Goal: Transaction & Acquisition: Purchase product/service

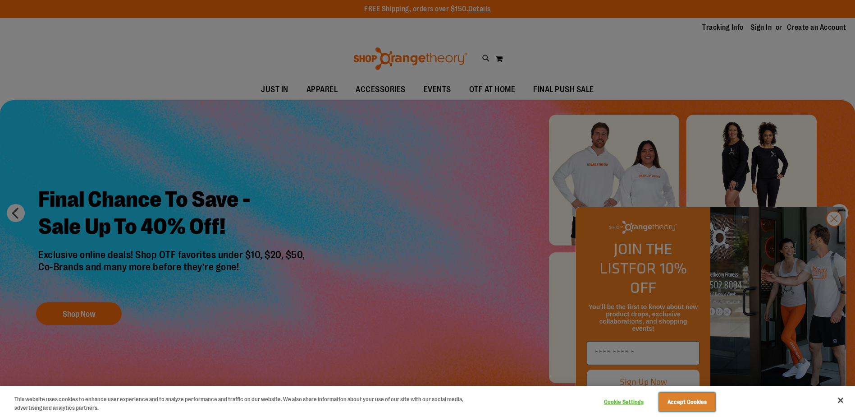
click at [680, 408] on button "Accept Cookies" at bounding box center [687, 401] width 56 height 19
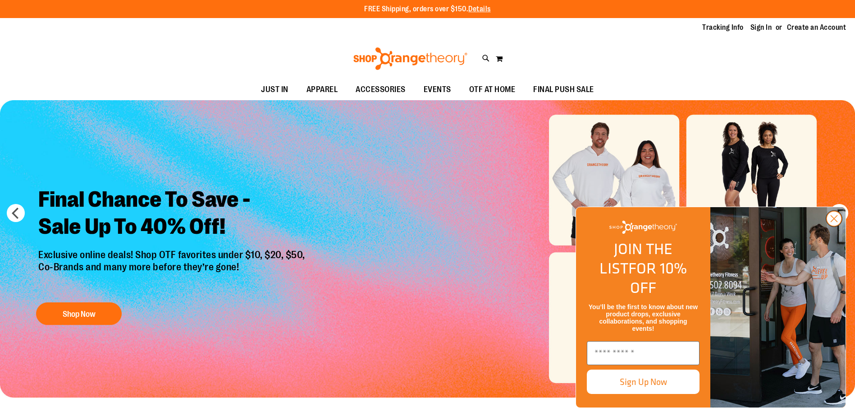
click at [839, 226] on circle "Close dialog" at bounding box center [834, 218] width 15 height 15
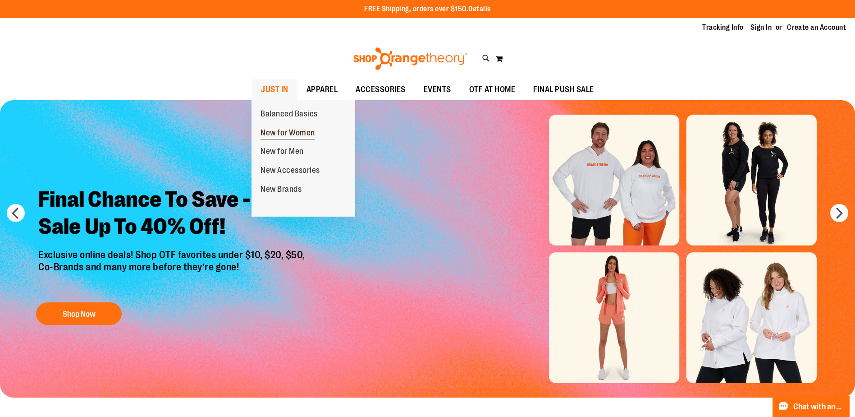
click at [285, 132] on span "New for Women" at bounding box center [288, 133] width 55 height 11
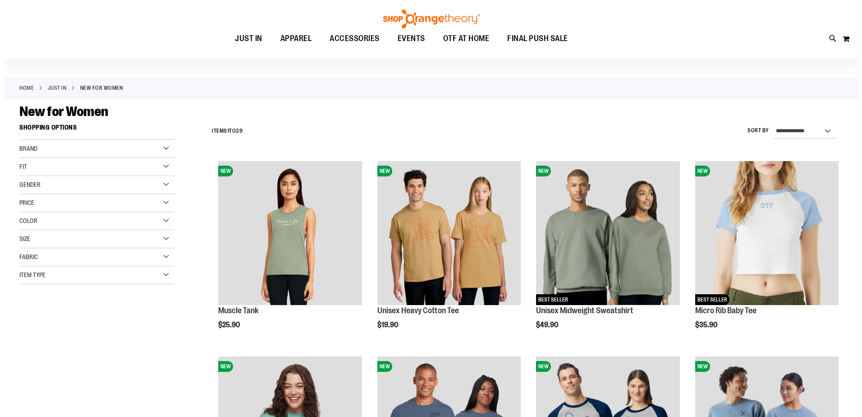
scroll to position [45, 0]
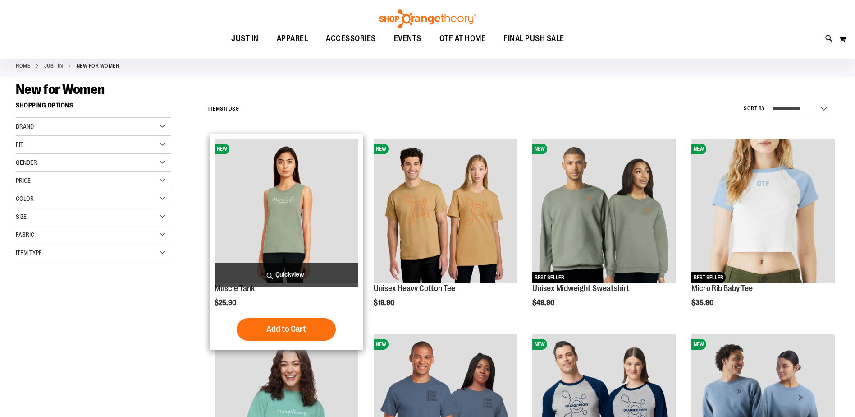
click at [282, 276] on span "Quickview" at bounding box center [286, 274] width 143 height 24
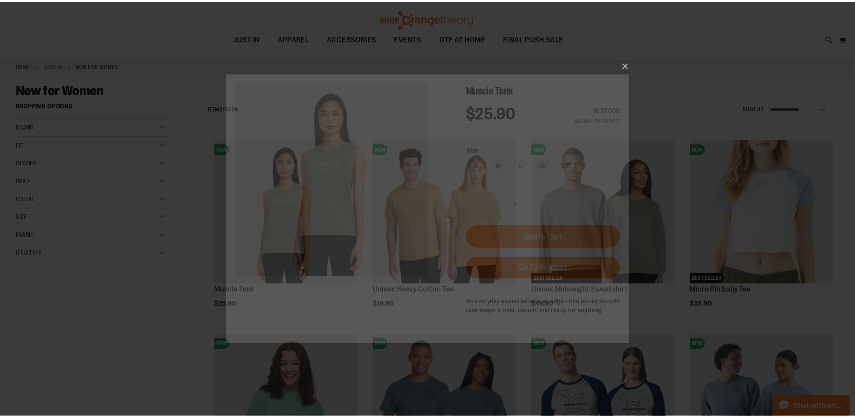
scroll to position [0, 0]
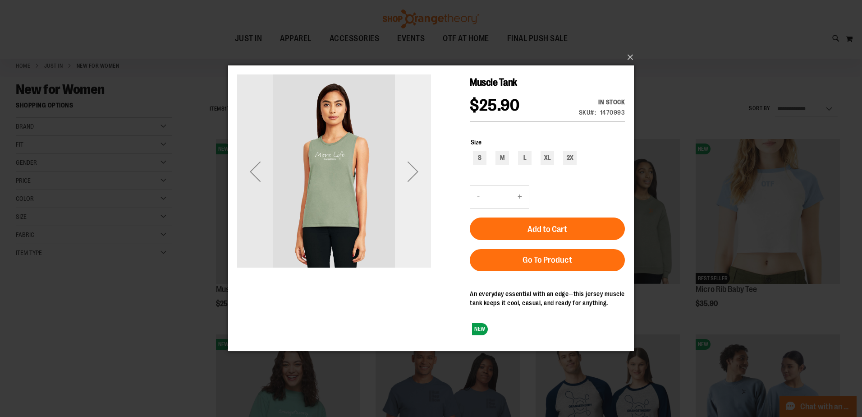
click at [418, 179] on div "Next" at bounding box center [413, 171] width 36 height 36
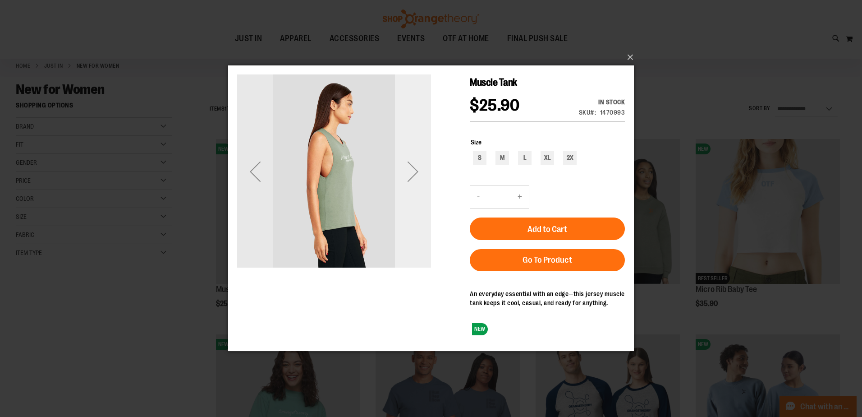
click at [414, 174] on div "Next" at bounding box center [413, 171] width 36 height 36
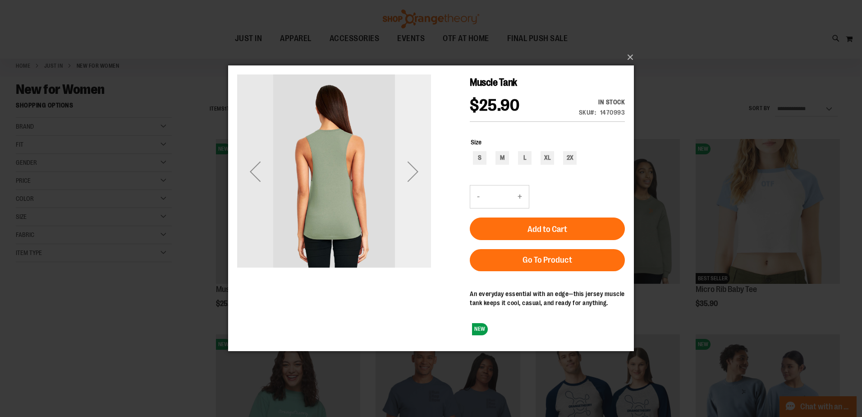
click at [414, 174] on div "Next" at bounding box center [413, 171] width 36 height 36
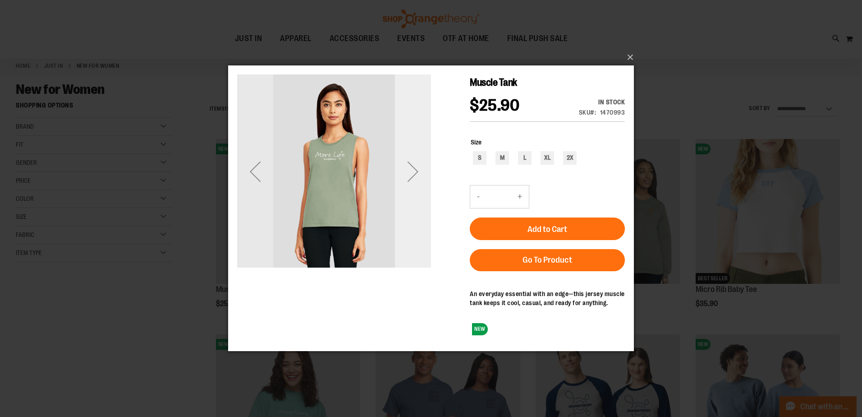
click at [414, 174] on div "Next" at bounding box center [413, 171] width 36 height 36
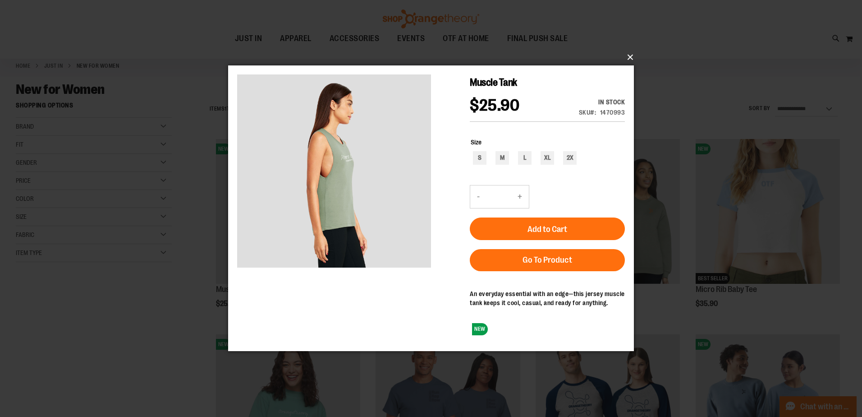
click at [629, 55] on button "×" at bounding box center [434, 57] width 406 height 20
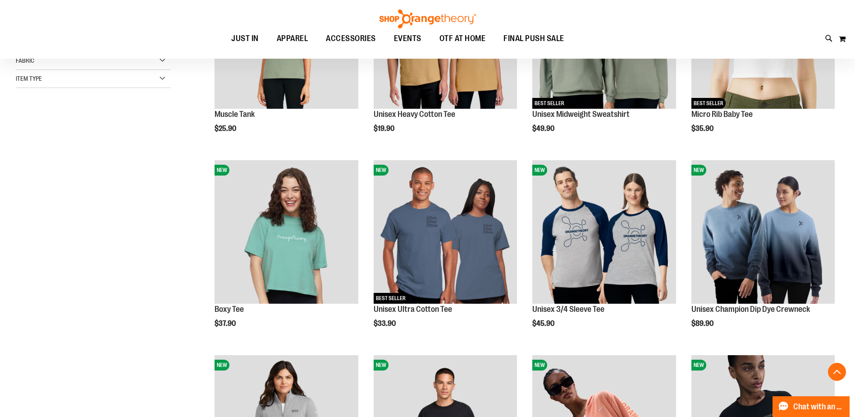
scroll to position [225, 0]
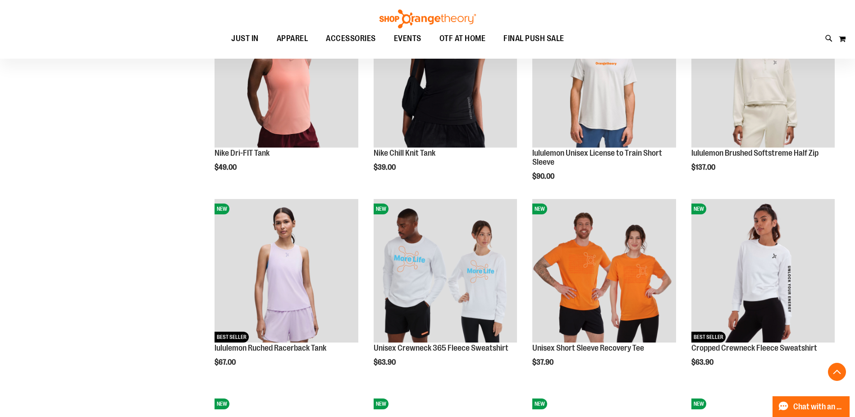
scroll to position [766, 0]
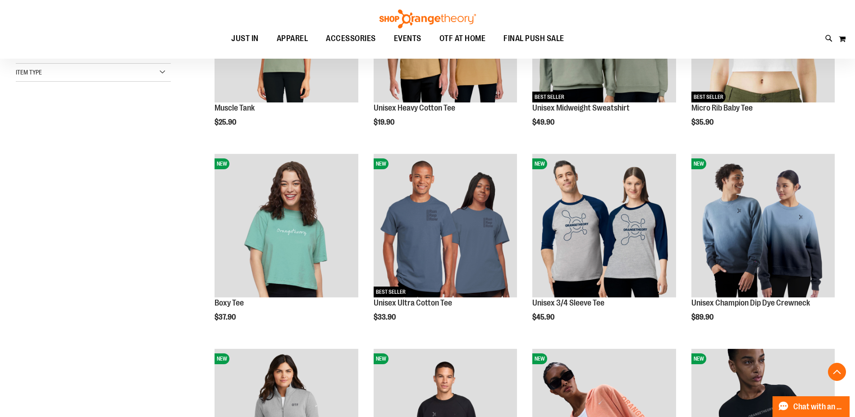
scroll to position [405, 0]
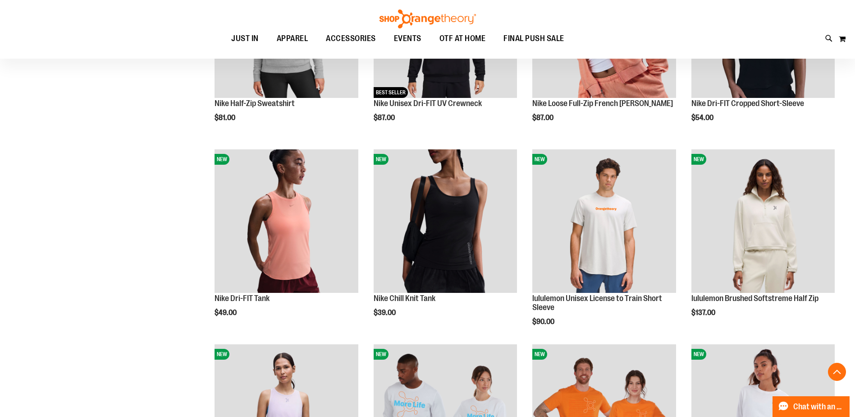
scroll to position [676, 0]
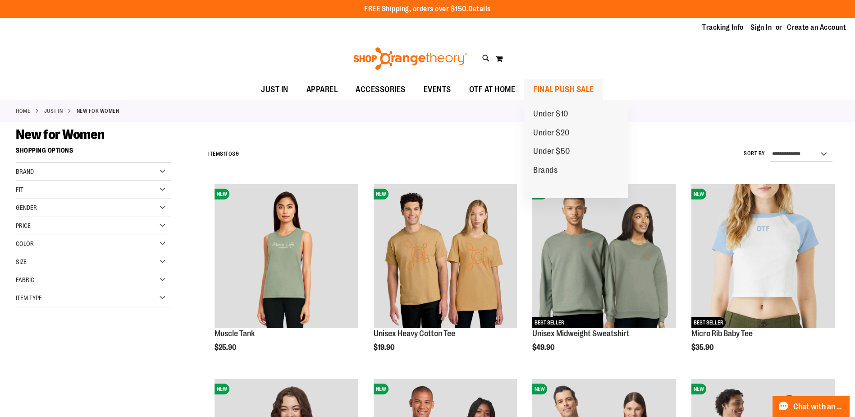
click at [561, 89] on span "FINAL PUSH SALE" at bounding box center [563, 89] width 61 height 20
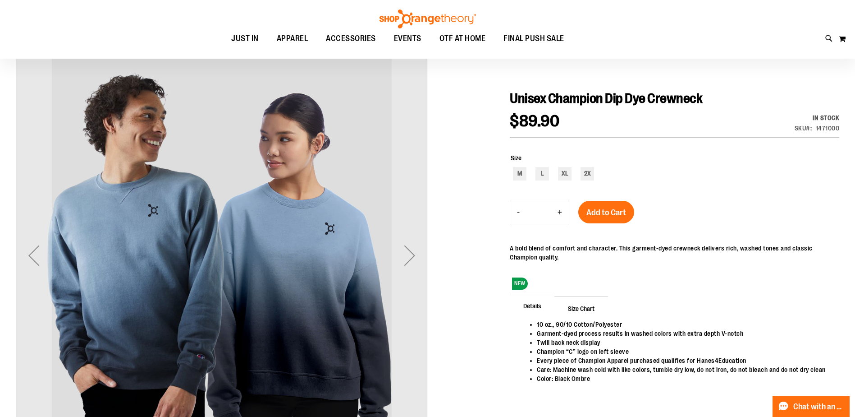
scroll to position [90, 0]
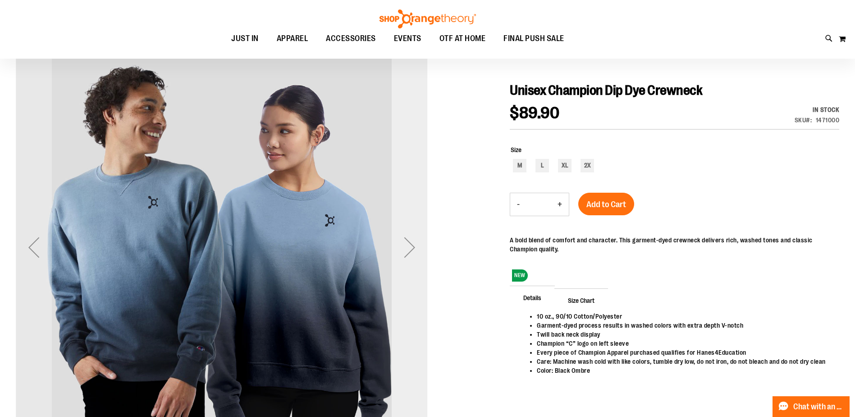
click at [418, 247] on div "Next" at bounding box center [410, 247] width 36 height 36
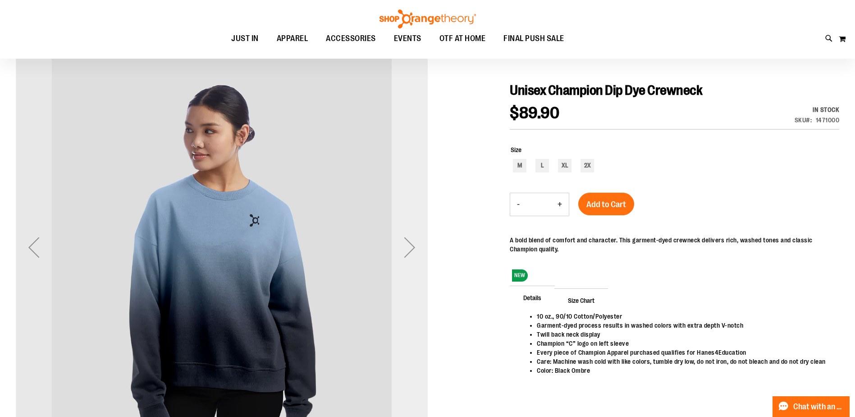
click at [418, 247] on div "Next" at bounding box center [410, 247] width 36 height 36
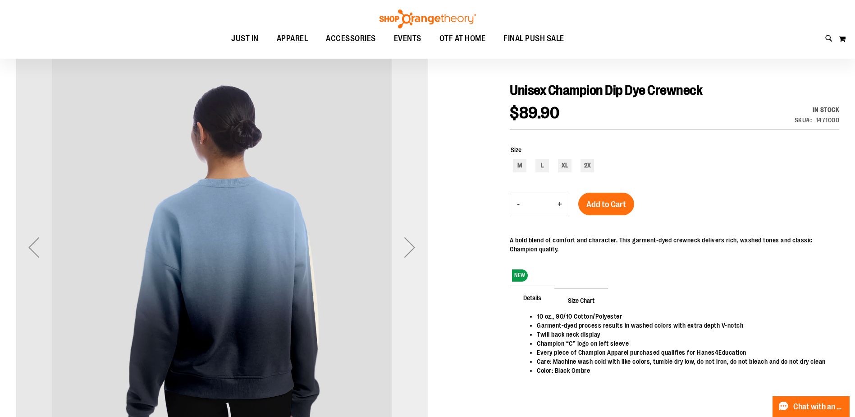
click at [418, 247] on div "Next" at bounding box center [410, 247] width 36 height 36
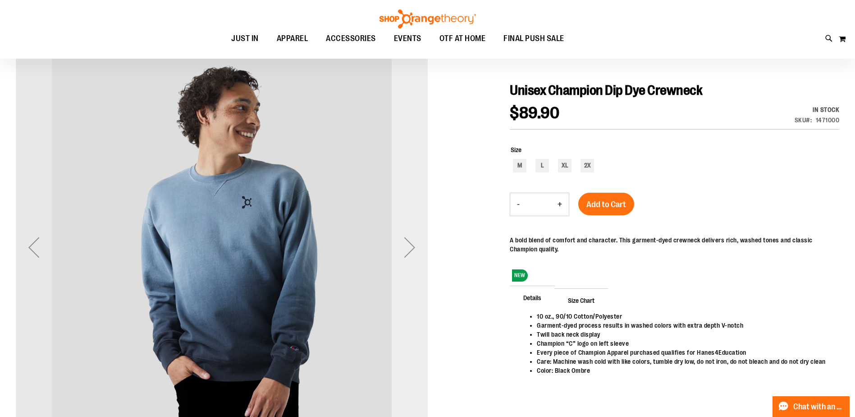
click at [418, 247] on div "Next" at bounding box center [410, 247] width 36 height 36
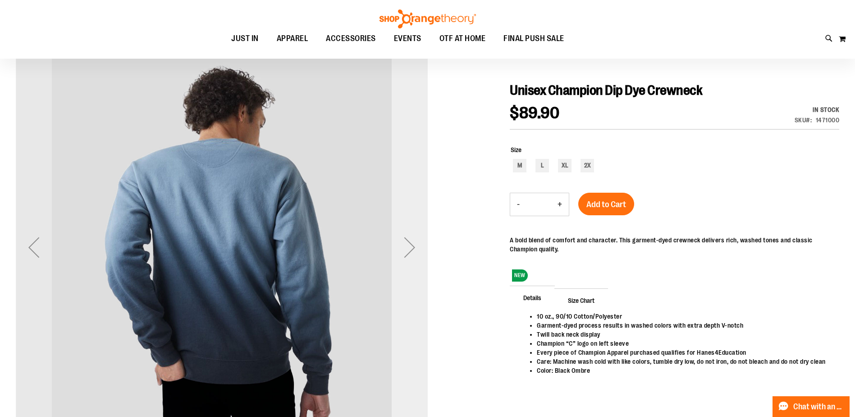
click at [418, 247] on div "Next" at bounding box center [410, 247] width 36 height 36
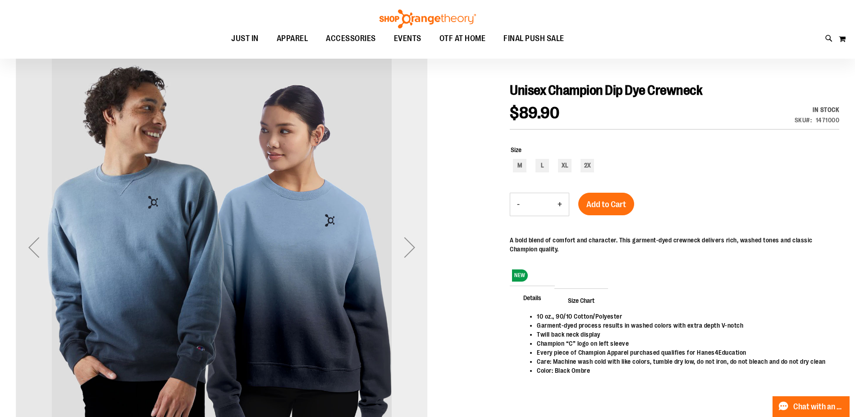
click at [414, 250] on div "Next" at bounding box center [410, 247] width 36 height 36
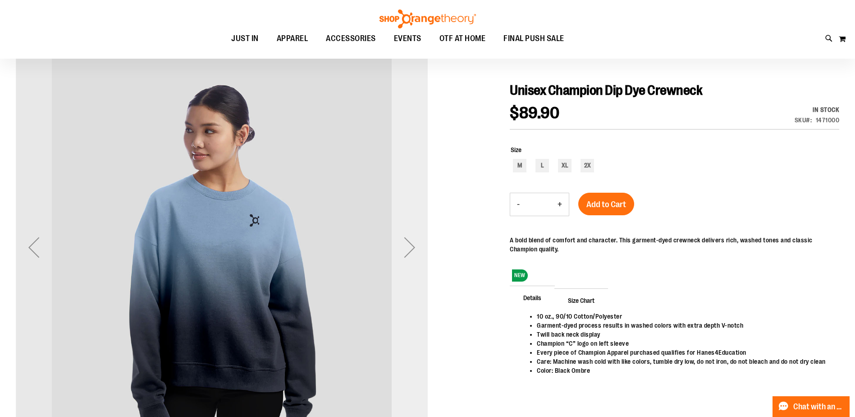
click at [414, 250] on div "Next" at bounding box center [410, 247] width 36 height 36
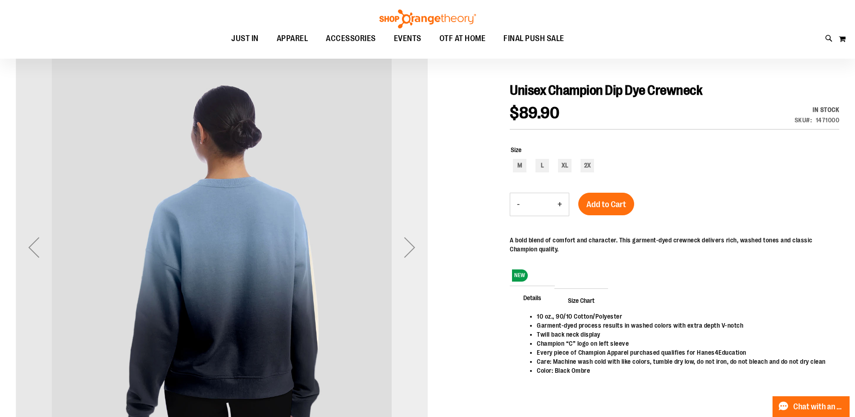
click at [414, 250] on div "Next" at bounding box center [410, 247] width 36 height 36
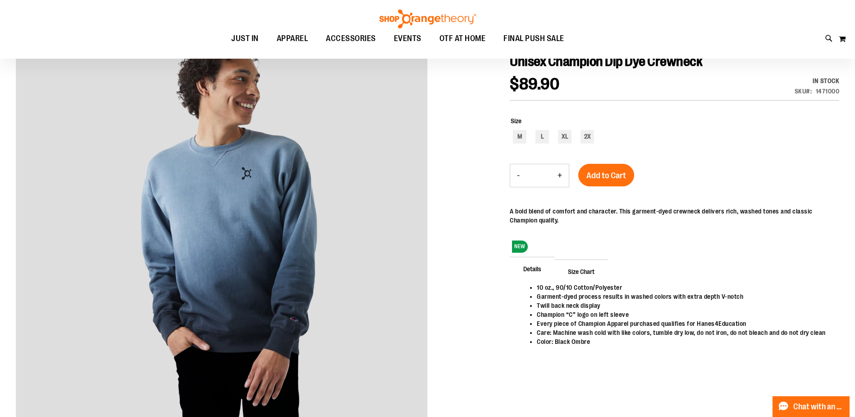
scroll to position [135, 0]
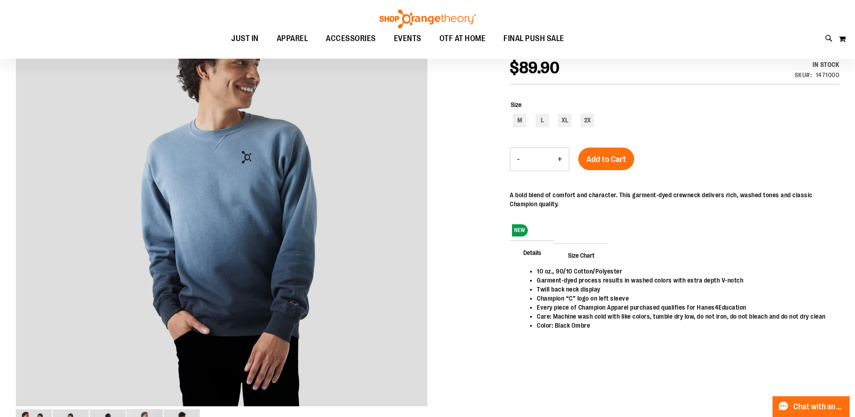
click at [567, 251] on span "Size Chart" at bounding box center [582, 254] width 54 height 23
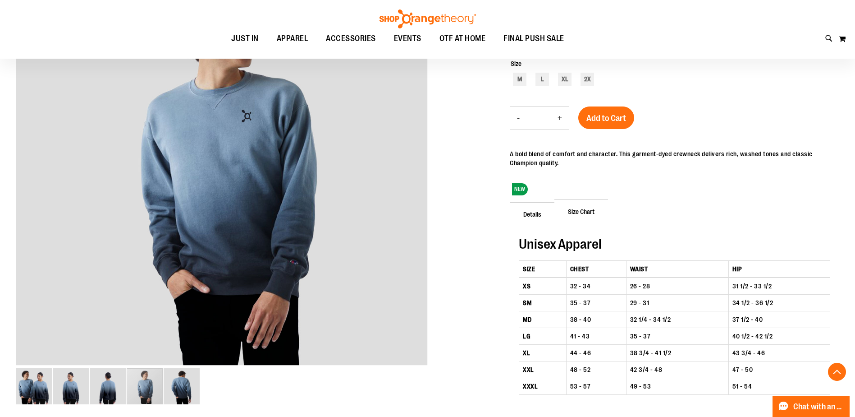
scroll to position [225, 0]
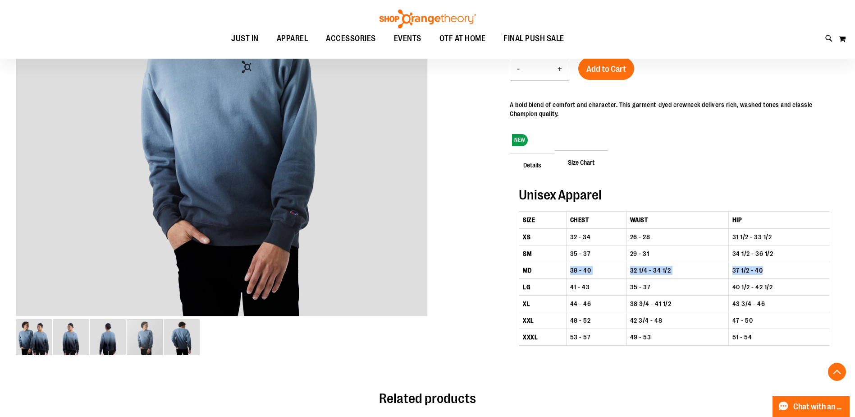
drag, startPoint x: 551, startPoint y: 265, endPoint x: 792, endPoint y: 270, distance: 241.7
click at [792, 270] on tr "MD 38 - 40 32 1/4 - 34 1/2 37 1/2 - 40" at bounding box center [674, 270] width 311 height 17
drag, startPoint x: 792, startPoint y: 270, endPoint x: 777, endPoint y: 271, distance: 15.4
click at [777, 271] on td "37 1/2 - 40" at bounding box center [779, 270] width 101 height 17
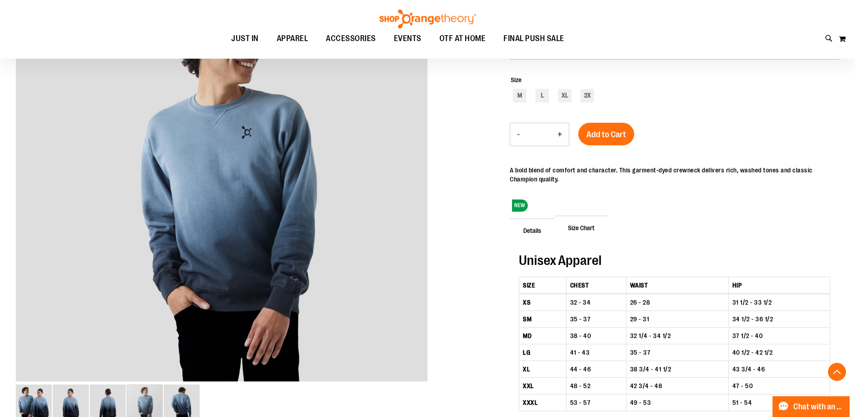
scroll to position [90, 0]
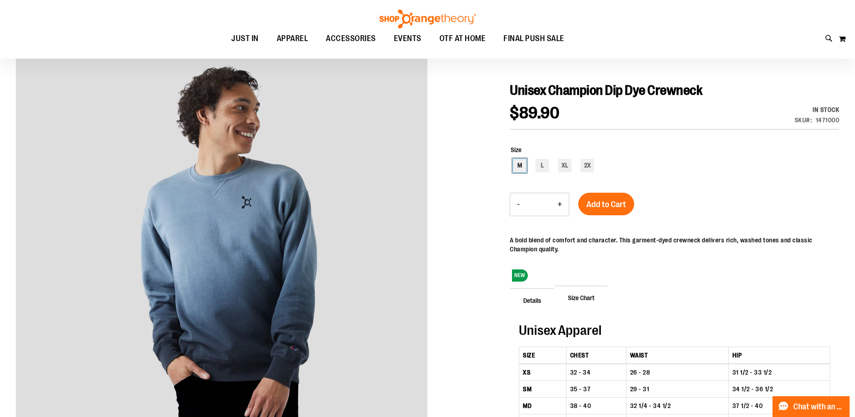
click at [514, 168] on div "M" at bounding box center [520, 166] width 14 height 14
type input "***"
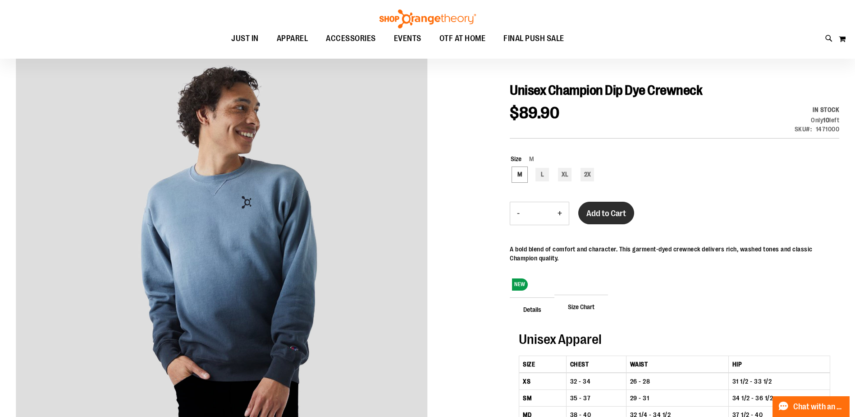
click at [611, 210] on span "Add to Cart" at bounding box center [607, 213] width 40 height 10
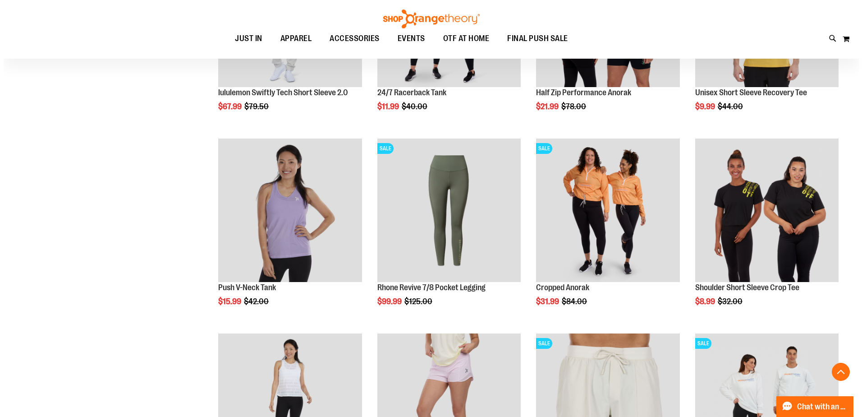
scroll to position [631, 0]
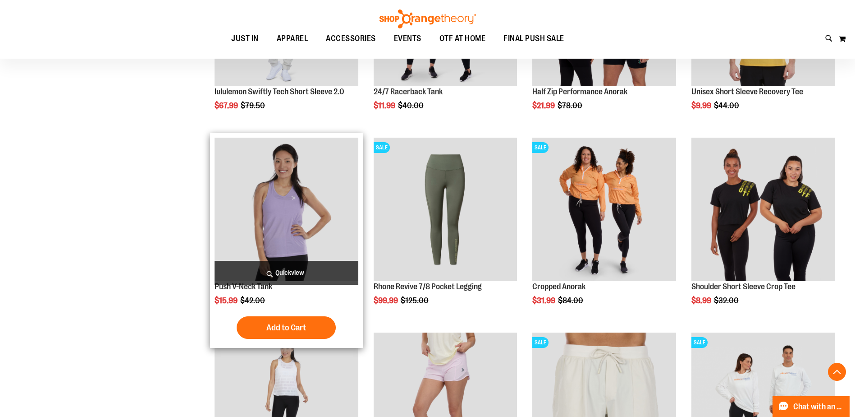
click at [310, 272] on span "Quickview" at bounding box center [286, 273] width 143 height 24
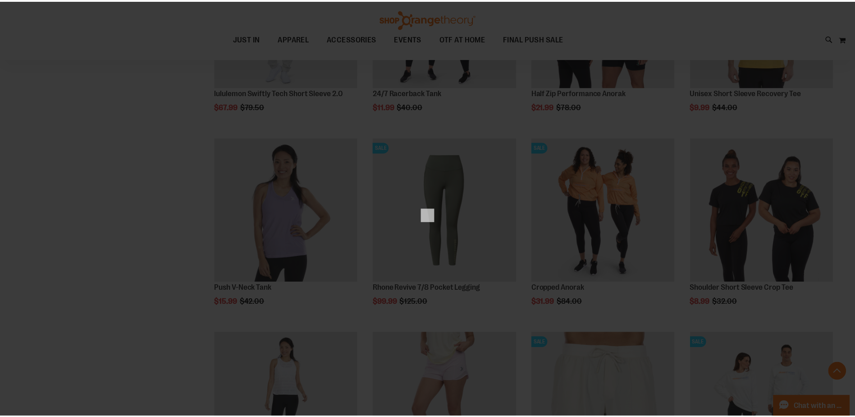
scroll to position [0, 0]
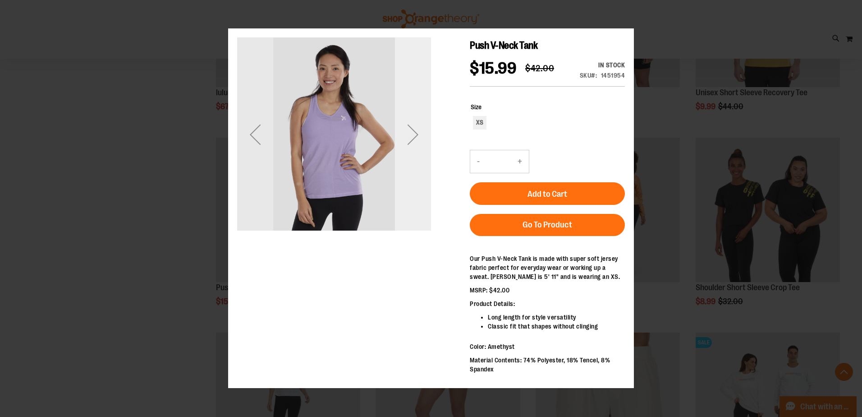
click at [411, 145] on div "Next" at bounding box center [413, 134] width 36 height 36
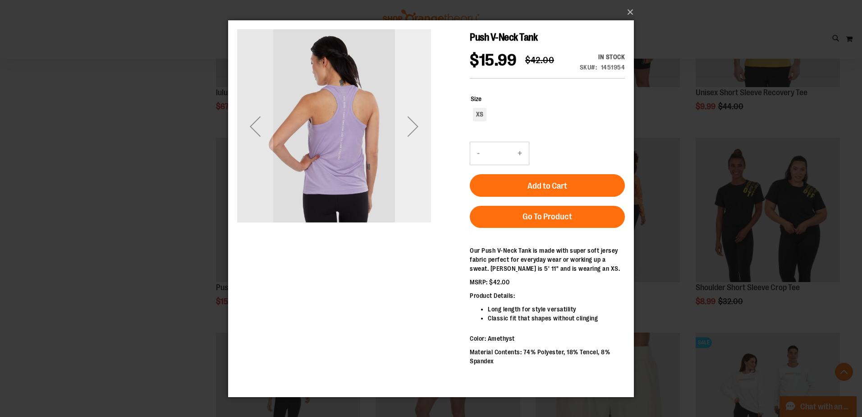
click at [417, 122] on div "Next" at bounding box center [413, 126] width 36 height 36
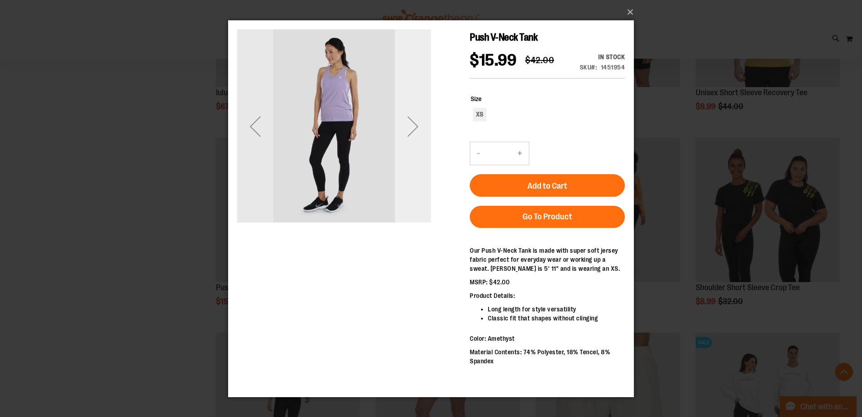
click at [417, 120] on div "Next" at bounding box center [413, 126] width 36 height 36
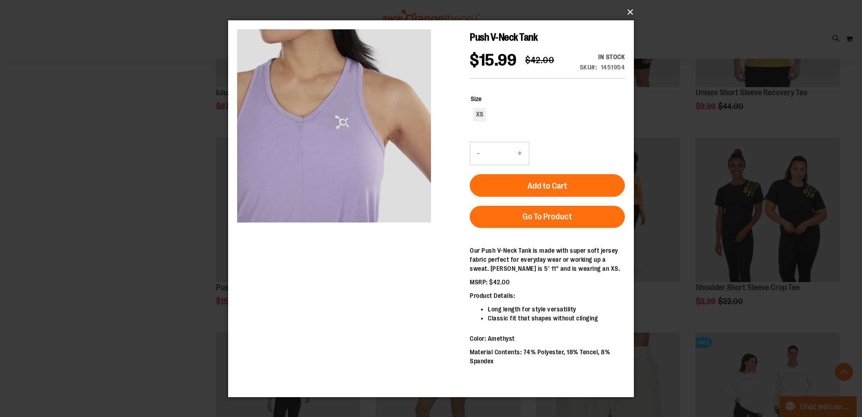
click at [631, 9] on button "×" at bounding box center [434, 12] width 406 height 20
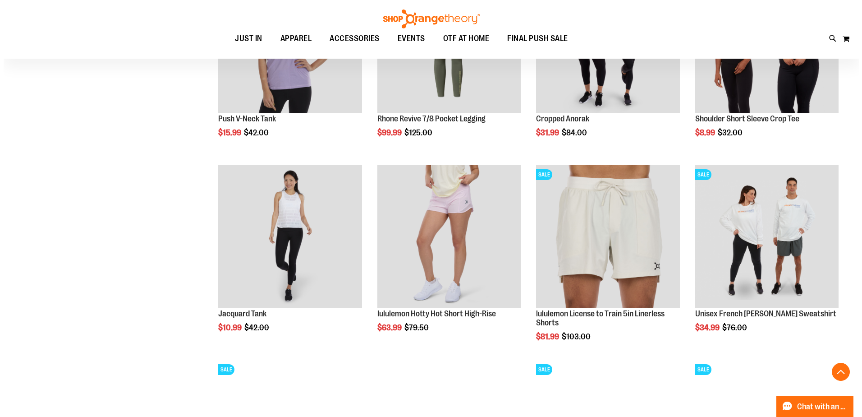
scroll to position [811, 0]
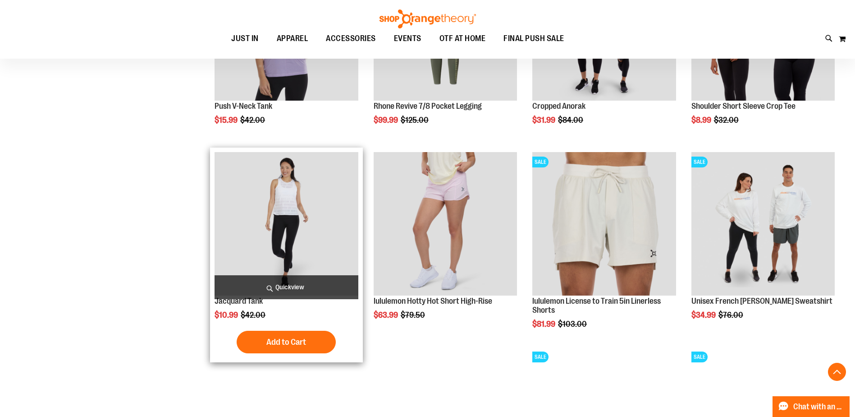
click at [282, 210] on img "product" at bounding box center [286, 223] width 143 height 143
click at [287, 287] on span "Quickview" at bounding box center [286, 287] width 143 height 24
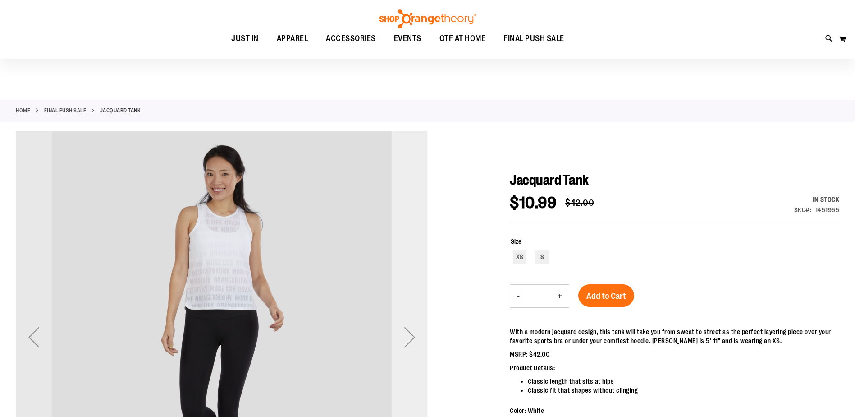
scroll to position [45, 0]
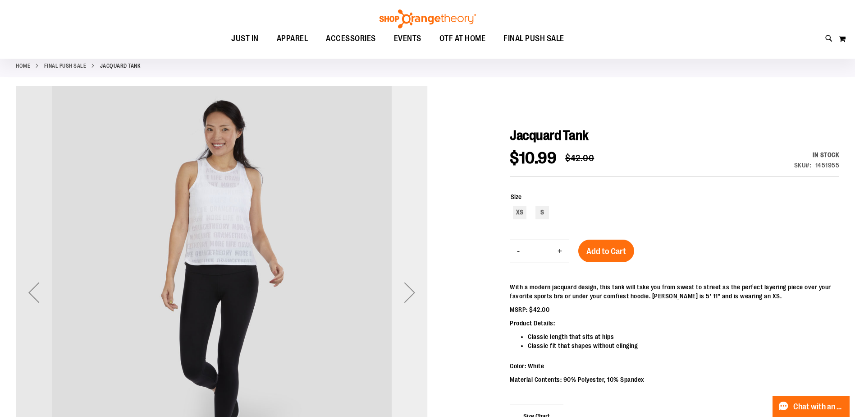
click at [407, 291] on div "Next" at bounding box center [410, 292] width 36 height 36
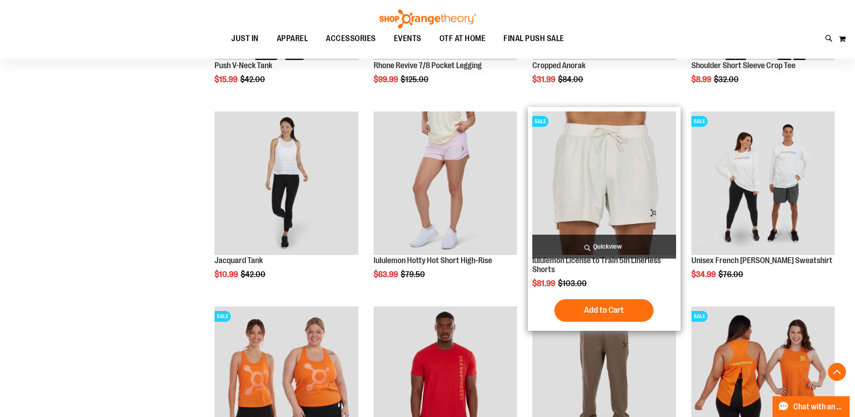
scroll to position [65, 0]
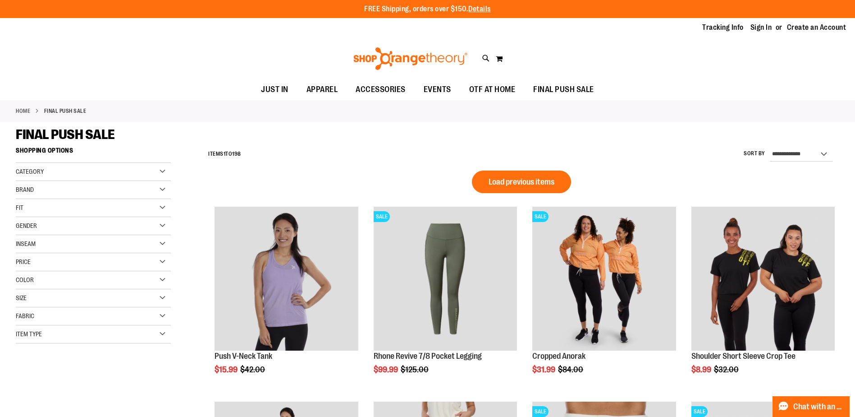
click at [92, 300] on div "Size" at bounding box center [93, 298] width 155 height 18
click at [70, 319] on div "L" at bounding box center [73, 321] width 14 height 14
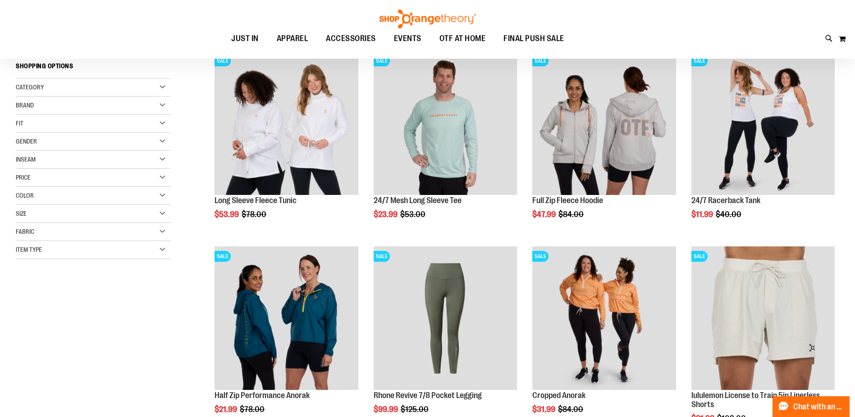
scroll to position [135, 0]
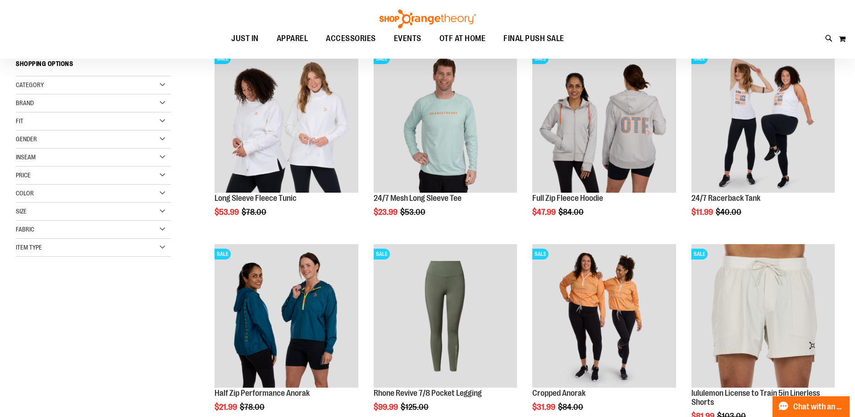
click at [88, 248] on div "Item Type" at bounding box center [93, 248] width 155 height 18
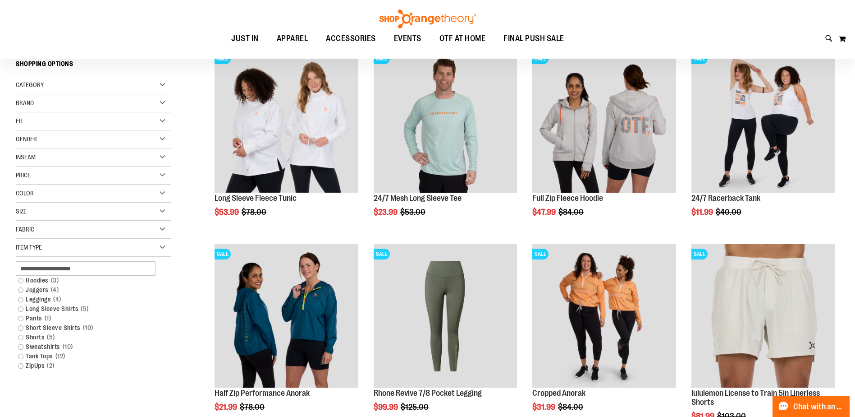
click at [88, 248] on div "Item Type" at bounding box center [93, 248] width 155 height 18
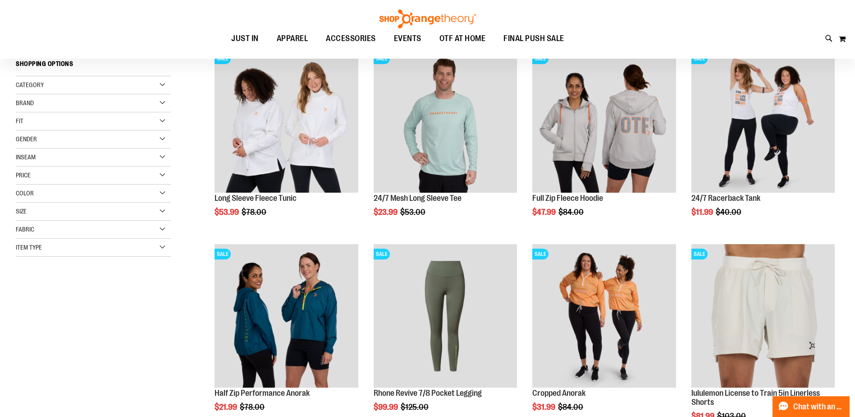
click at [67, 204] on div "Size" at bounding box center [93, 211] width 155 height 18
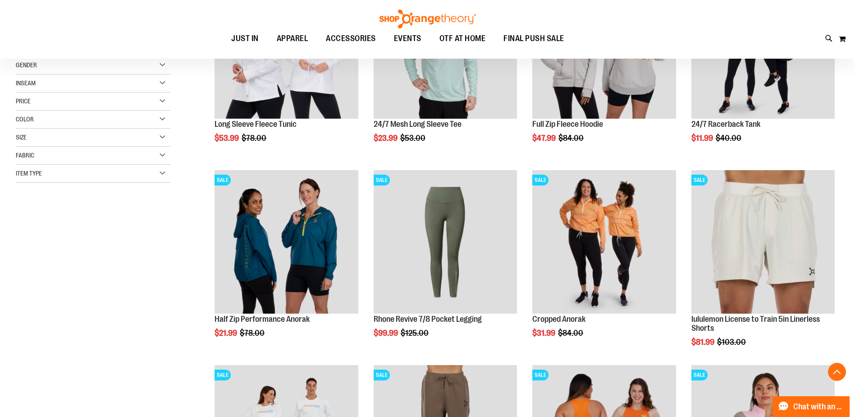
scroll to position [225, 0]
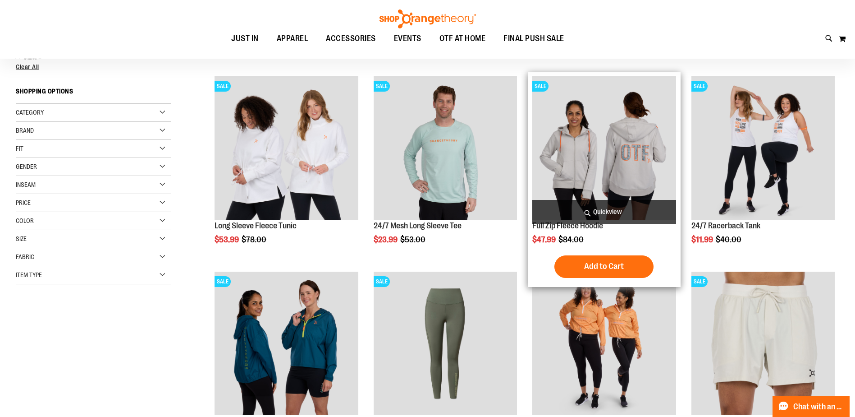
scroll to position [90, 0]
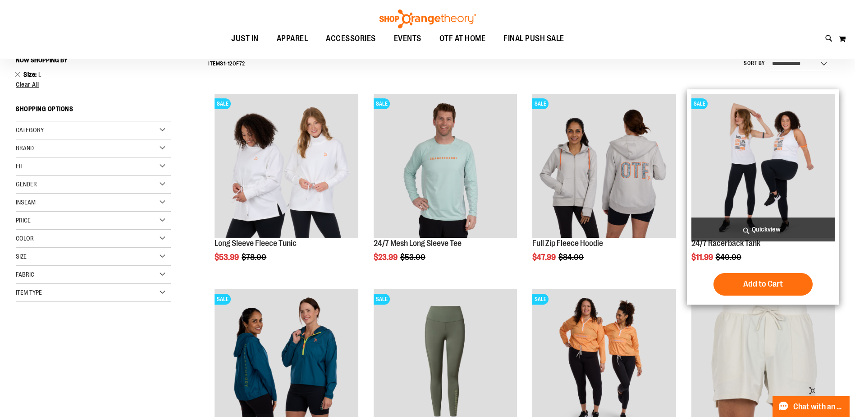
click at [782, 168] on img "product" at bounding box center [763, 165] width 143 height 143
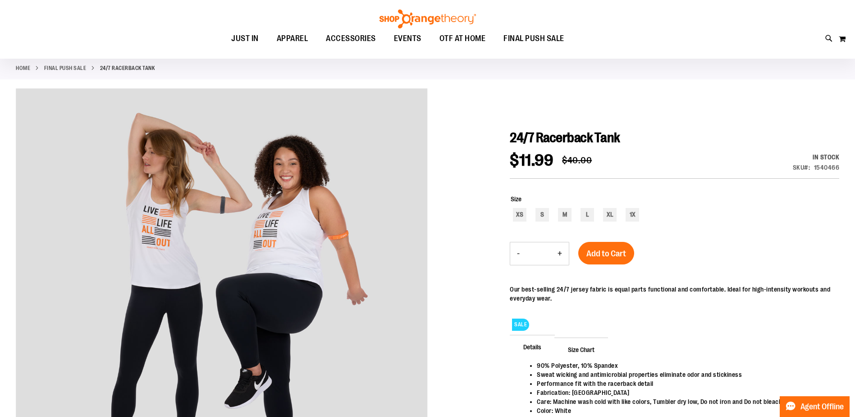
scroll to position [45, 0]
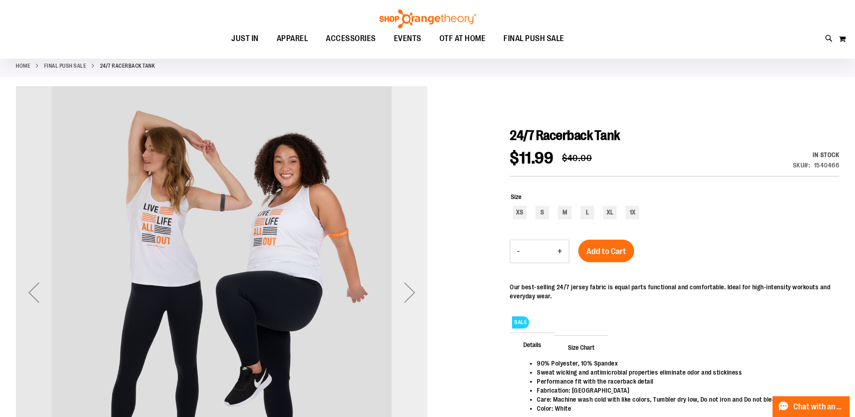
click at [408, 289] on div "Next" at bounding box center [410, 292] width 36 height 36
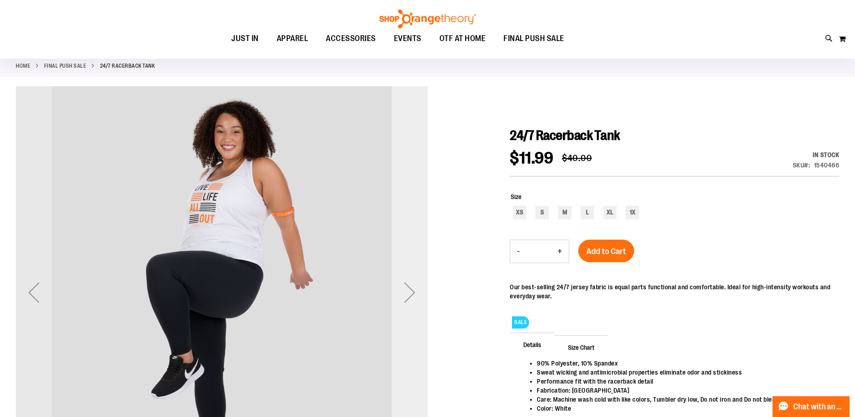
click at [408, 289] on div "Next" at bounding box center [410, 292] width 36 height 36
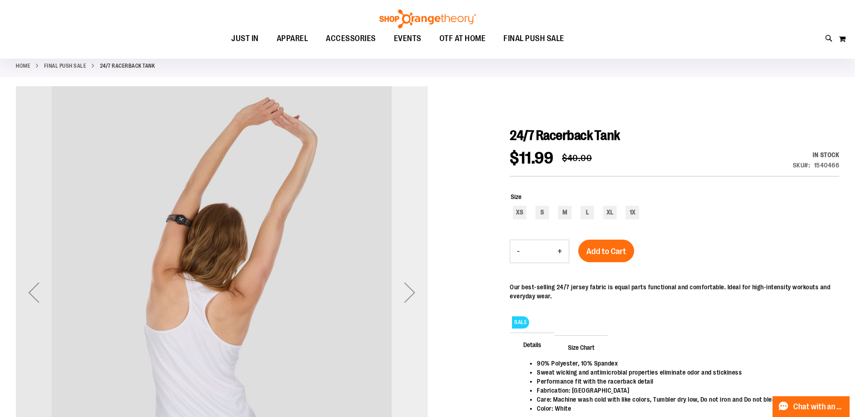
click at [408, 289] on div "Next" at bounding box center [410, 292] width 36 height 36
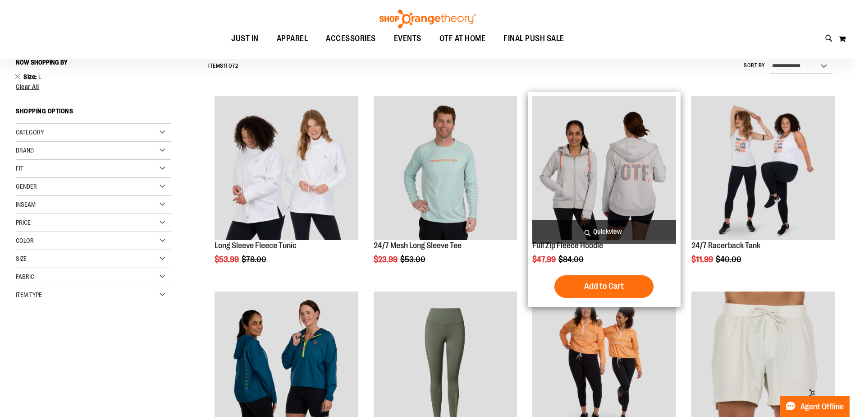
scroll to position [89, 0]
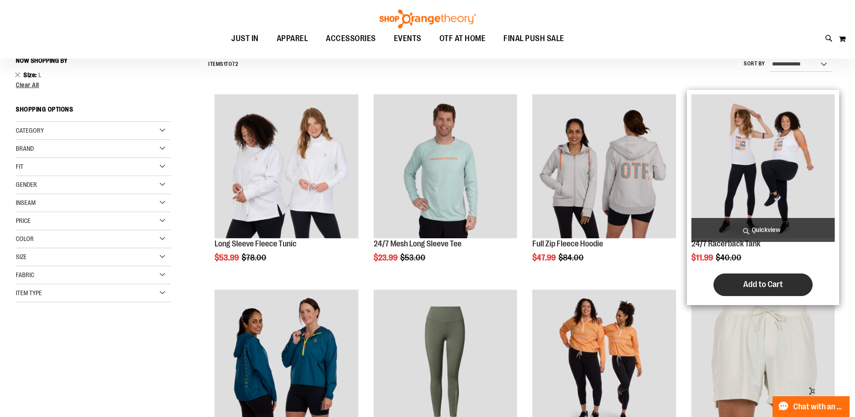
click at [762, 278] on button "Add to Cart" at bounding box center [763, 284] width 99 height 23
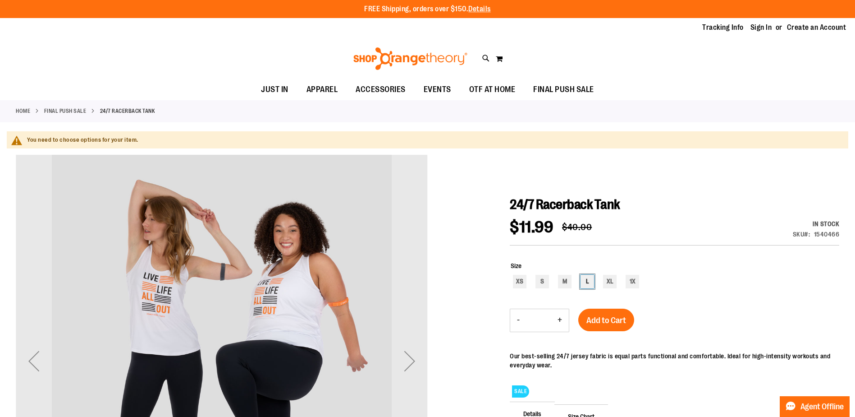
click at [591, 276] on div "L" at bounding box center [588, 282] width 14 height 14
type input "***"
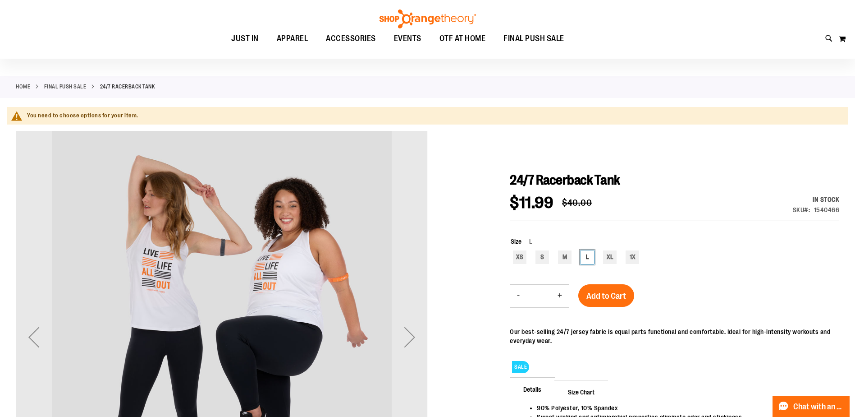
scroll to position [45, 0]
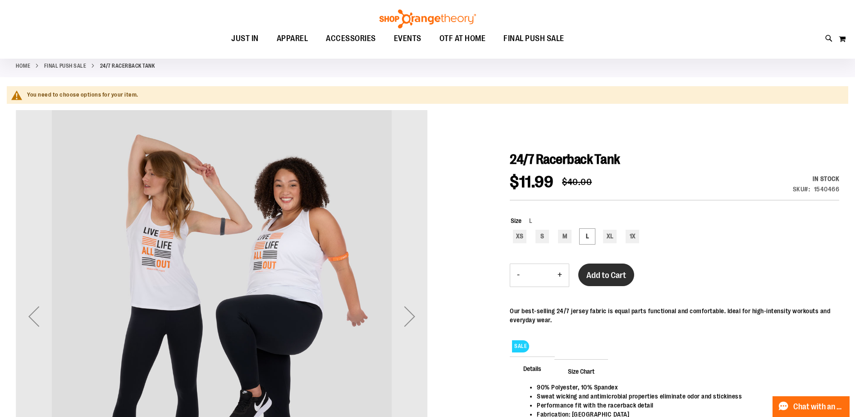
click at [621, 278] on span "Add to Cart" at bounding box center [607, 275] width 40 height 10
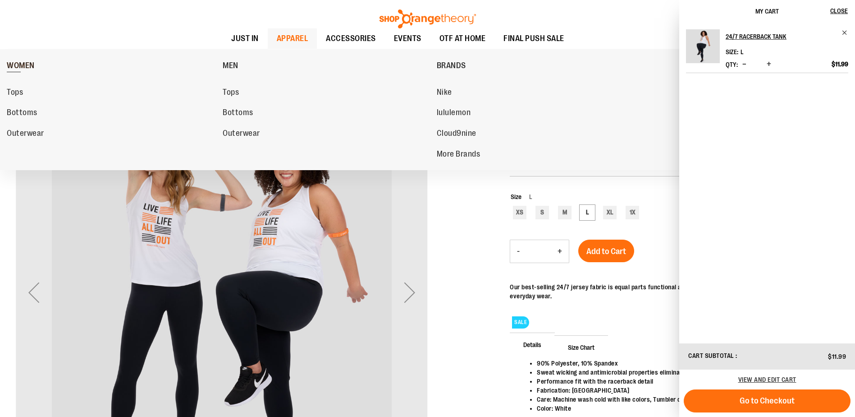
click at [19, 67] on span "WOMEN" at bounding box center [21, 66] width 28 height 11
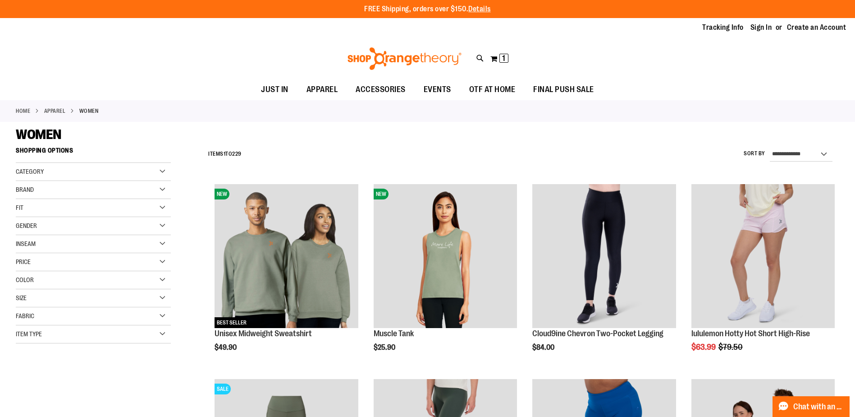
click at [81, 297] on div "Size" at bounding box center [93, 298] width 155 height 18
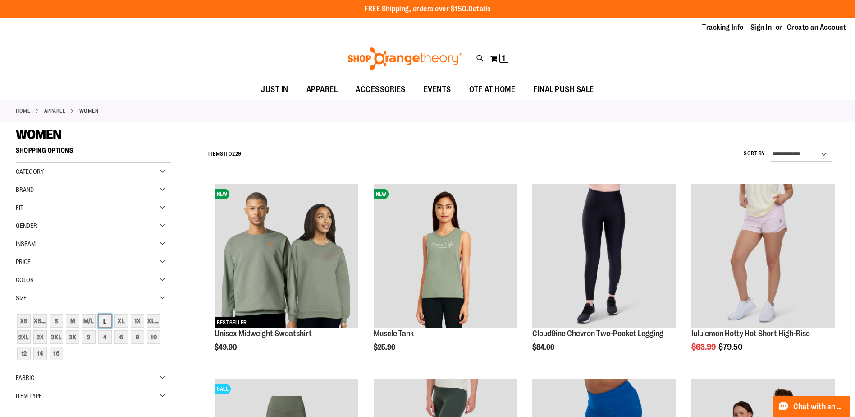
click at [104, 321] on div "L" at bounding box center [105, 321] width 14 height 14
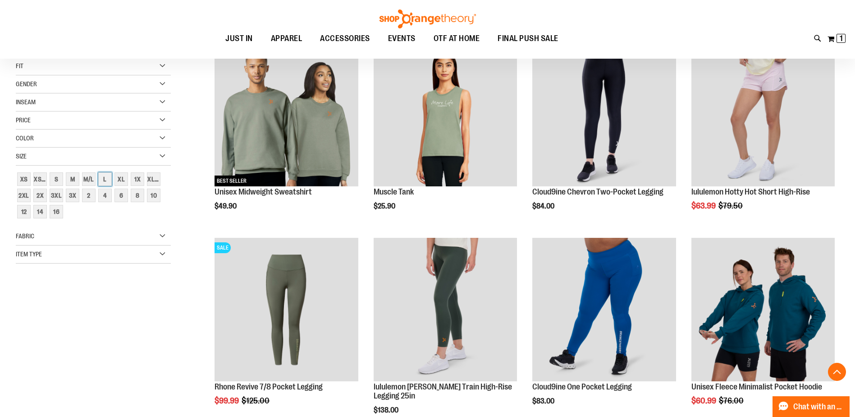
scroll to position [142, 0]
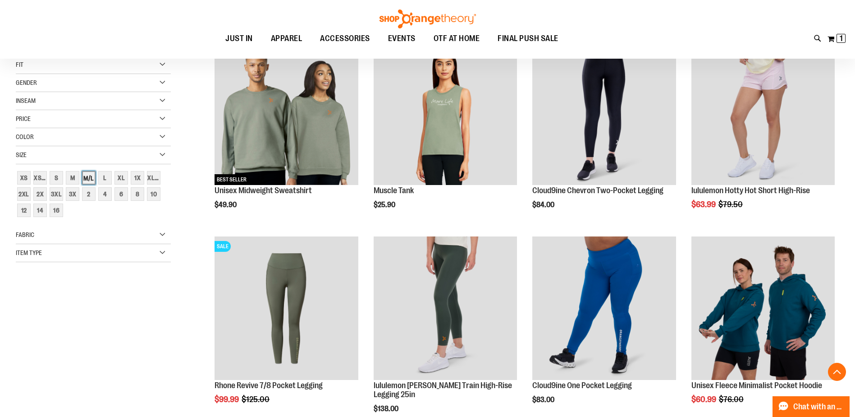
click at [87, 177] on div "M/L" at bounding box center [89, 178] width 14 height 14
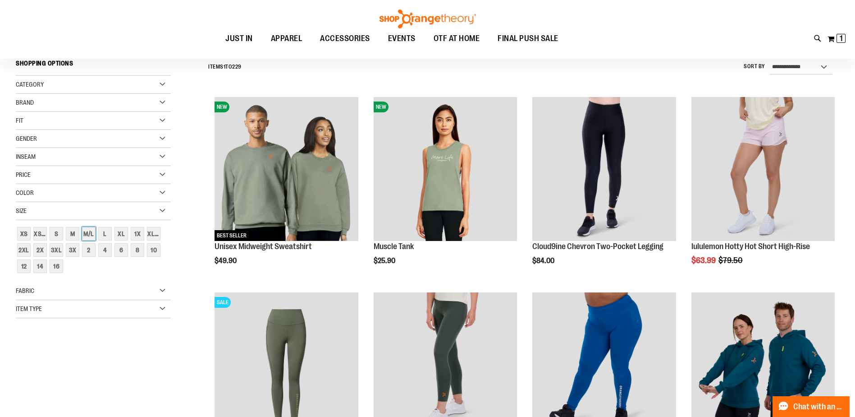
scroll to position [84, 0]
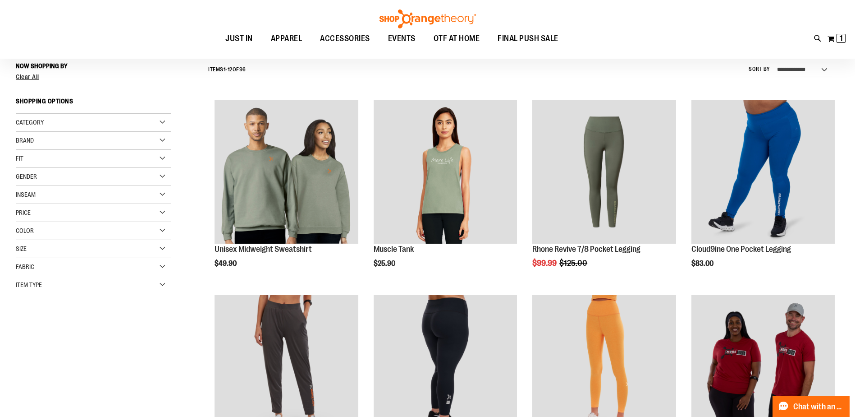
click at [104, 232] on div "Category Tops Bottoms Outerwear Brand" at bounding box center [93, 204] width 155 height 180
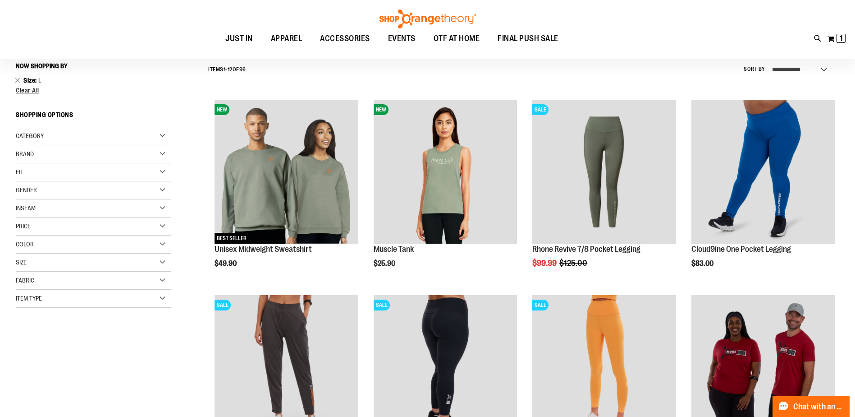
click at [98, 257] on div "Size" at bounding box center [93, 262] width 155 height 18
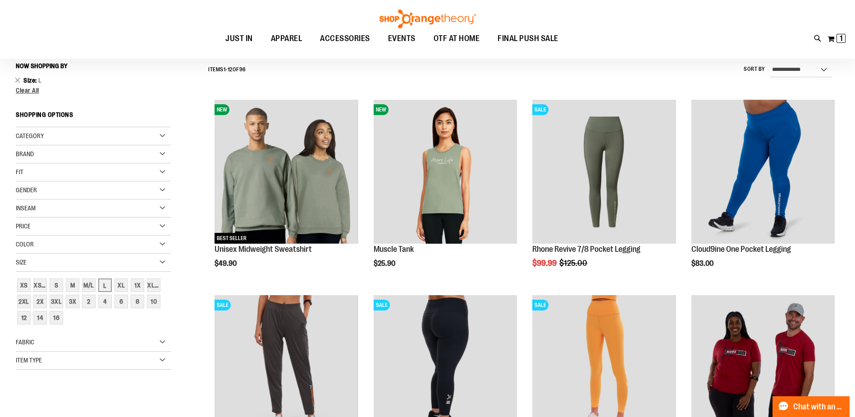
click at [165, 262] on div "Size" at bounding box center [93, 262] width 155 height 18
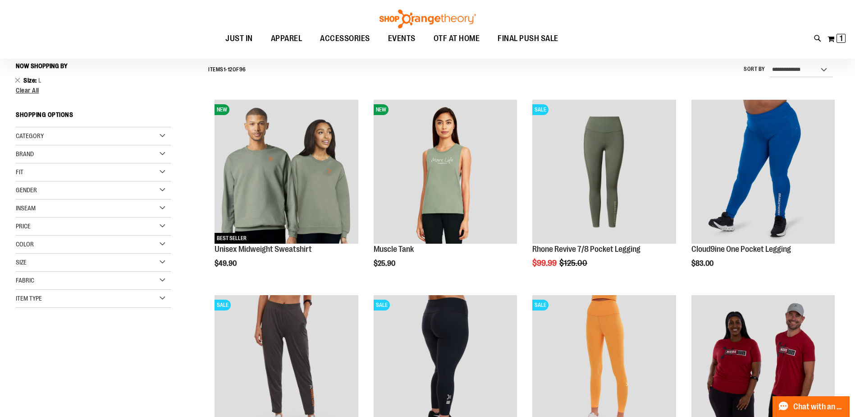
click at [155, 191] on div "Gender" at bounding box center [93, 190] width 155 height 18
click at [164, 188] on div "Gender" at bounding box center [93, 190] width 155 height 18
click at [163, 175] on div "Fit" at bounding box center [93, 172] width 155 height 18
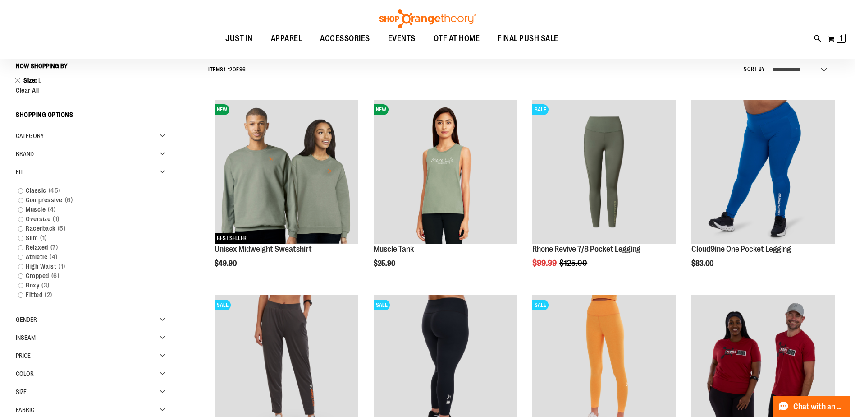
click at [163, 174] on div "Fit" at bounding box center [93, 172] width 155 height 18
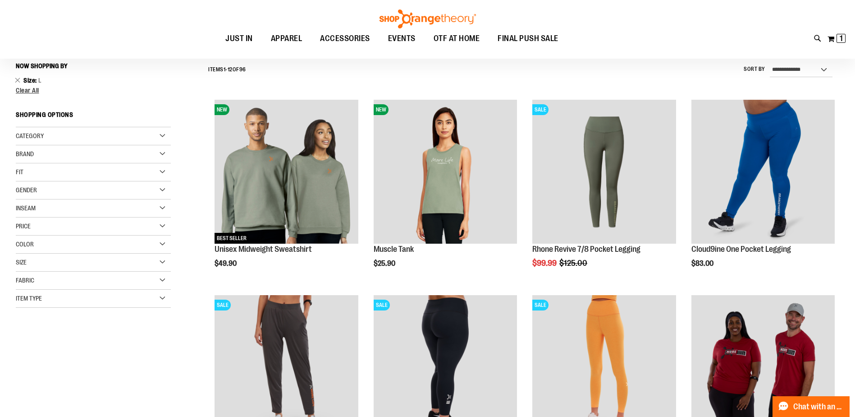
click at [162, 135] on div "Category" at bounding box center [93, 136] width 155 height 18
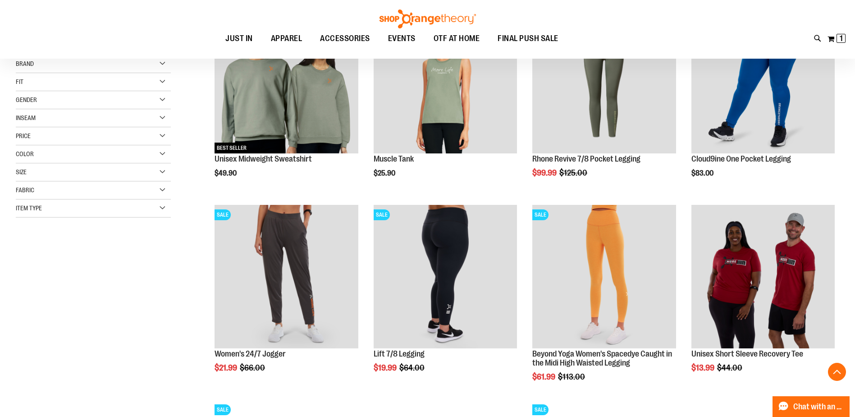
scroll to position [219, 0]
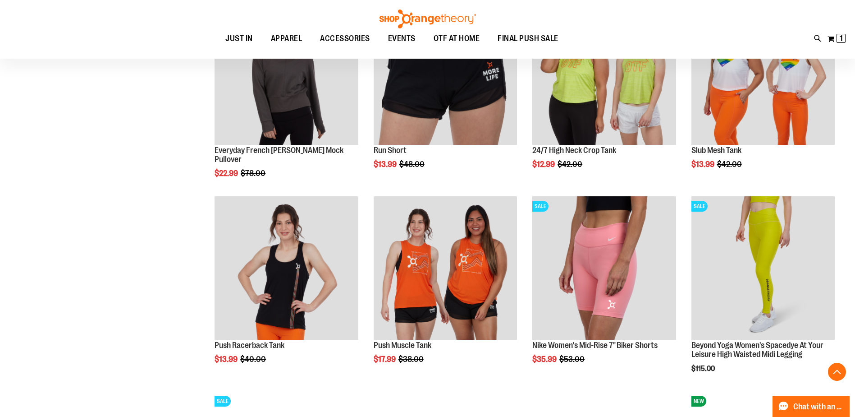
scroll to position [772, 0]
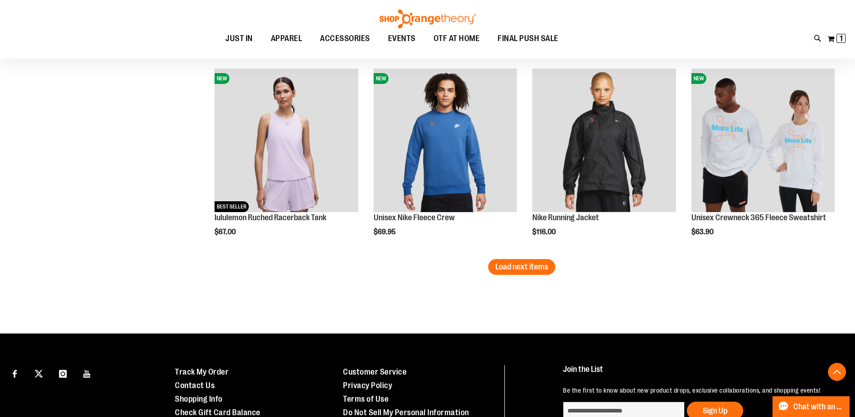
scroll to position [1719, 0]
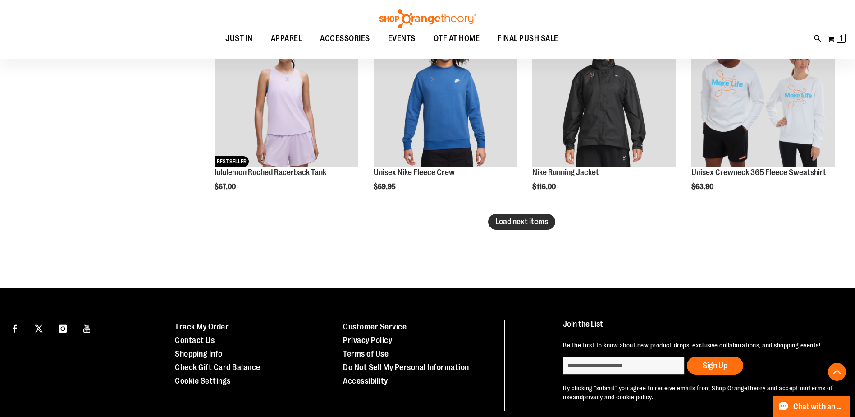
click at [542, 222] on span "Load next items" at bounding box center [522, 221] width 53 height 9
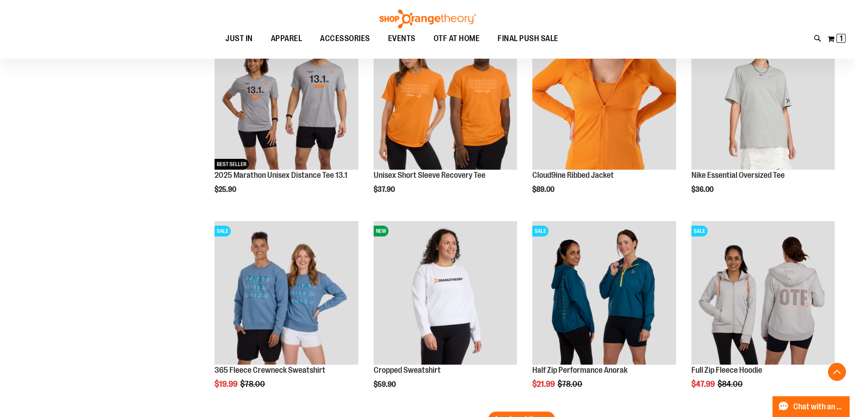
scroll to position [2122, 0]
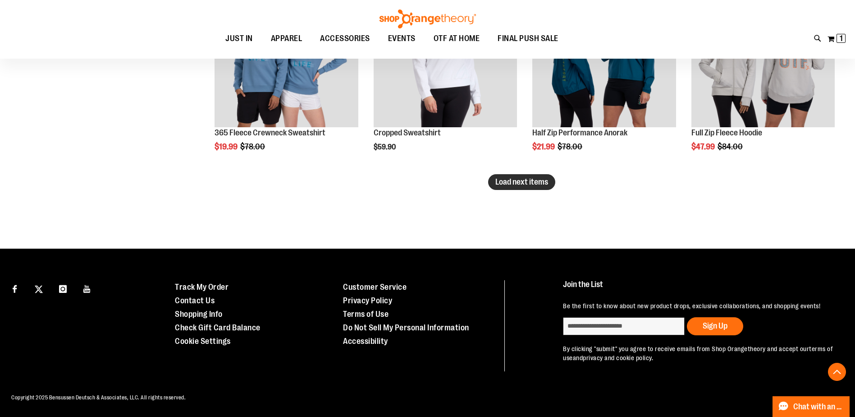
click at [539, 177] on span "Load next items" at bounding box center [522, 181] width 53 height 9
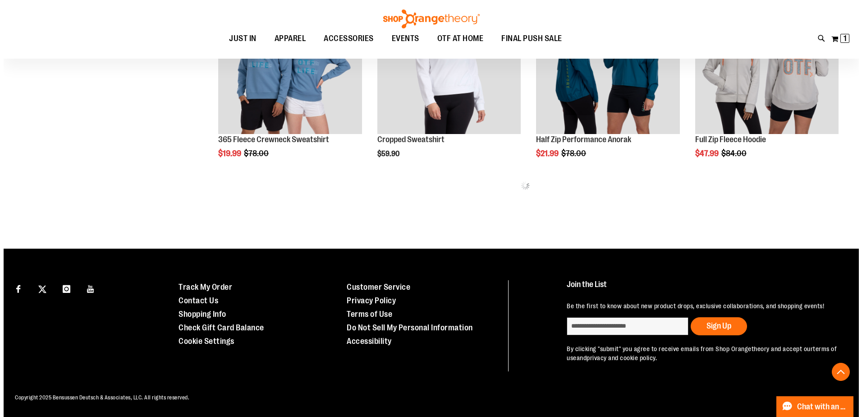
scroll to position [2352, 0]
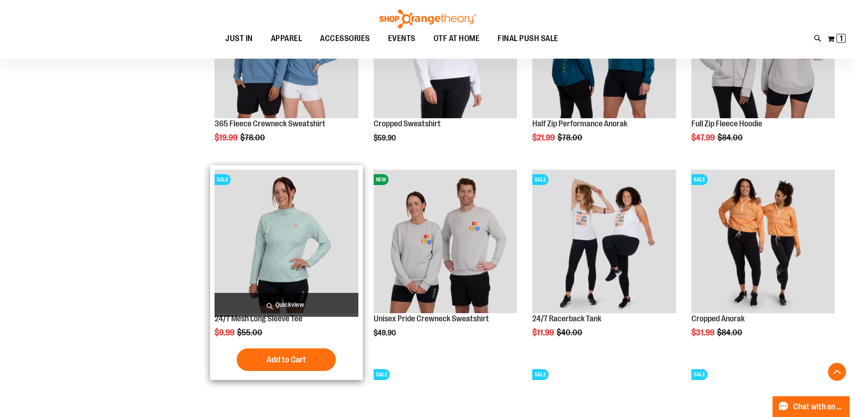
click at [314, 304] on span "Quickview" at bounding box center [286, 305] width 143 height 24
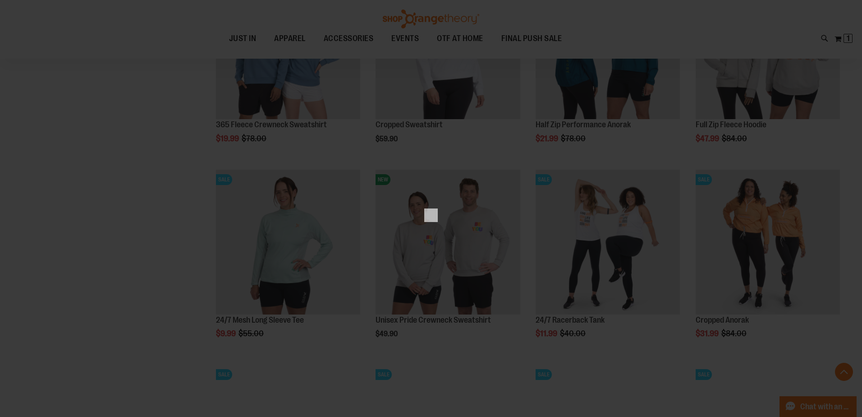
scroll to position [0, 0]
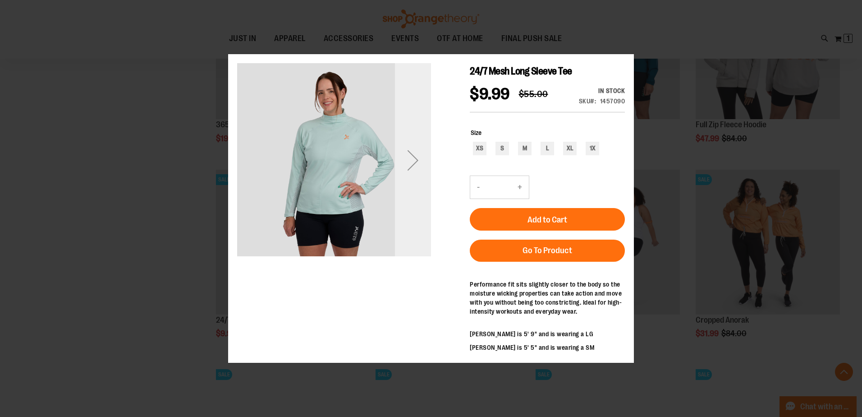
click at [419, 173] on div "Next" at bounding box center [413, 160] width 36 height 36
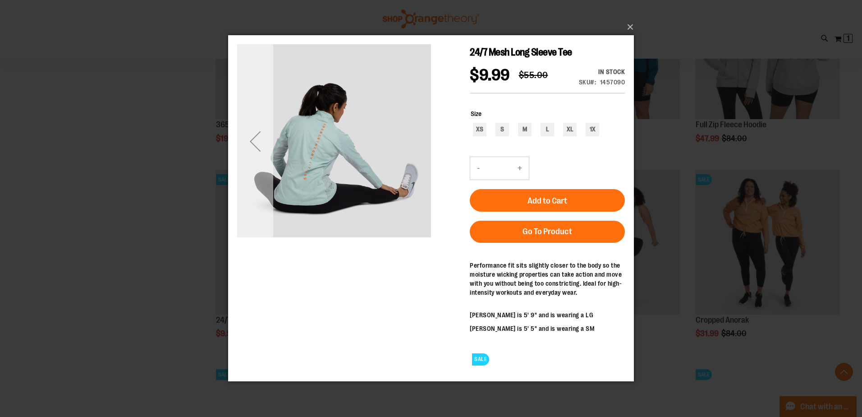
click at [256, 137] on div "Previous" at bounding box center [255, 141] width 36 height 36
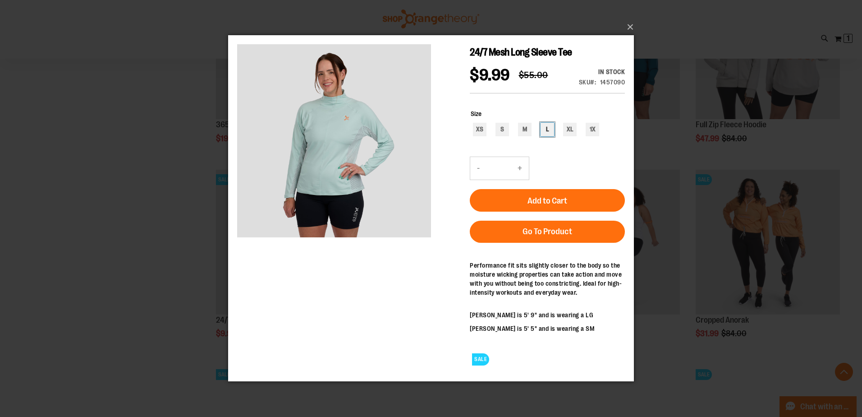
click at [548, 128] on div "L" at bounding box center [548, 130] width 14 height 14
type input "***"
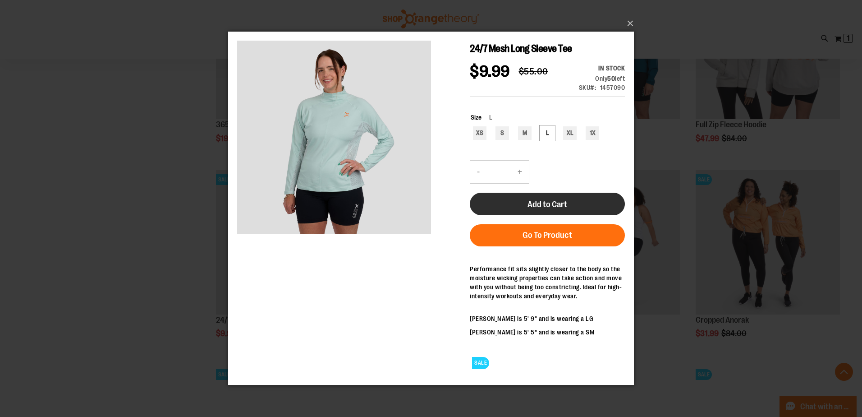
click at [574, 206] on button "Add to Cart" at bounding box center [547, 204] width 155 height 23
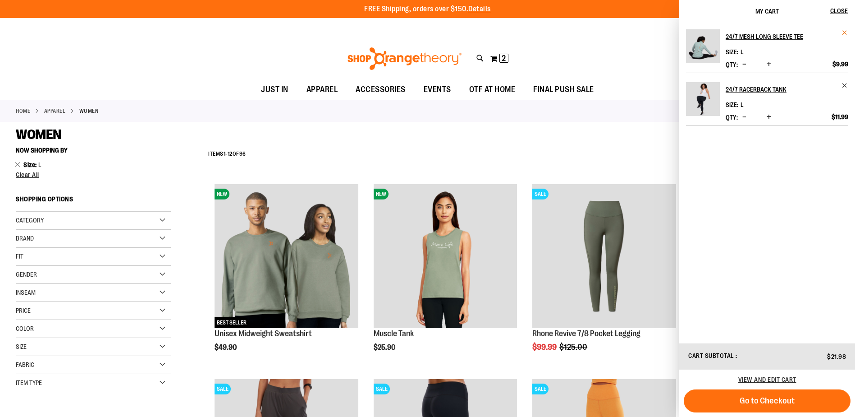
click at [845, 31] on span "Remove item" at bounding box center [845, 32] width 7 height 7
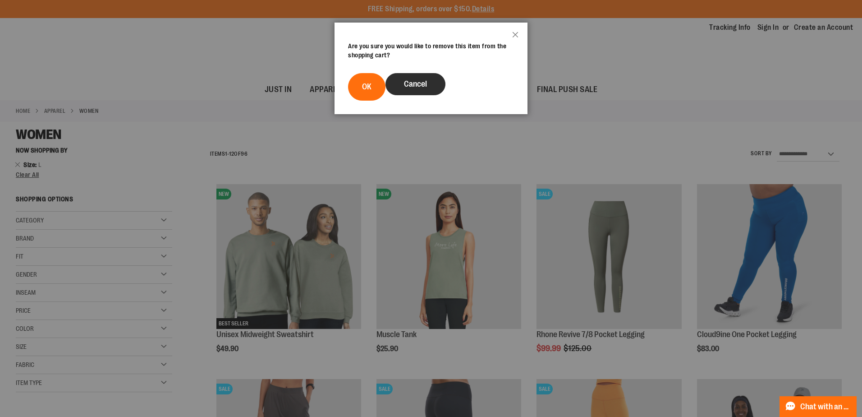
click at [423, 79] on button "Cancel" at bounding box center [415, 84] width 60 height 22
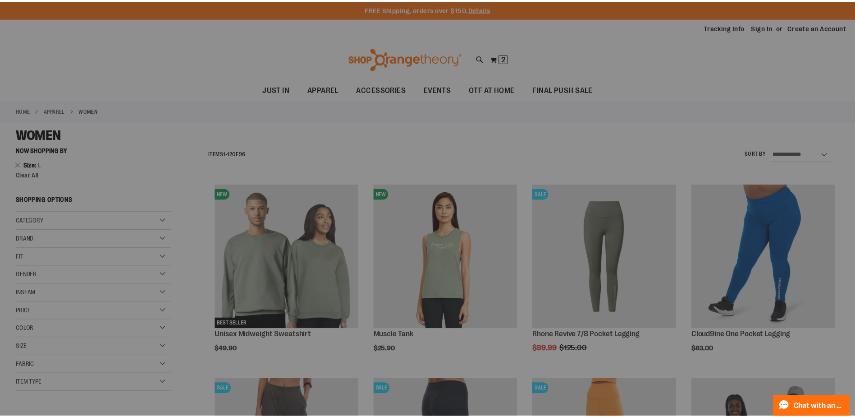
scroll to position [2623, 0]
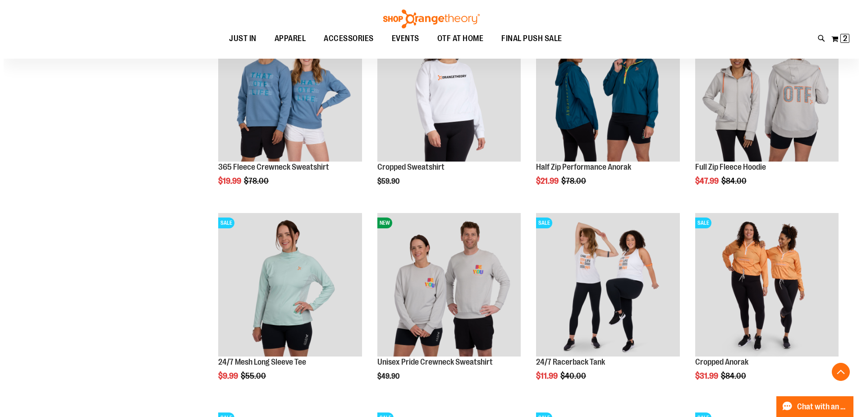
scroll to position [2397, 0]
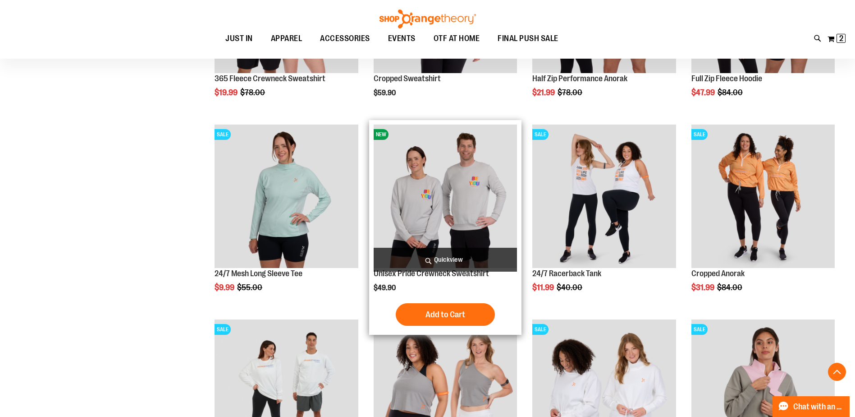
click at [465, 252] on span "Quickview" at bounding box center [445, 260] width 143 height 24
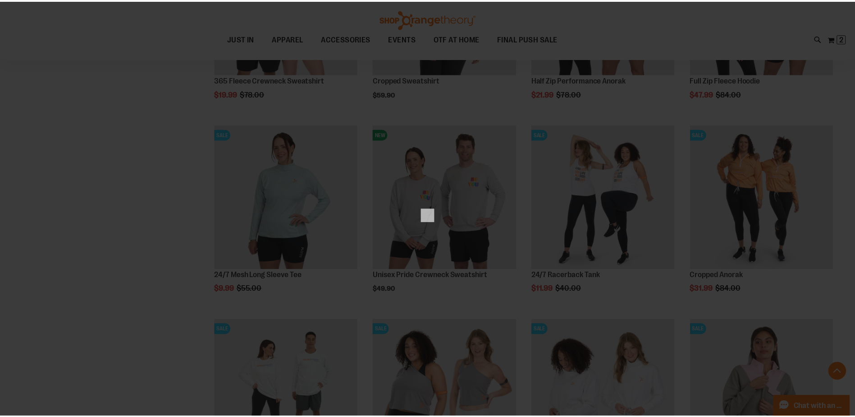
scroll to position [0, 0]
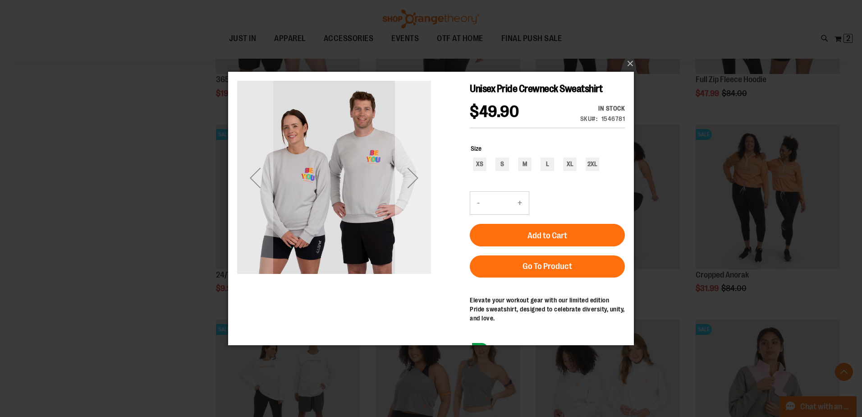
click at [409, 173] on div "Next" at bounding box center [413, 178] width 36 height 36
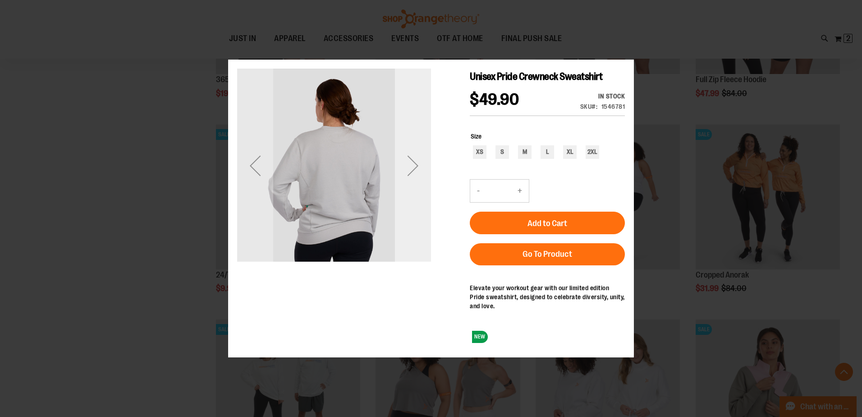
click at [412, 172] on div "Next" at bounding box center [413, 165] width 36 height 36
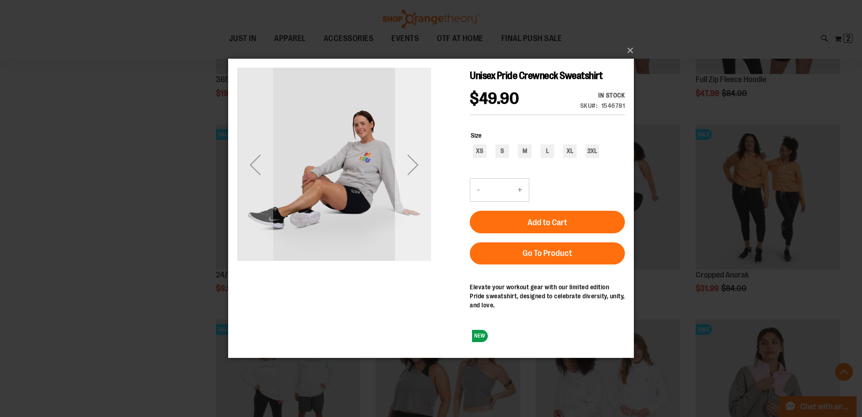
click at [412, 157] on div "Next" at bounding box center [413, 165] width 36 height 36
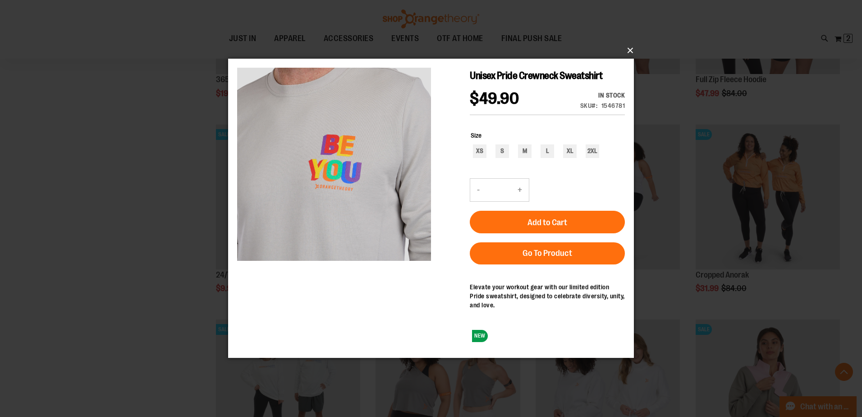
click at [628, 49] on button "×" at bounding box center [434, 51] width 406 height 20
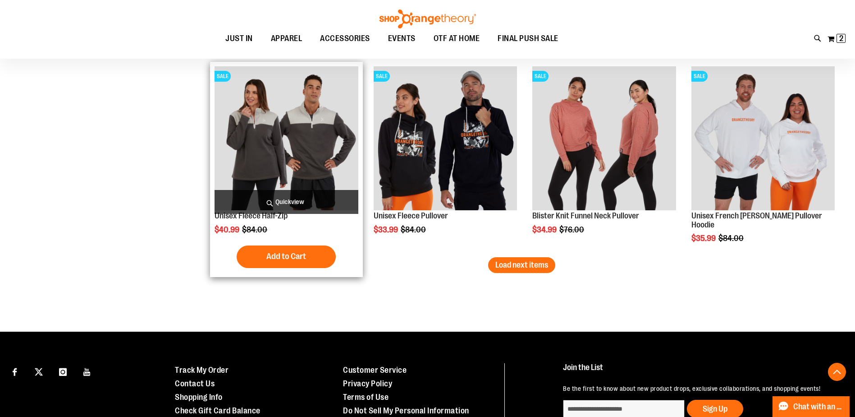
scroll to position [2848, 0]
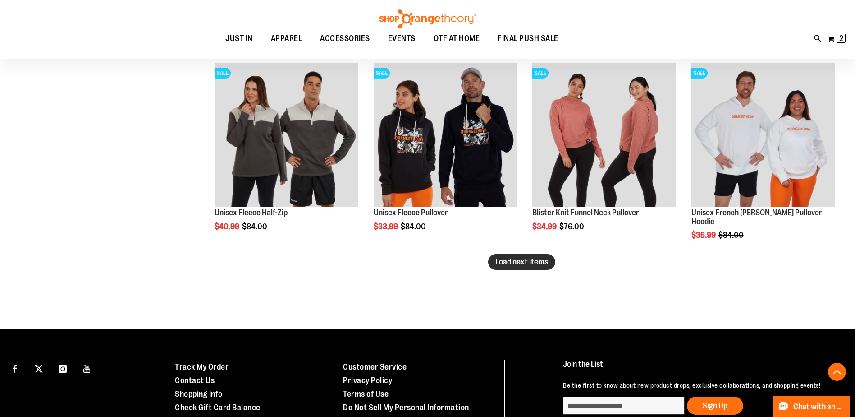
click at [541, 263] on span "Load next items" at bounding box center [522, 261] width 53 height 9
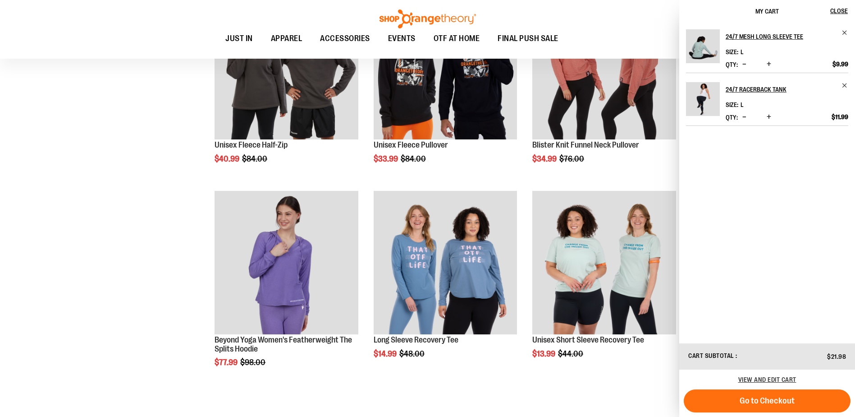
scroll to position [2938, 0]
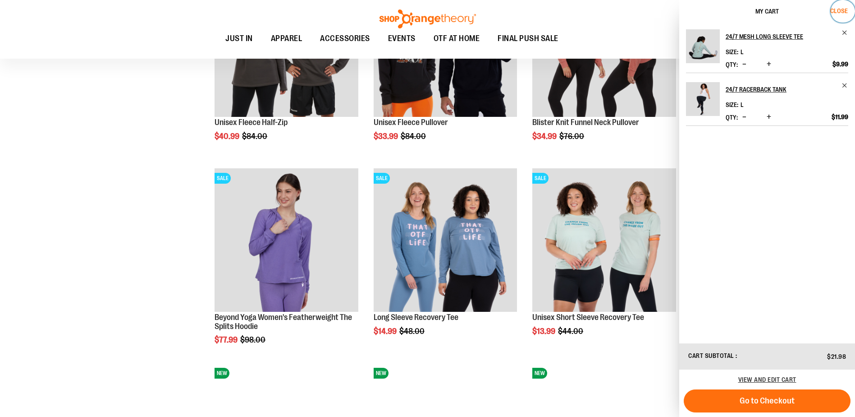
click at [836, 9] on span "Close" at bounding box center [840, 10] width 18 height 7
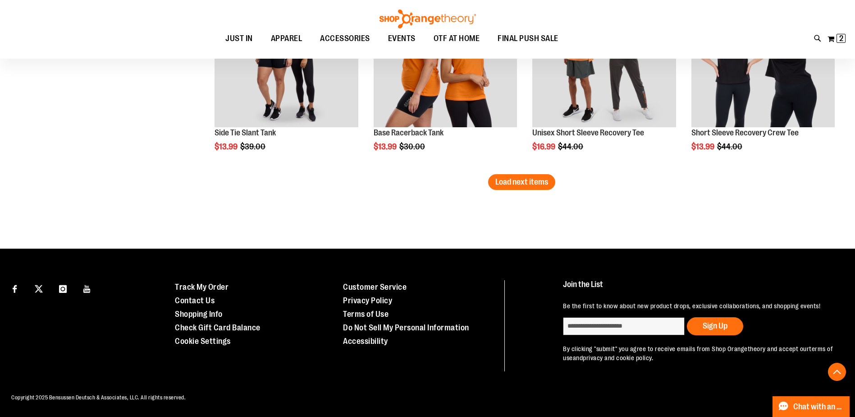
scroll to position [3521, 0]
click at [538, 177] on span "Load next items" at bounding box center [522, 181] width 53 height 9
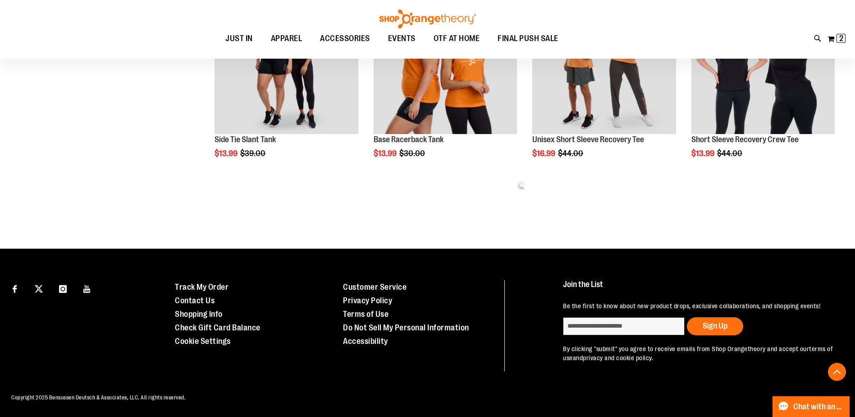
scroll to position [3521, 0]
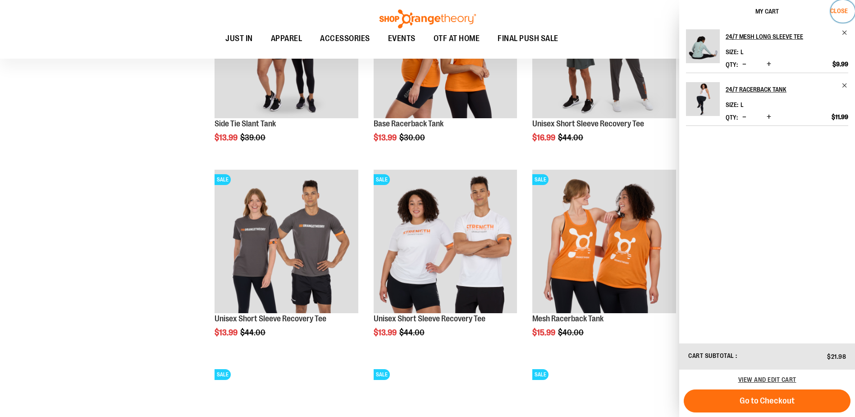
click at [840, 6] on button "Close" at bounding box center [843, 11] width 24 height 23
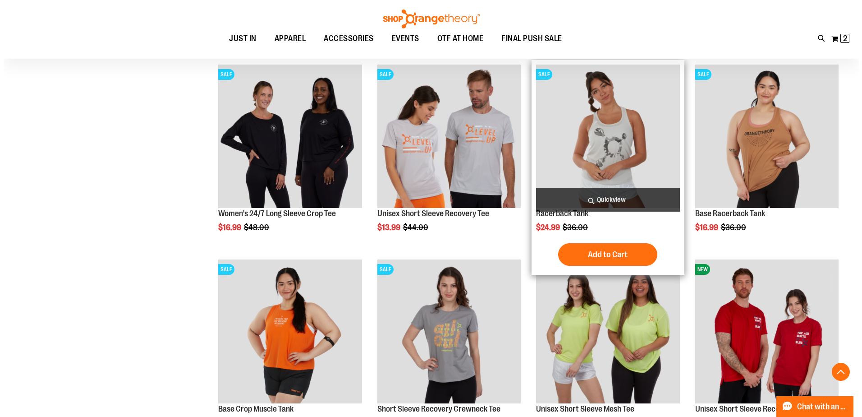
scroll to position [3837, 0]
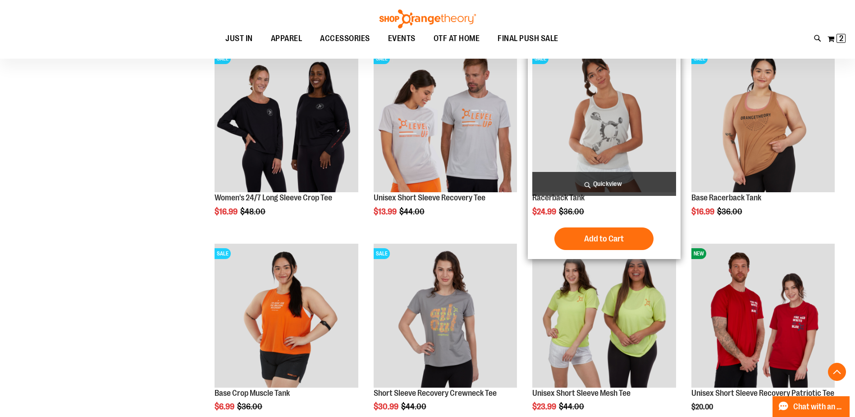
click at [633, 180] on span "Quickview" at bounding box center [603, 184] width 143 height 24
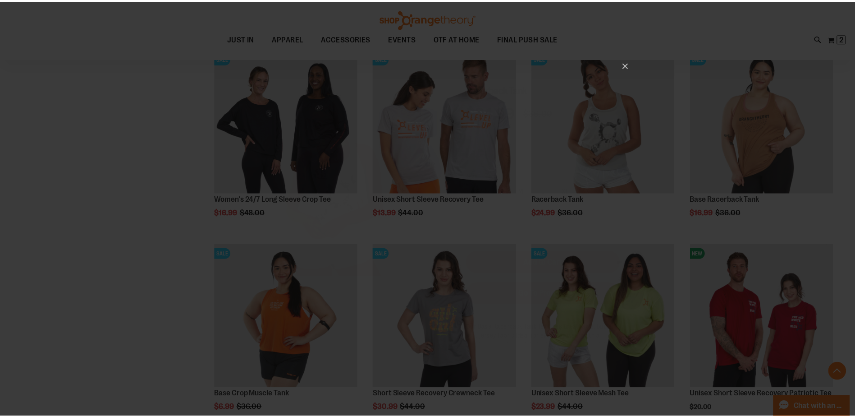
scroll to position [0, 0]
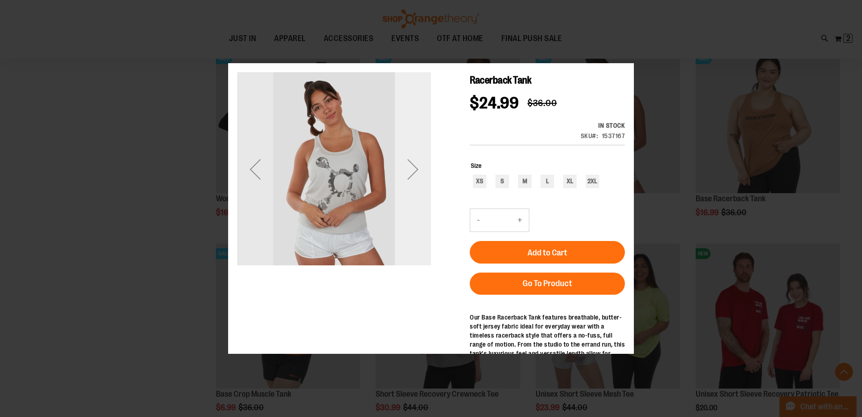
click at [414, 179] on div "Next" at bounding box center [413, 169] width 36 height 36
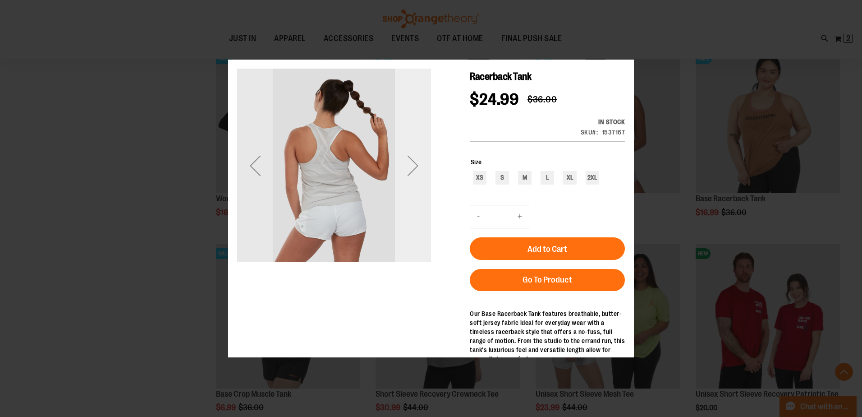
click at [413, 173] on div "Next" at bounding box center [413, 165] width 36 height 36
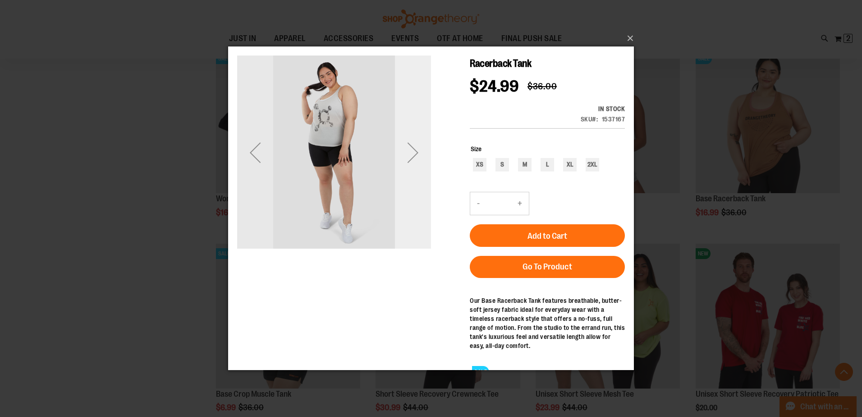
click at [410, 141] on div "Next" at bounding box center [413, 152] width 36 height 36
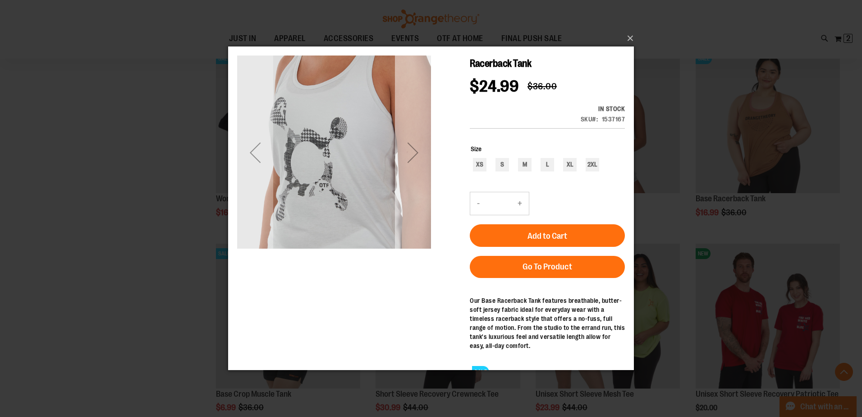
click at [414, 142] on div "Next" at bounding box center [413, 152] width 36 height 36
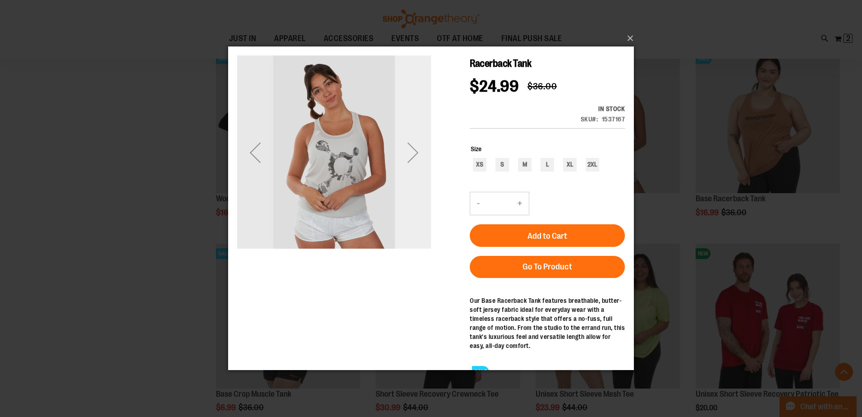
click at [414, 142] on div "Next" at bounding box center [413, 152] width 36 height 36
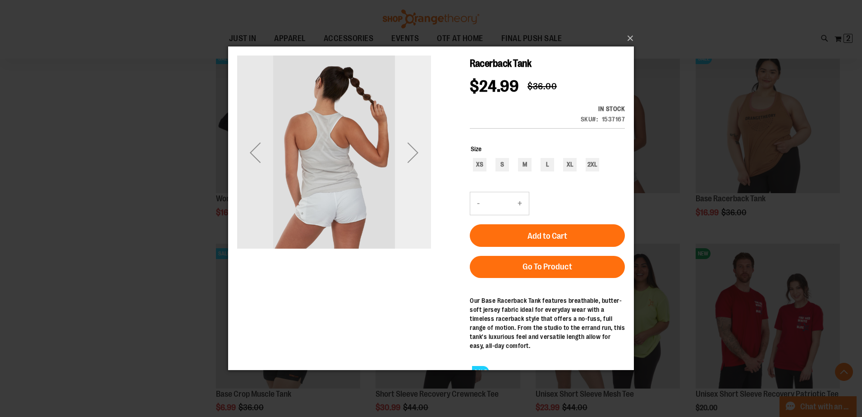
click at [414, 142] on div "Next" at bounding box center [413, 152] width 36 height 36
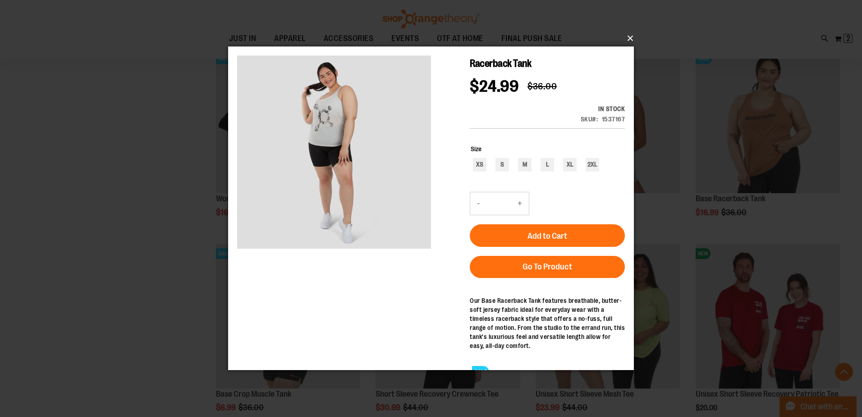
click at [628, 32] on button "×" at bounding box center [434, 38] width 406 height 20
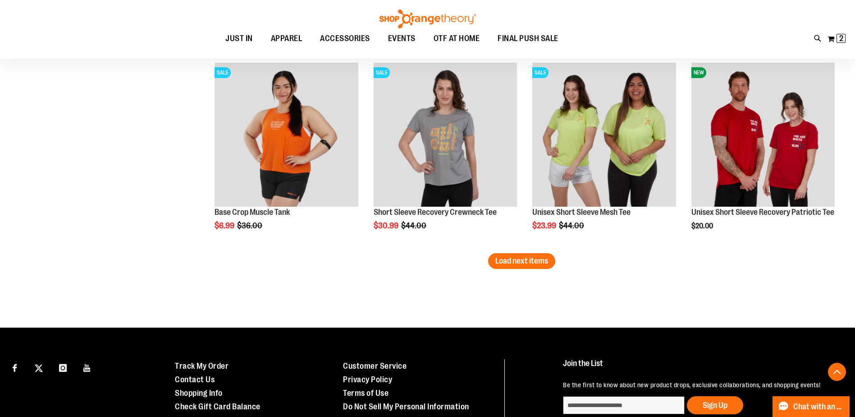
scroll to position [3972, 0]
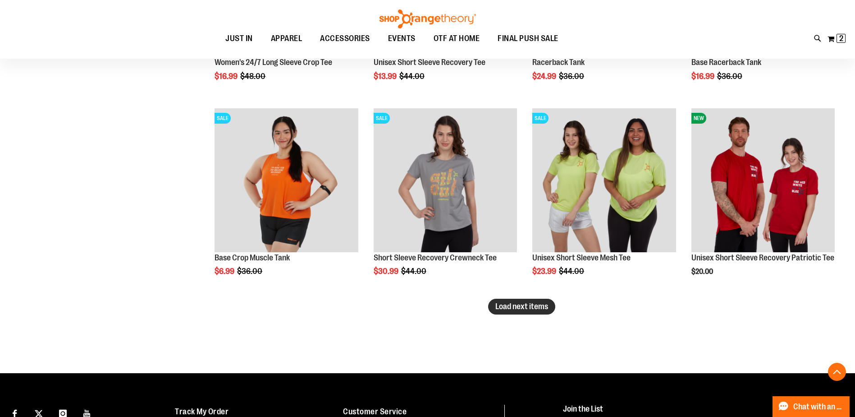
click at [514, 311] on span "Load next items" at bounding box center [522, 306] width 53 height 9
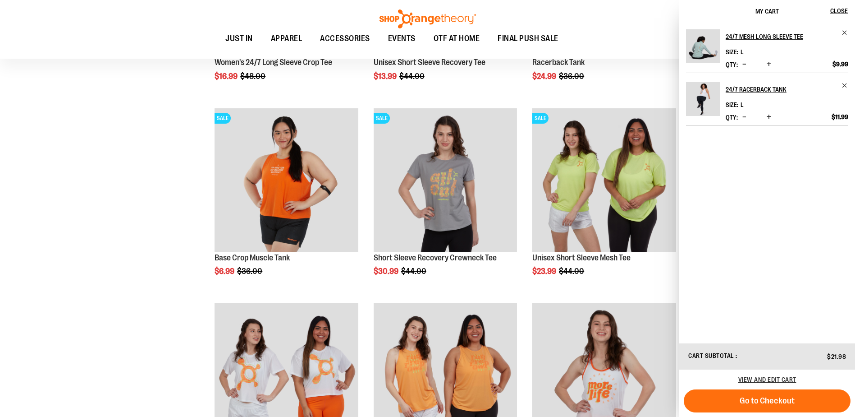
scroll to position [4062, 0]
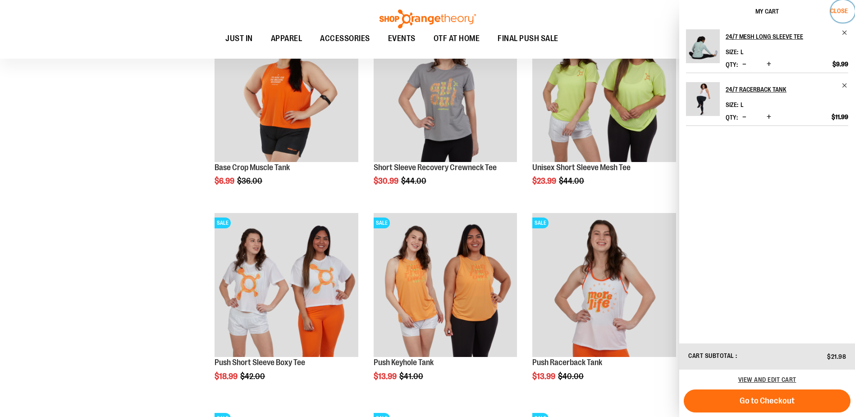
click at [840, 9] on span "Close" at bounding box center [840, 10] width 18 height 7
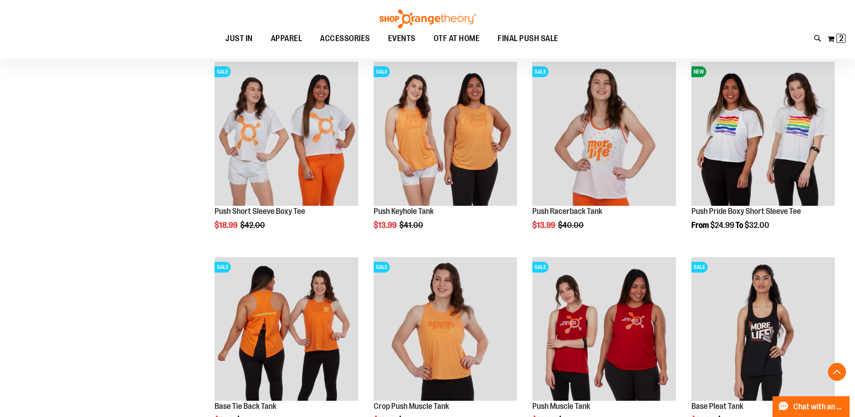
scroll to position [4198, 0]
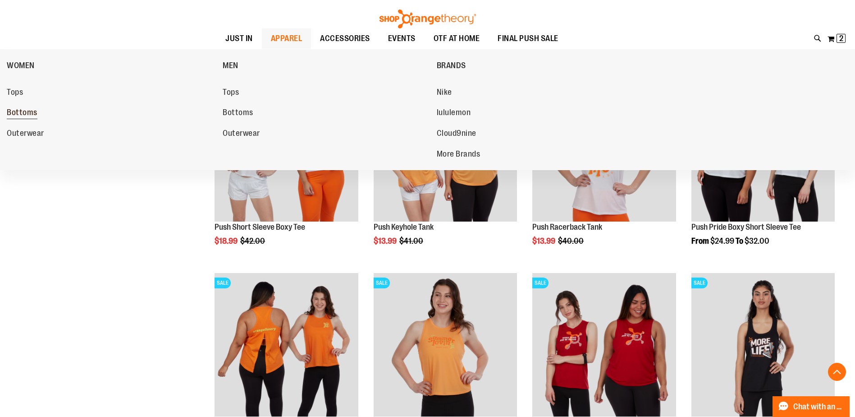
click at [29, 112] on span "Bottoms" at bounding box center [22, 113] width 31 height 11
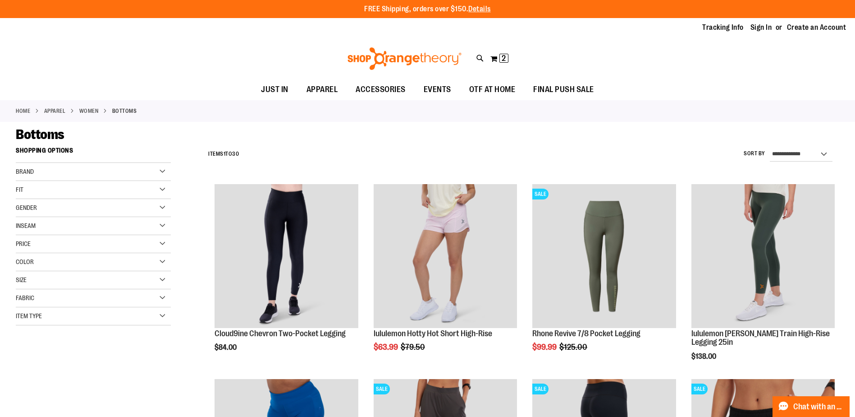
click at [92, 276] on div "Size" at bounding box center [93, 280] width 155 height 18
click at [87, 318] on div "12" at bounding box center [89, 319] width 14 height 14
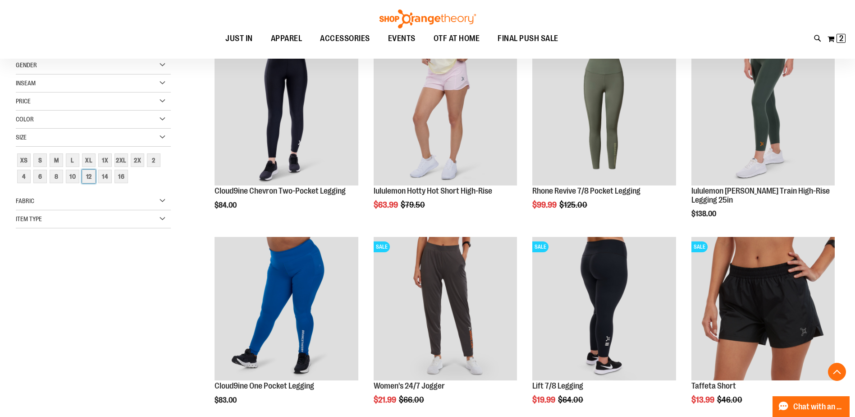
scroll to position [142, 0]
click at [72, 180] on div "10" at bounding box center [73, 176] width 14 height 14
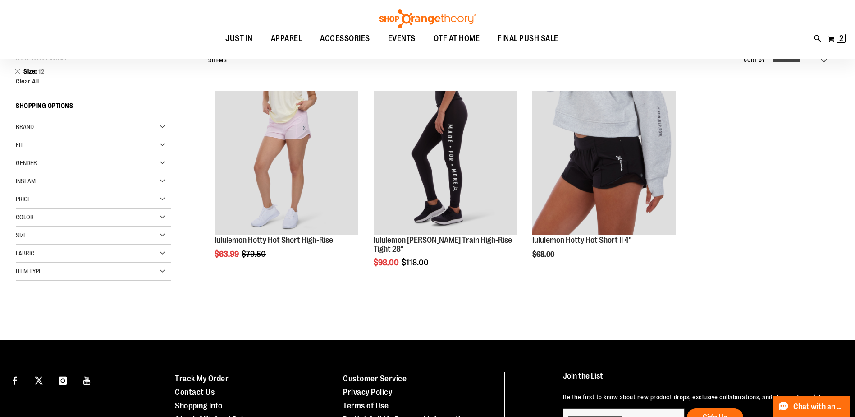
scroll to position [84, 0]
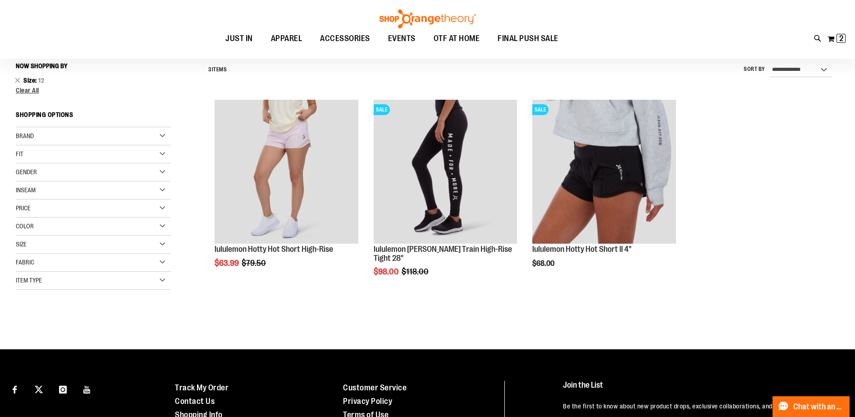
click at [69, 244] on div "Size" at bounding box center [93, 244] width 155 height 18
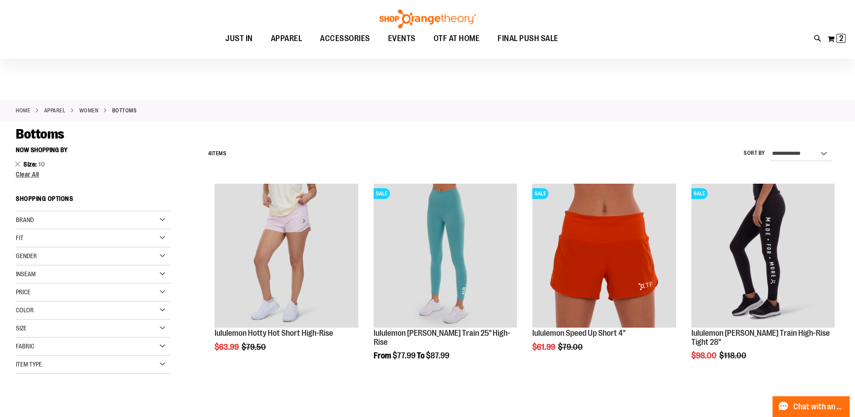
scroll to position [45, 0]
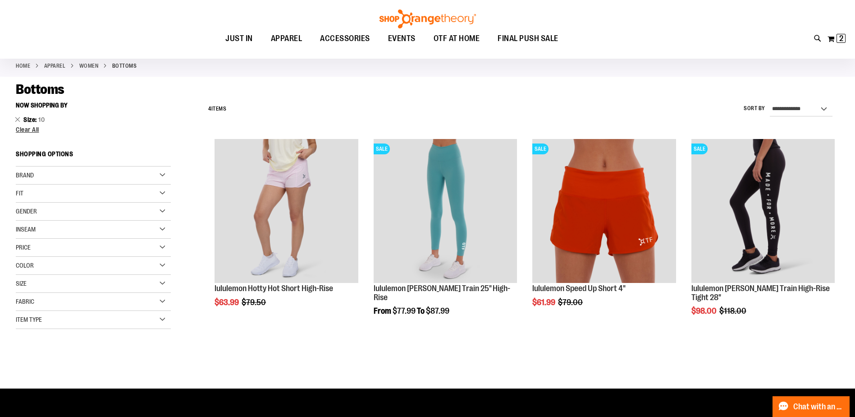
click at [64, 278] on div "Size" at bounding box center [93, 284] width 155 height 18
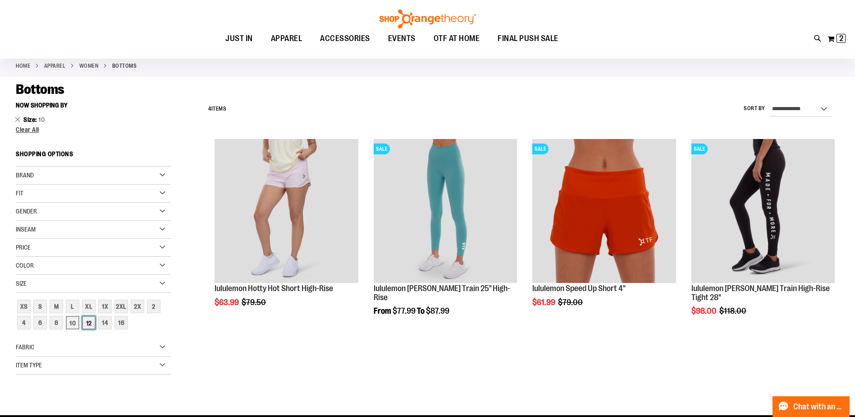
click at [85, 321] on div "12" at bounding box center [89, 323] width 14 height 14
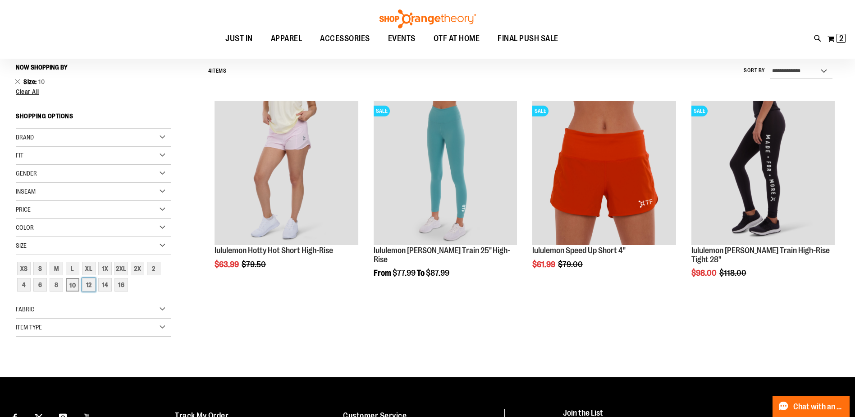
scroll to position [84, 0]
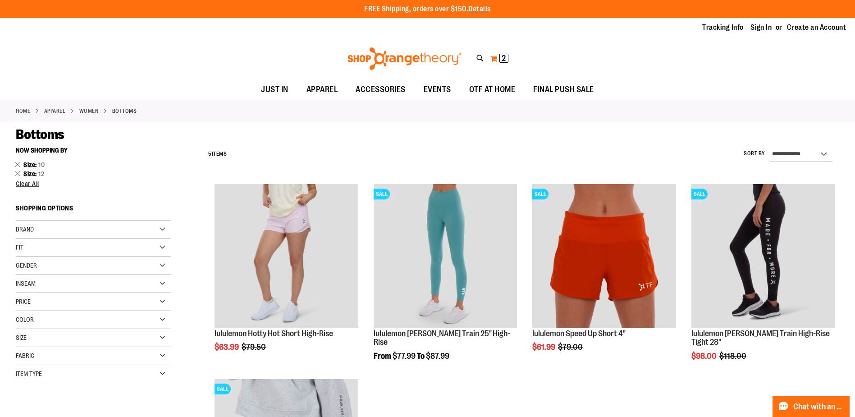
click at [499, 55] on button "My Cart 2 2 items" at bounding box center [499, 58] width 19 height 14
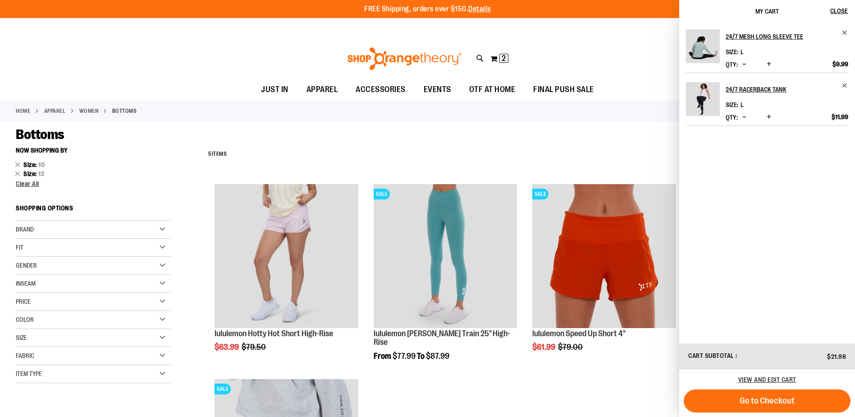
click at [770, 383] on div "View and edit cart" at bounding box center [767, 379] width 176 height 20
click at [772, 380] on span "View and edit cart" at bounding box center [768, 379] width 58 height 7
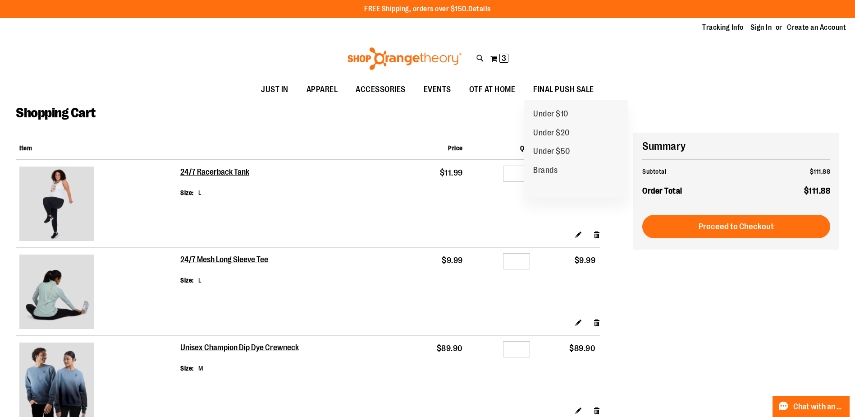
drag, startPoint x: 552, startPoint y: 89, endPoint x: 772, endPoint y: 109, distance: 221.0
click at [780, 99] on ul "JUST IN JUST IN Balanced Basics New for Women New for Men New Accessories New B…" at bounding box center [427, 89] width 855 height 21
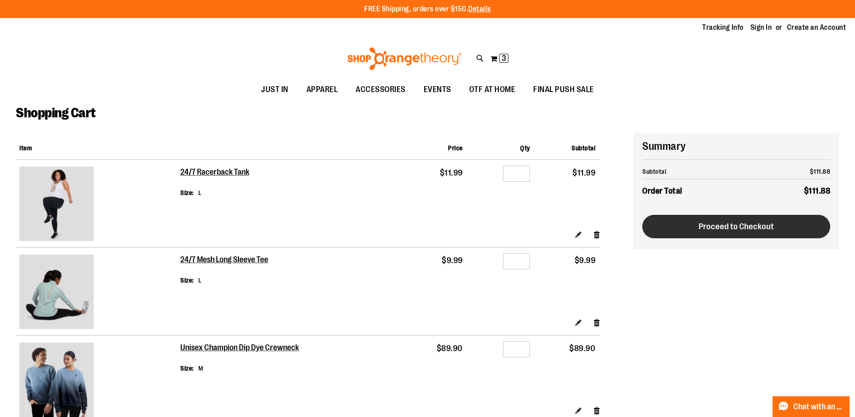
click at [704, 225] on span "Proceed to Checkout" at bounding box center [736, 226] width 75 height 10
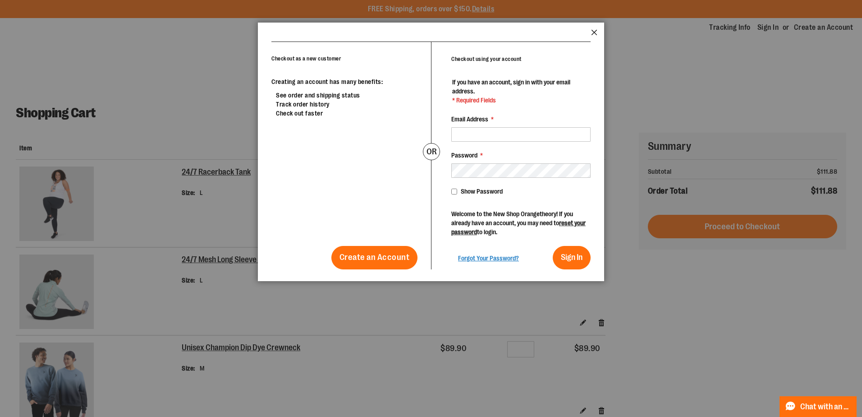
click at [594, 35] on button "Close" at bounding box center [594, 35] width 6 height 12
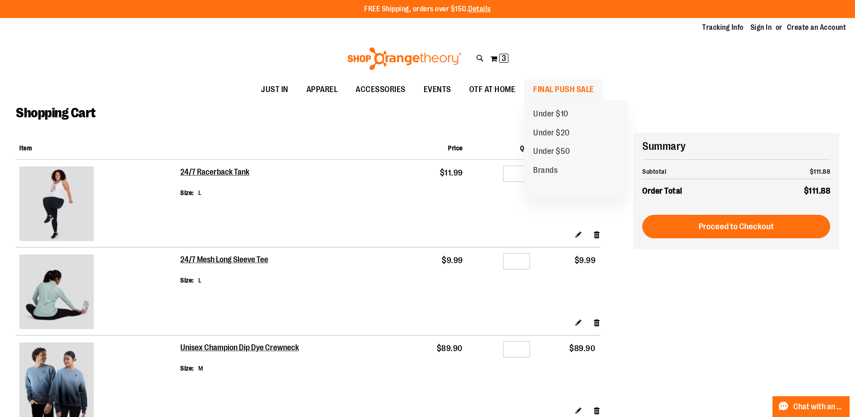
click at [582, 91] on span "FINAL PUSH SALE" at bounding box center [563, 89] width 61 height 20
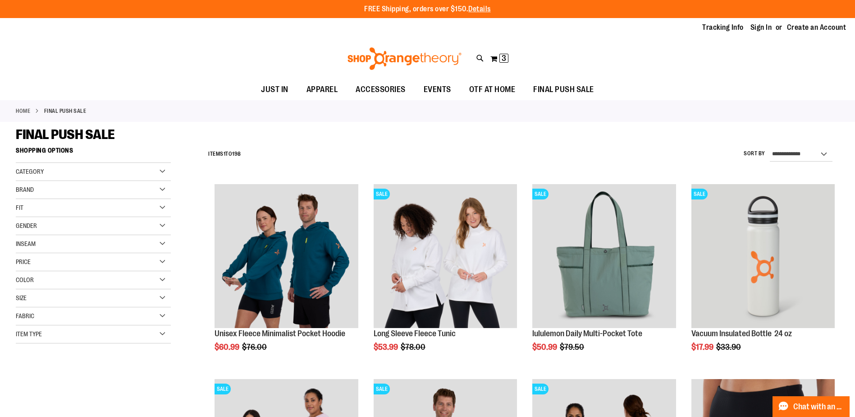
click at [146, 328] on div "Item Type" at bounding box center [93, 334] width 155 height 18
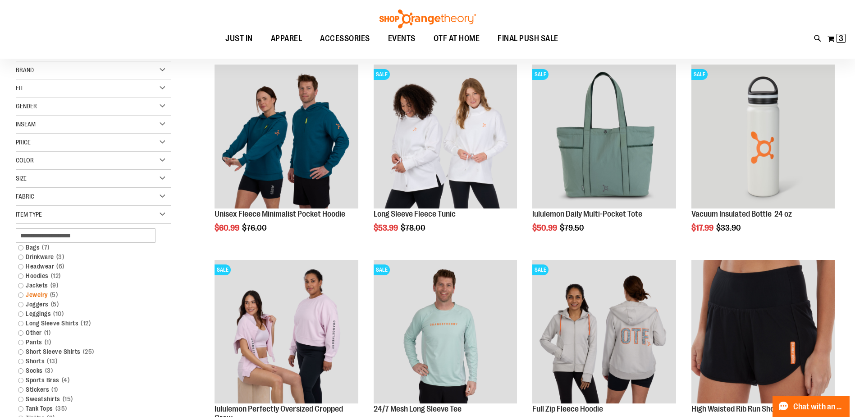
scroll to position [135, 0]
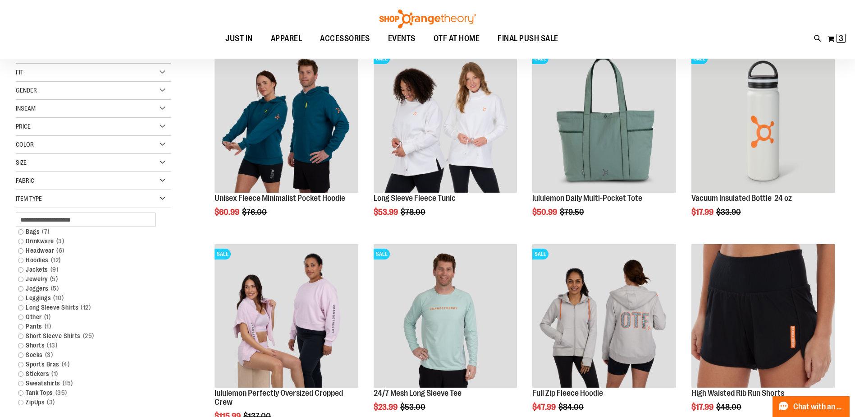
click at [845, 259] on main "**********" at bounding box center [427, 336] width 855 height 701
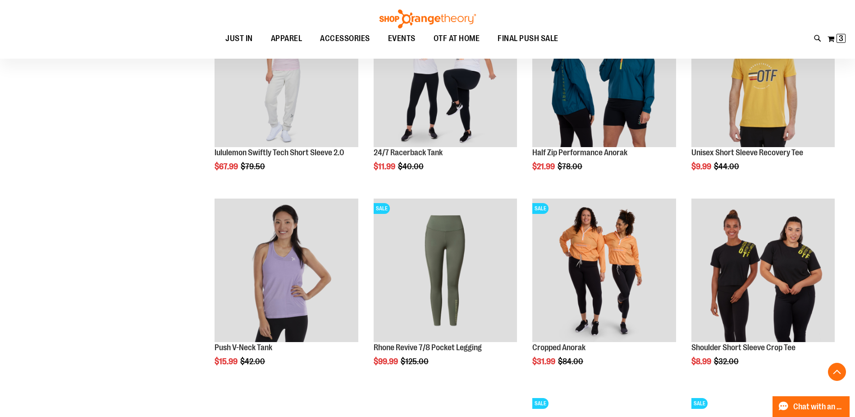
scroll to position [586, 0]
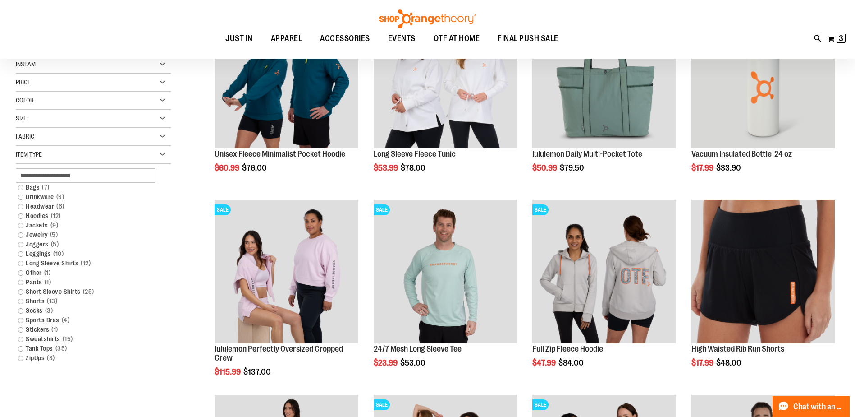
scroll to position [135, 0]
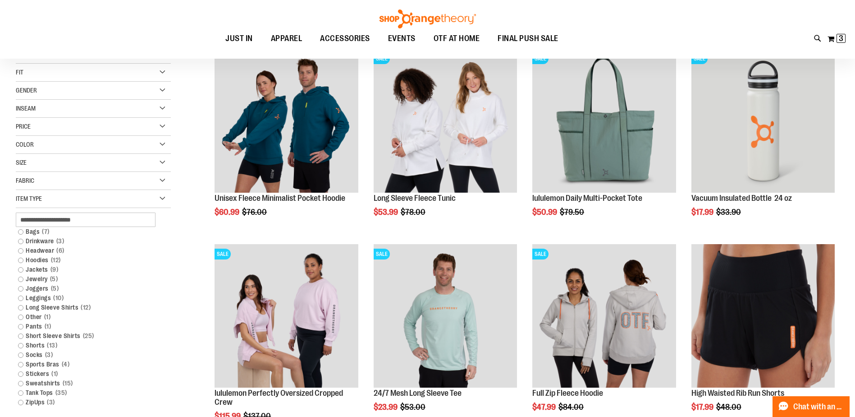
click at [107, 125] on div "Price" at bounding box center [93, 127] width 155 height 18
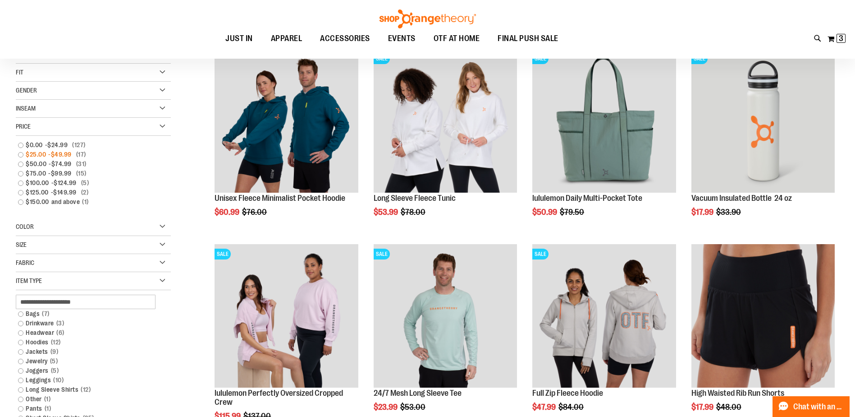
click at [54, 153] on span "$49.99" at bounding box center [62, 154] width 23 height 9
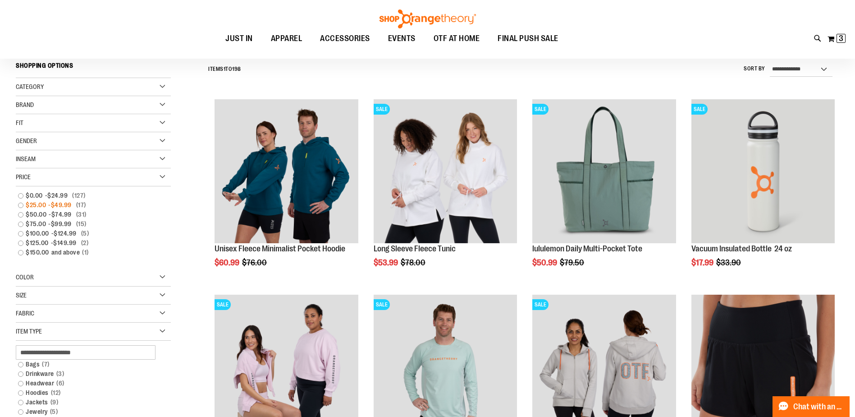
scroll to position [84, 0]
click at [20, 205] on link "$25.00 - $49.99 17 items" at bounding box center [88, 205] width 149 height 9
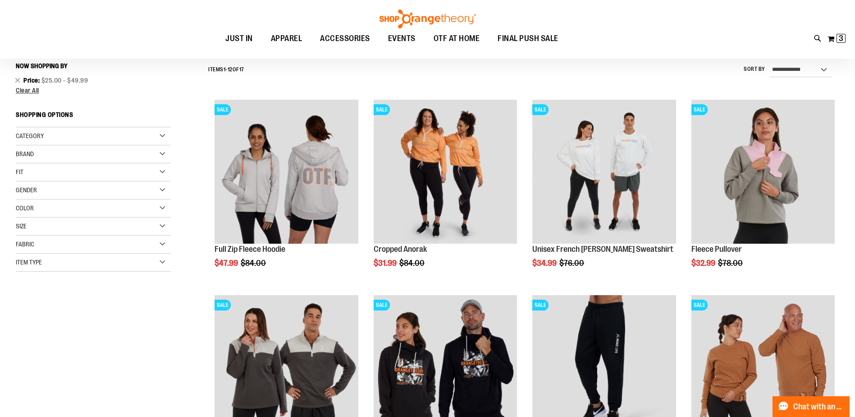
click at [29, 81] on span "Price" at bounding box center [32, 80] width 18 height 7
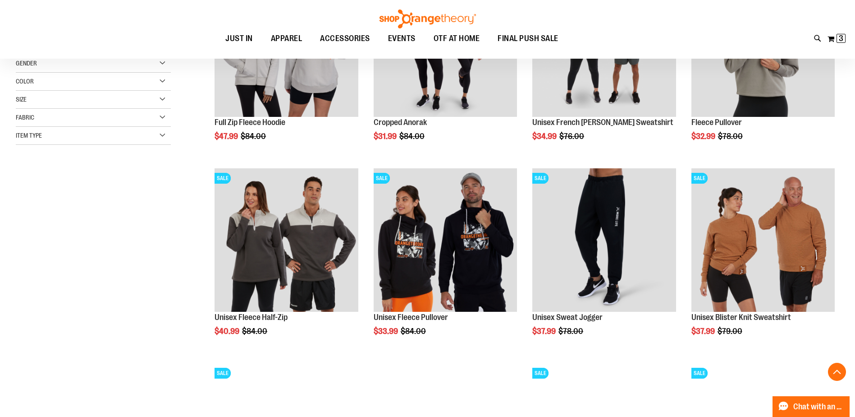
scroll to position [219, 0]
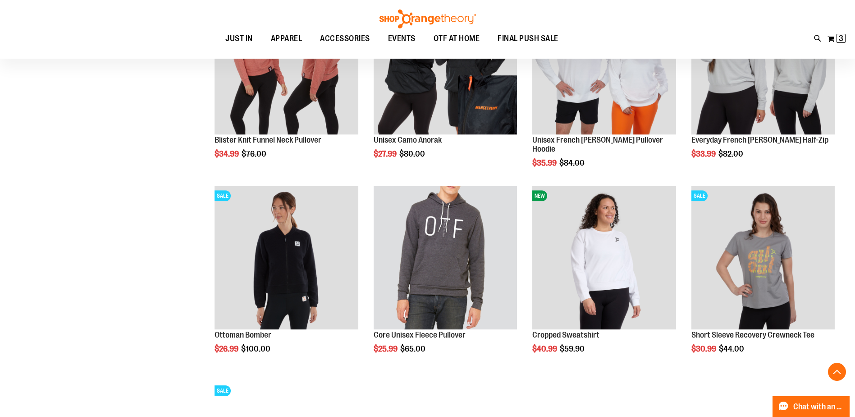
scroll to position [625, 0]
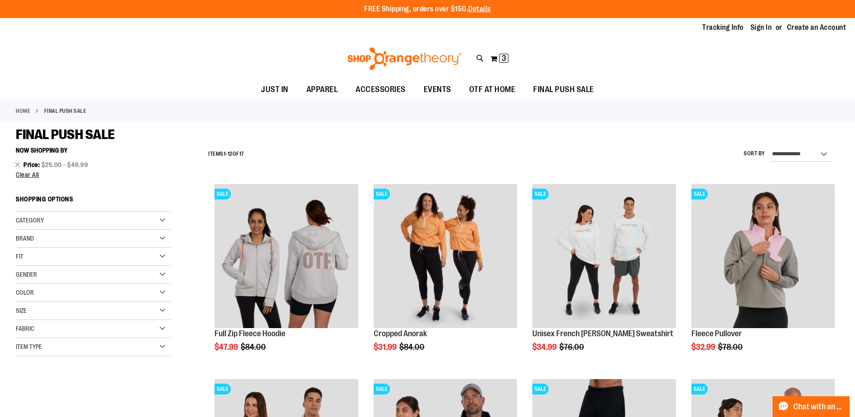
click at [23, 178] on span "Clear All" at bounding box center [27, 174] width 23 height 7
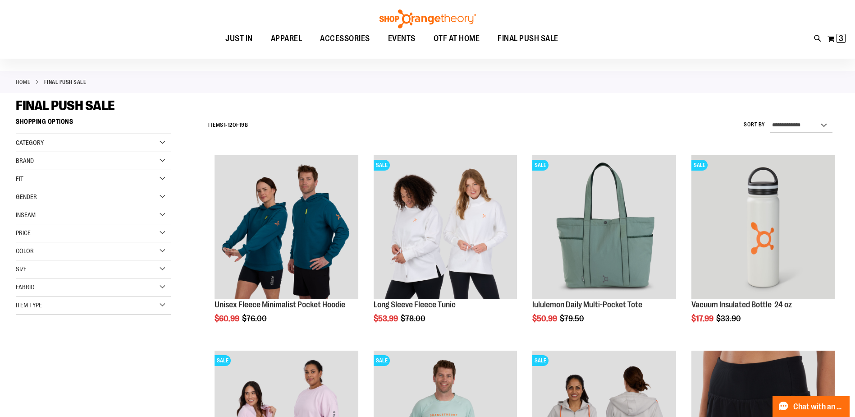
scroll to position [7, 0]
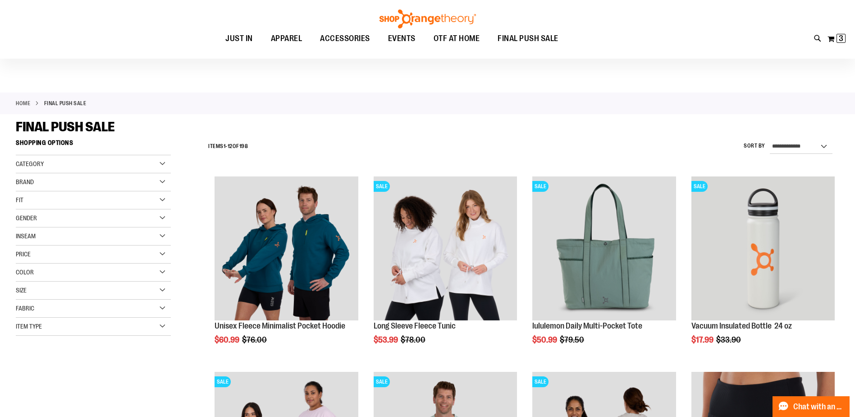
click at [82, 251] on div "Price" at bounding box center [93, 254] width 155 height 18
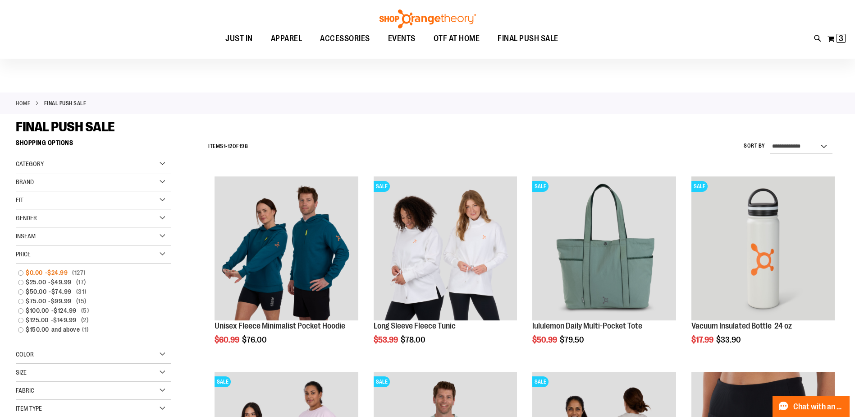
click at [22, 271] on link "$0.00 - $24.99 127 items" at bounding box center [88, 272] width 149 height 9
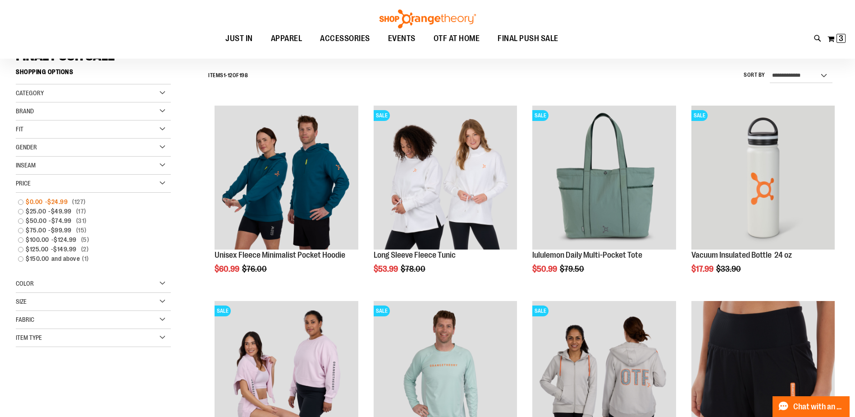
scroll to position [84, 0]
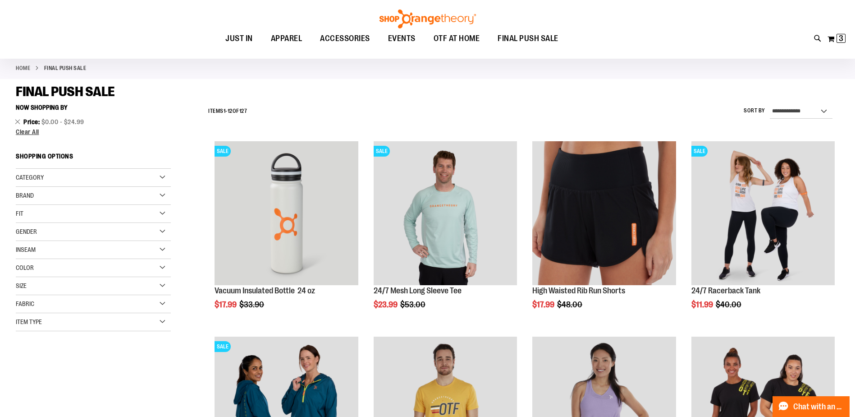
scroll to position [39, 0]
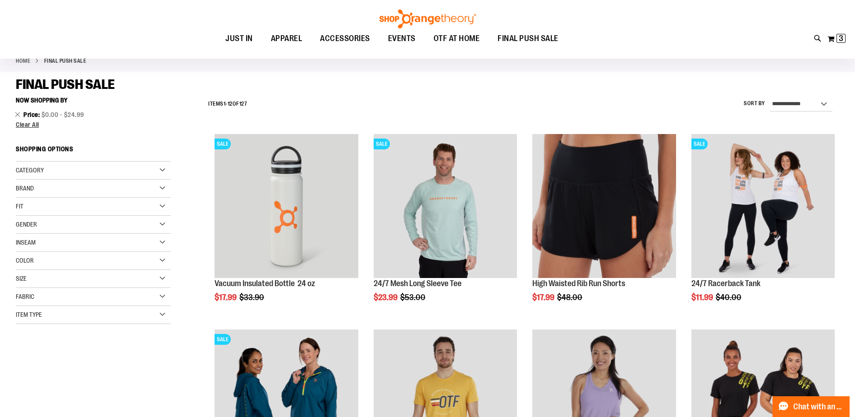
scroll to position [39, 0]
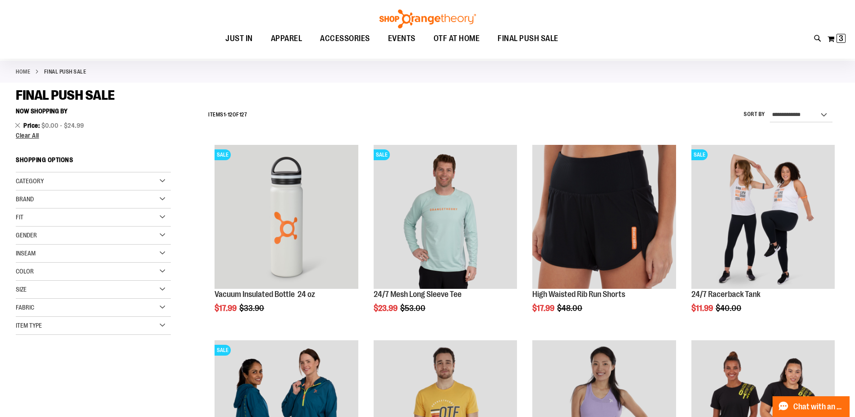
click at [57, 288] on div "Size" at bounding box center [93, 289] width 155 height 18
click at [163, 289] on div "Size" at bounding box center [93, 289] width 155 height 18
click at [165, 324] on div "Item Type" at bounding box center [93, 326] width 155 height 18
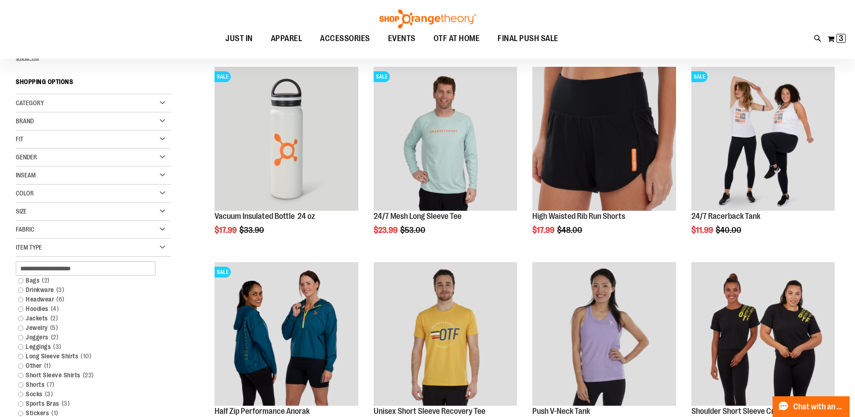
scroll to position [129, 0]
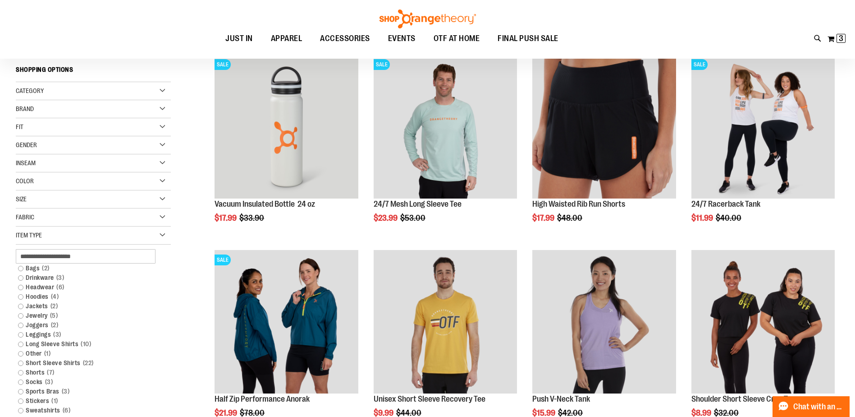
click at [162, 239] on div "Item Type" at bounding box center [93, 235] width 155 height 18
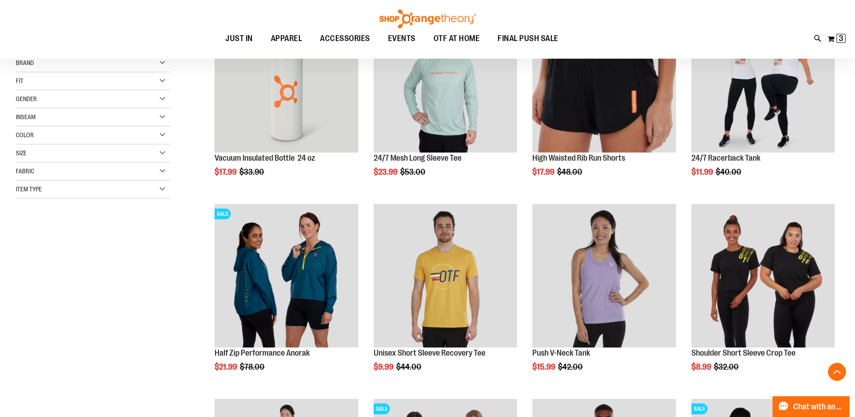
scroll to position [174, 0]
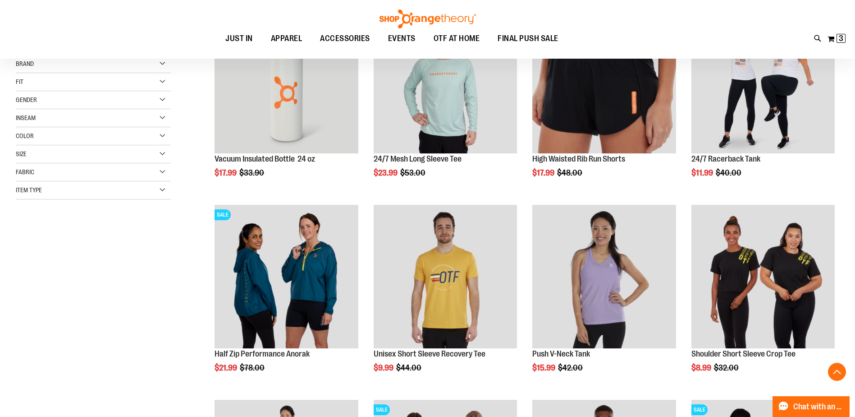
click at [138, 192] on div "Item Type" at bounding box center [93, 190] width 155 height 18
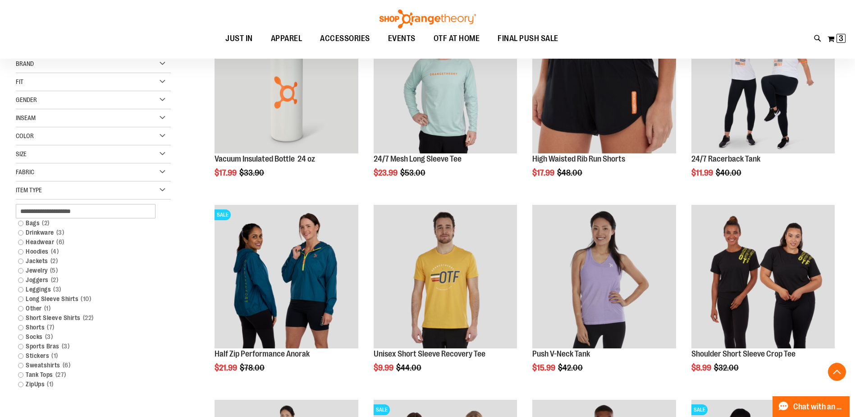
click at [138, 192] on div "Item Type" at bounding box center [93, 190] width 155 height 18
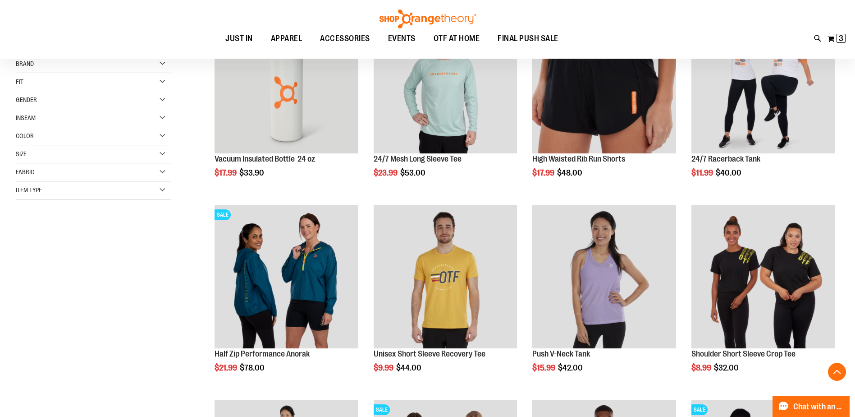
click at [147, 191] on div "Item Type" at bounding box center [93, 190] width 155 height 18
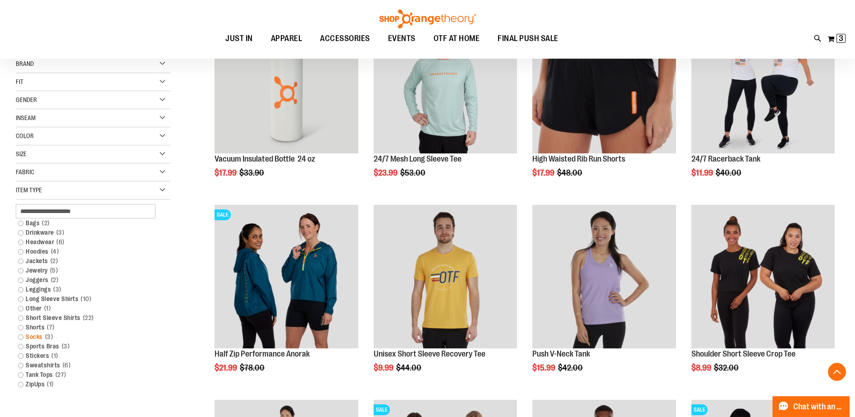
click at [19, 338] on link "Socks 3 items" at bounding box center [88, 336] width 149 height 9
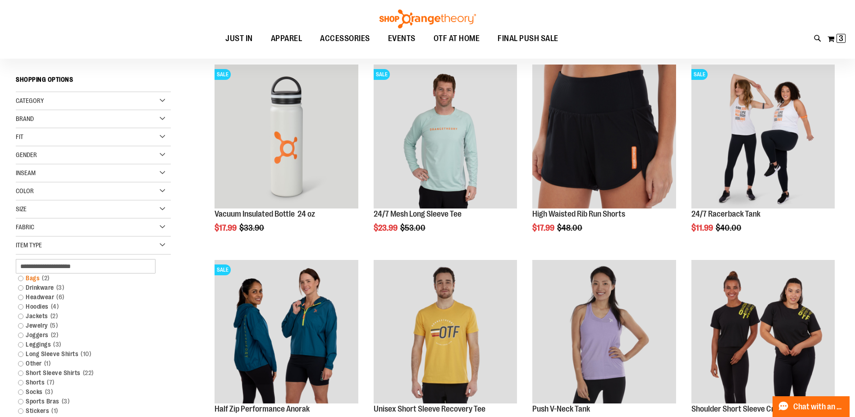
scroll to position [129, 0]
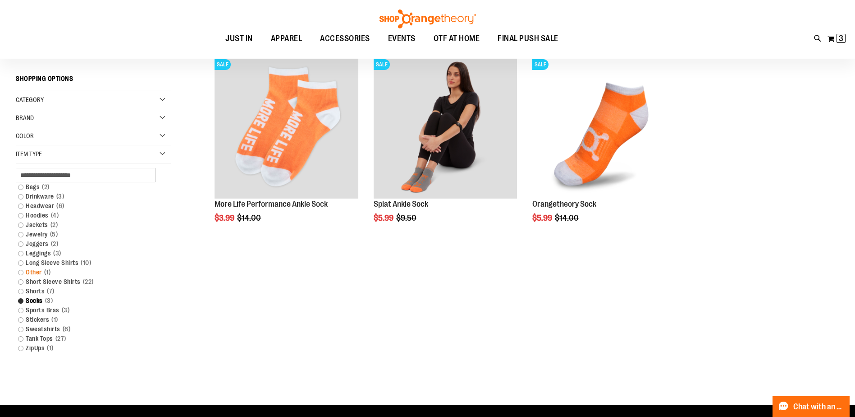
click at [22, 272] on link "Other 1 item" at bounding box center [88, 271] width 149 height 9
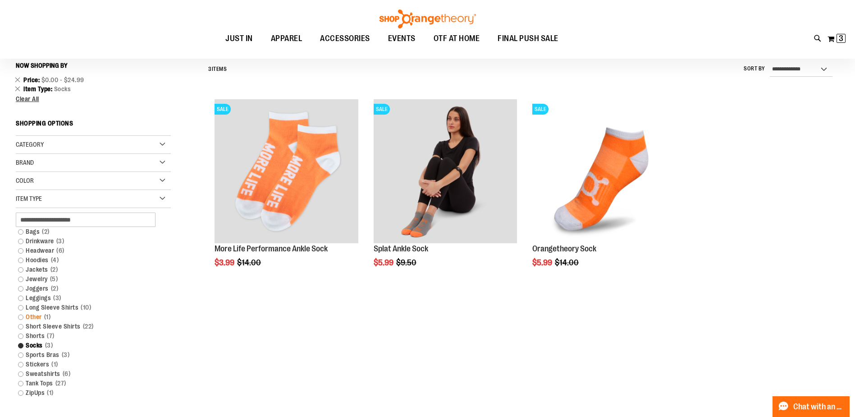
scroll to position [84, 0]
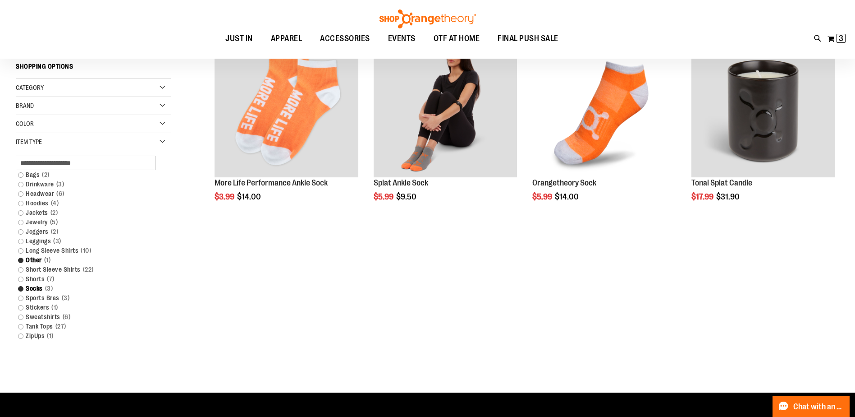
scroll to position [174, 0]
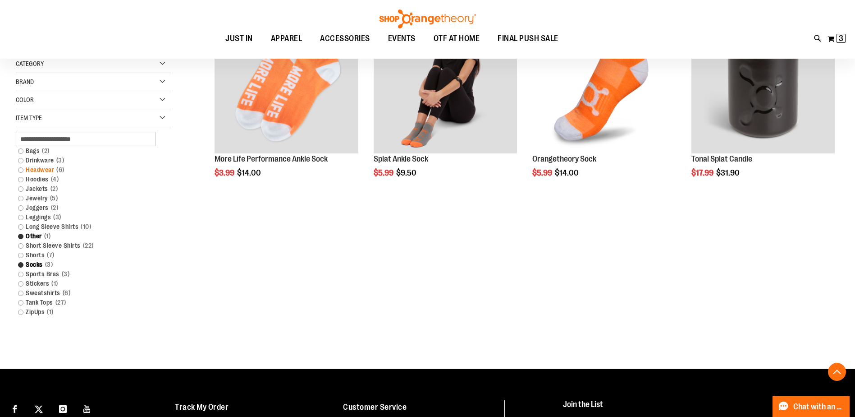
click at [21, 169] on link "Headwear 6 items" at bounding box center [88, 169] width 149 height 9
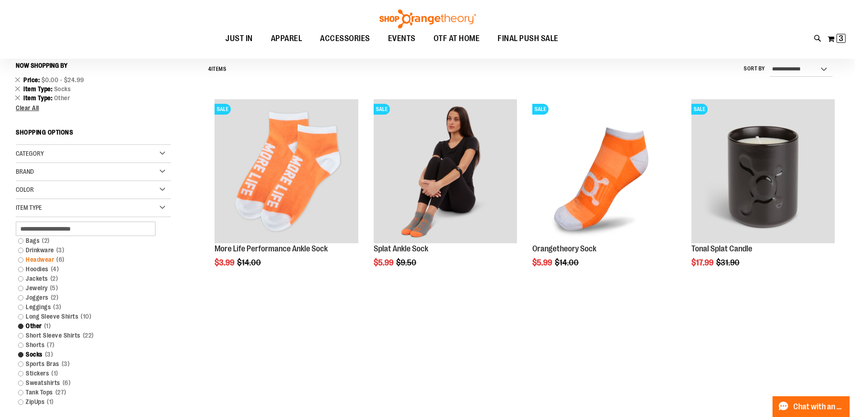
scroll to position [84, 0]
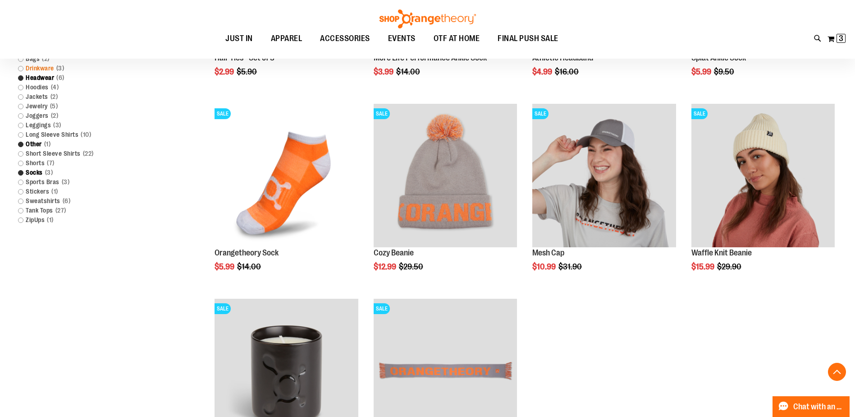
scroll to position [84, 0]
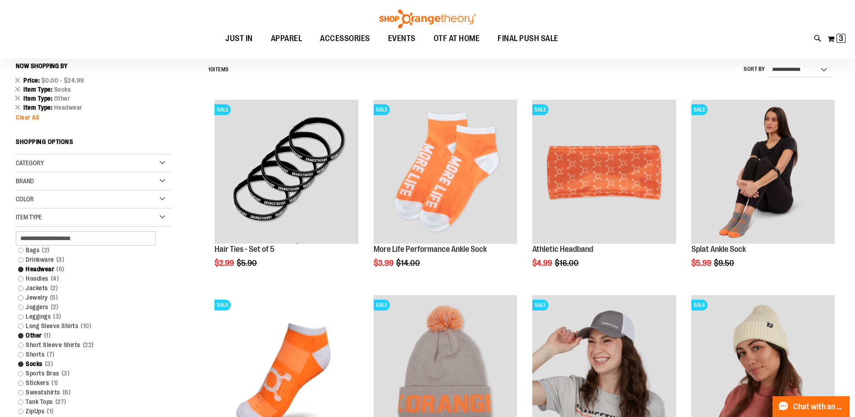
click at [23, 116] on span "Clear All" at bounding box center [27, 117] width 23 height 7
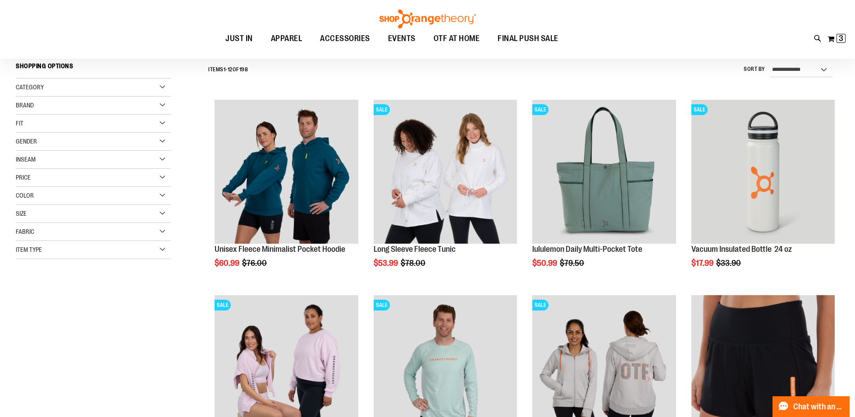
click at [54, 181] on div "Price" at bounding box center [93, 178] width 155 height 18
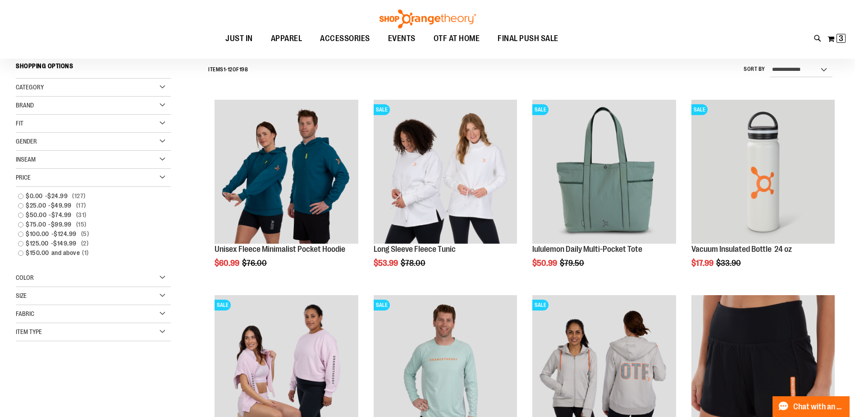
click at [31, 179] on span "Price" at bounding box center [23, 177] width 15 height 7
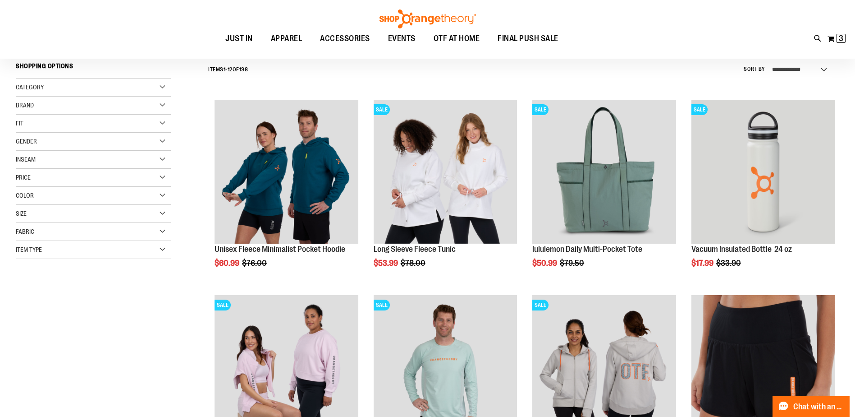
click at [40, 216] on div "Size" at bounding box center [93, 214] width 155 height 18
click at [75, 236] on div "L" at bounding box center [73, 236] width 14 height 14
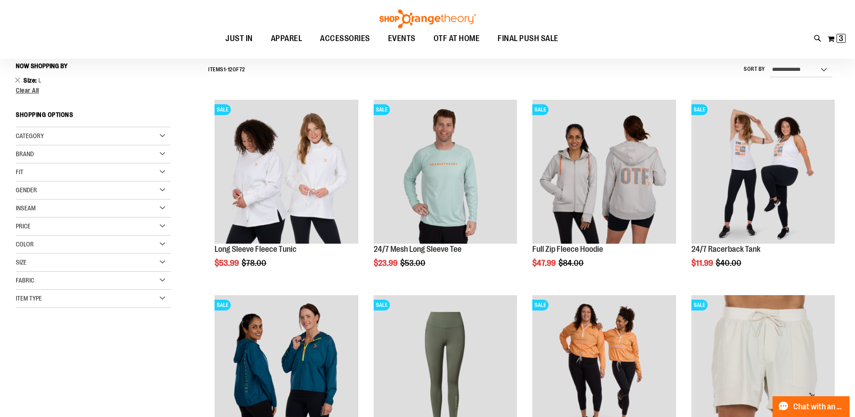
click at [67, 265] on div "Size" at bounding box center [93, 262] width 155 height 18
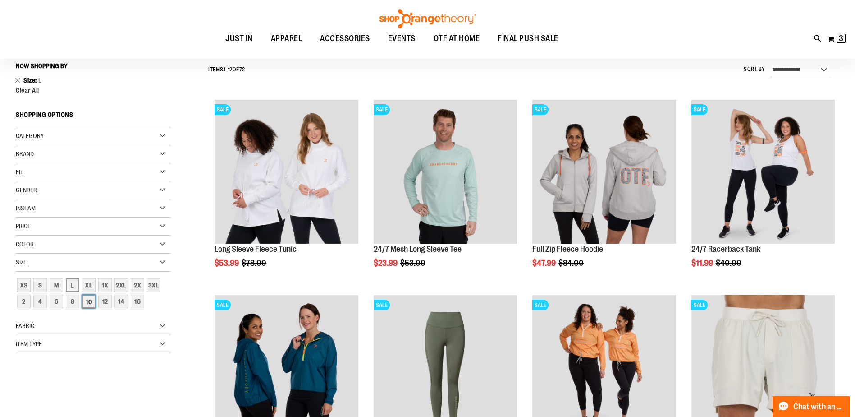
click at [94, 302] on div "10" at bounding box center [89, 301] width 14 height 14
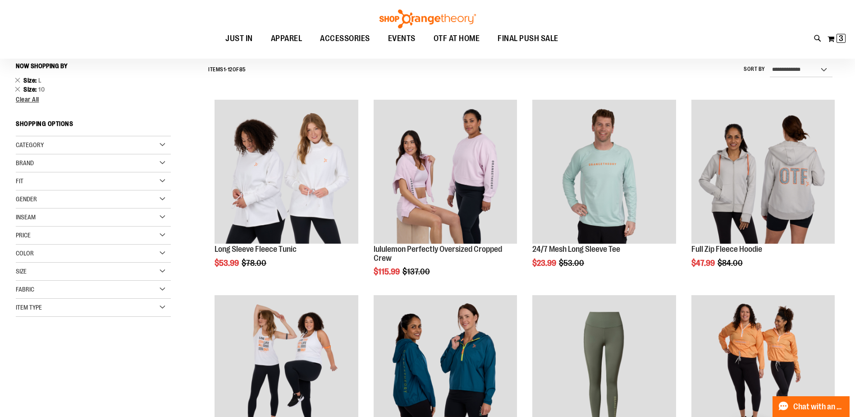
click at [55, 272] on div "Size" at bounding box center [93, 271] width 155 height 18
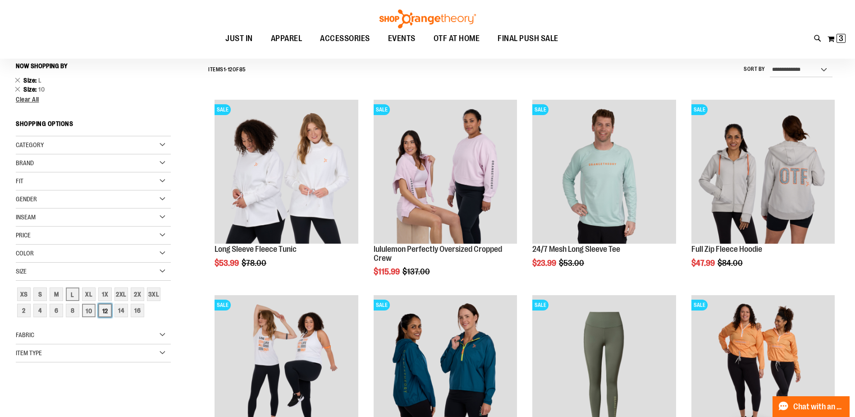
click at [104, 313] on div "12" at bounding box center [105, 310] width 14 height 14
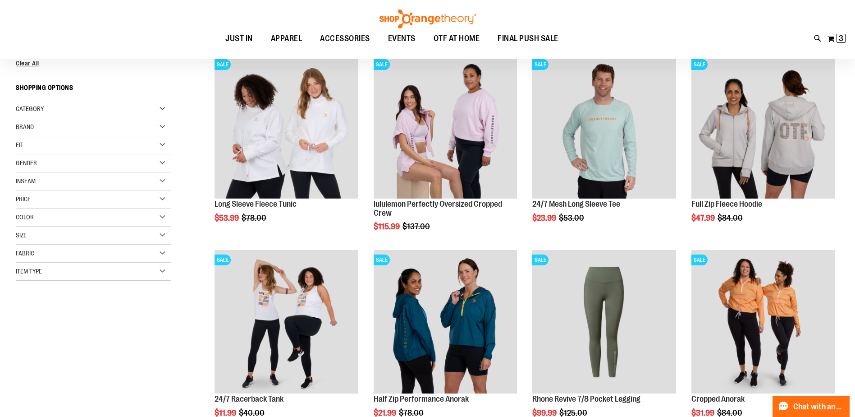
scroll to position [174, 0]
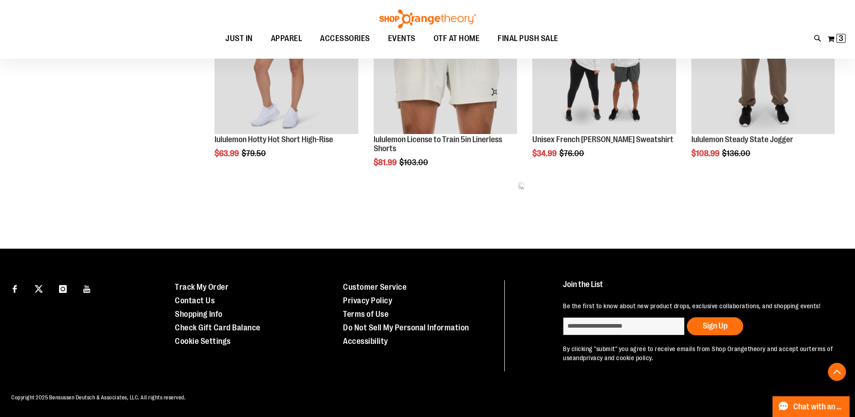
scroll to position [592, 0]
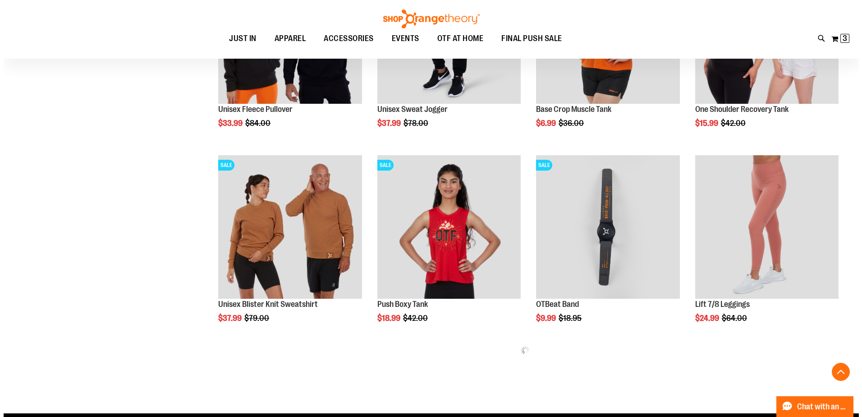
scroll to position [1088, 0]
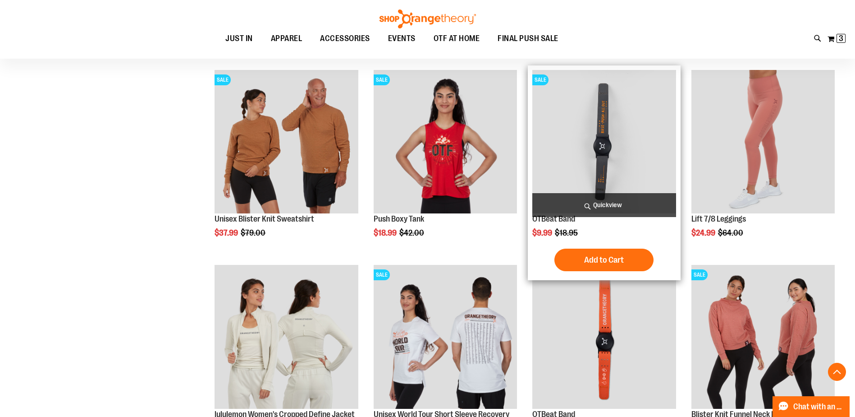
click at [618, 193] on span "Quickview" at bounding box center [603, 205] width 143 height 24
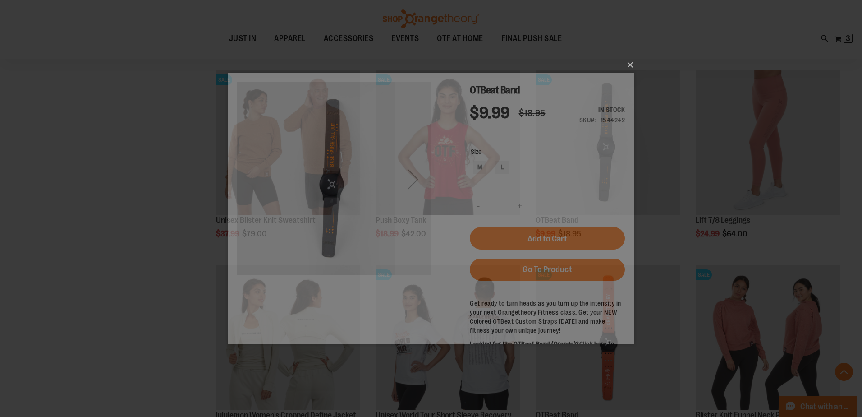
scroll to position [0, 0]
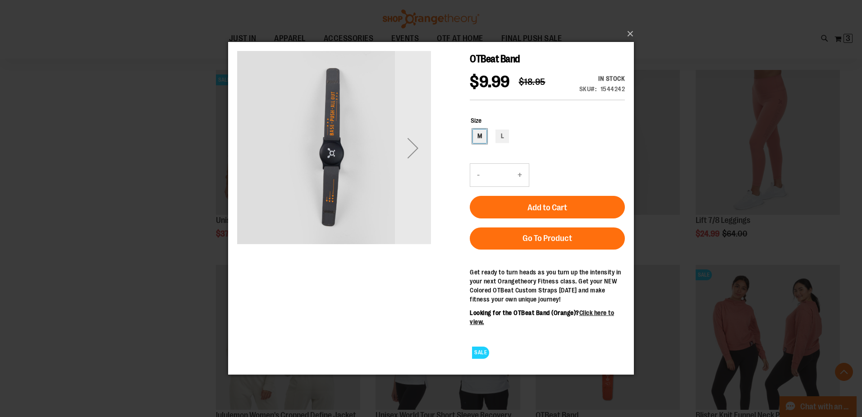
click at [484, 136] on div "M" at bounding box center [480, 136] width 14 height 14
click at [501, 137] on div "L" at bounding box center [503, 136] width 14 height 14
type input "***"
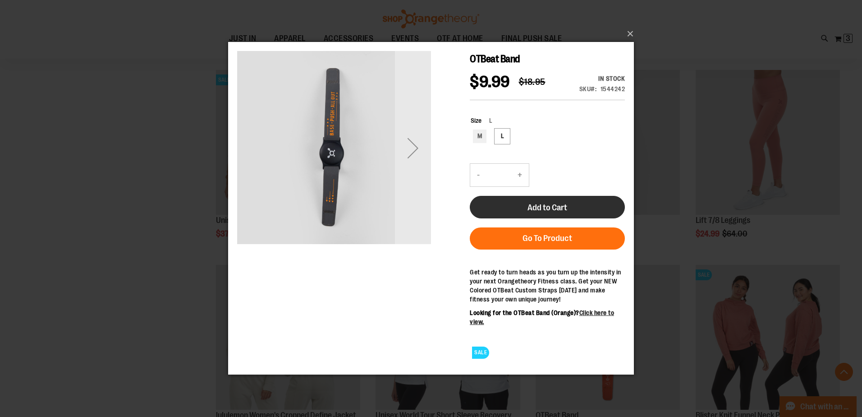
click at [521, 209] on button "Add to Cart" at bounding box center [547, 207] width 155 height 23
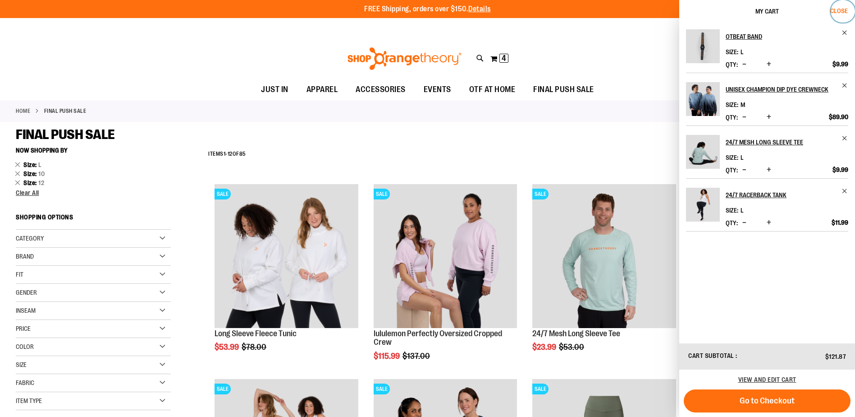
click at [847, 7] on span "Close" at bounding box center [840, 10] width 18 height 7
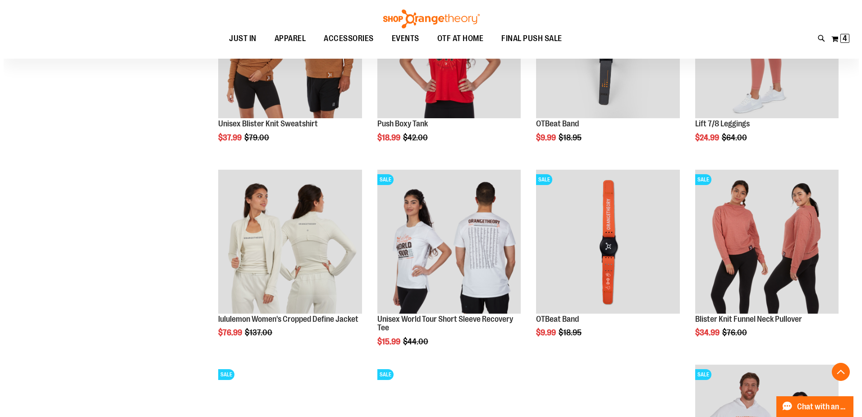
scroll to position [1167, 0]
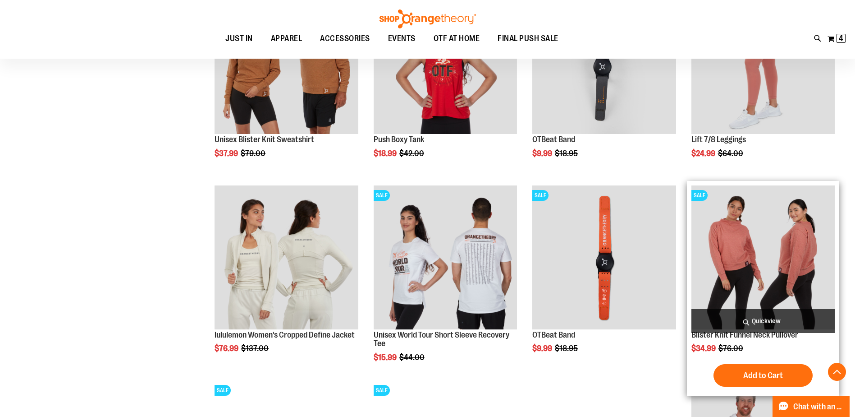
click at [749, 320] on span "Quickview" at bounding box center [763, 321] width 143 height 24
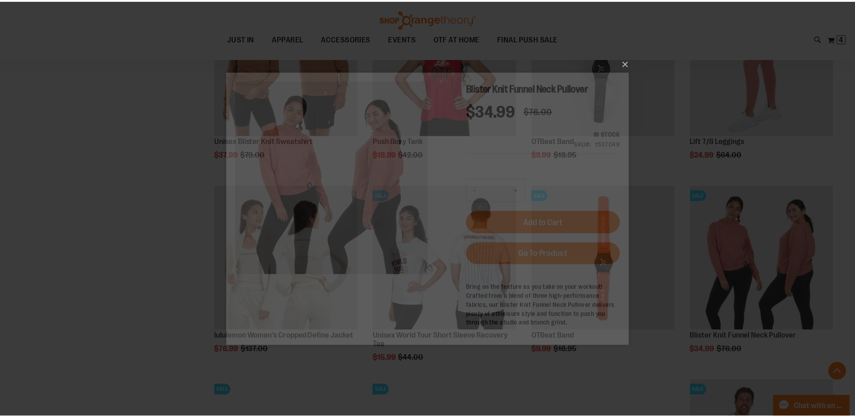
scroll to position [0, 0]
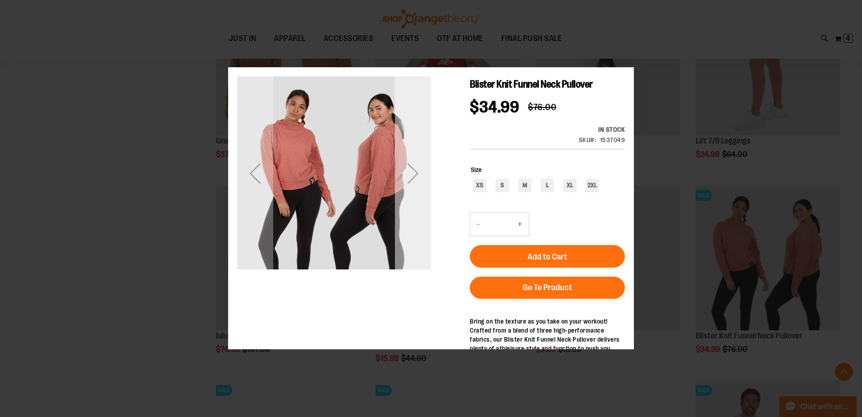
click at [411, 188] on div "Next" at bounding box center [413, 173] width 36 height 36
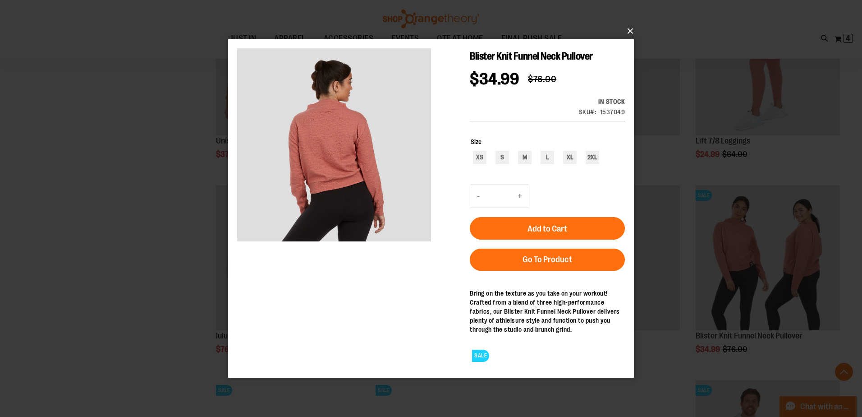
click at [629, 31] on button "×" at bounding box center [434, 31] width 406 height 20
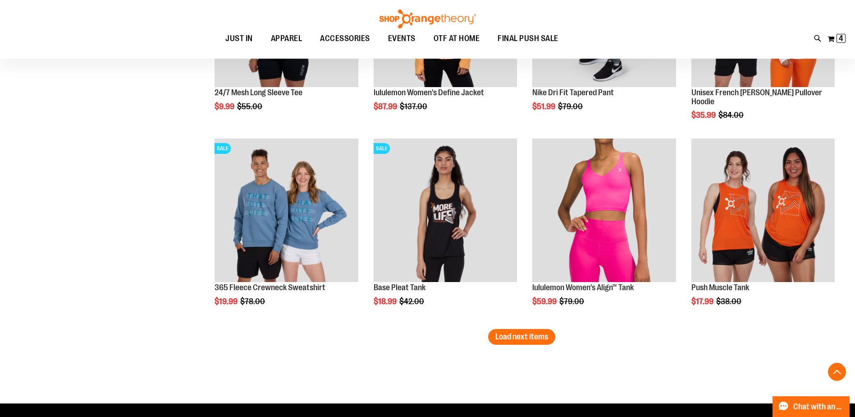
scroll to position [1618, 0]
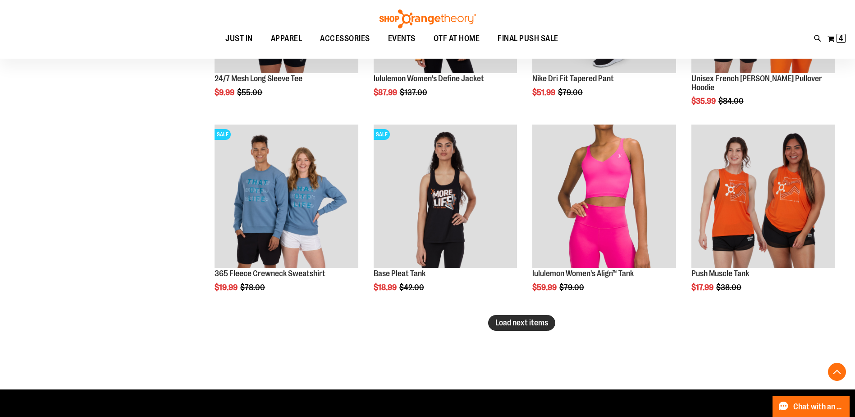
click at [512, 321] on span "Load next items" at bounding box center [522, 322] width 53 height 9
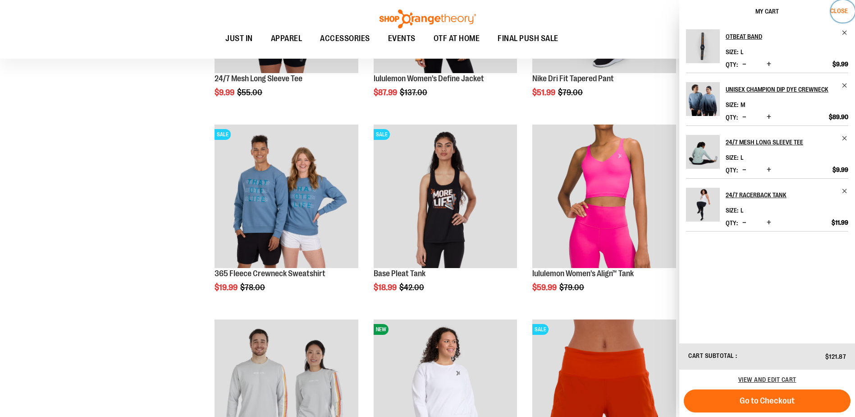
click at [839, 12] on span "Close" at bounding box center [840, 10] width 18 height 7
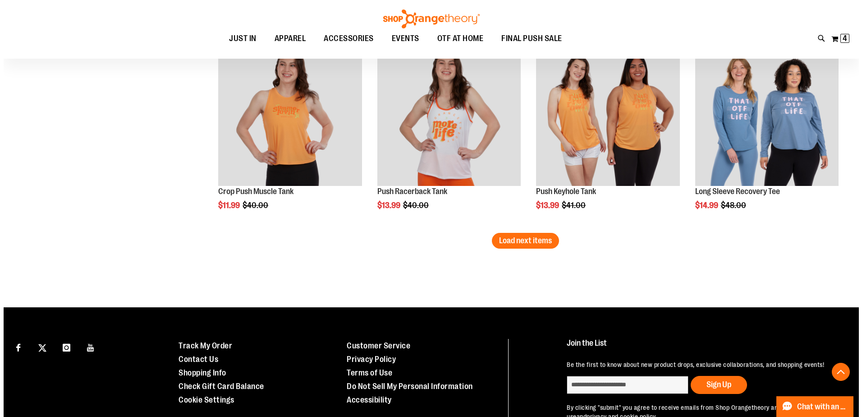
scroll to position [2295, 0]
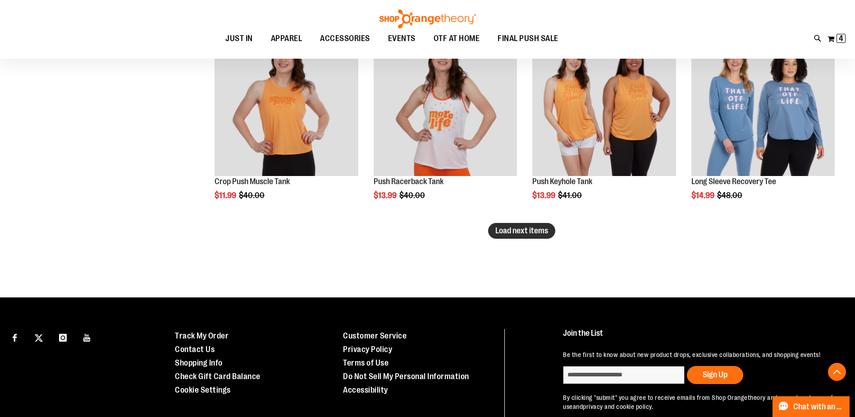
click at [502, 229] on span "Load next items" at bounding box center [522, 230] width 53 height 9
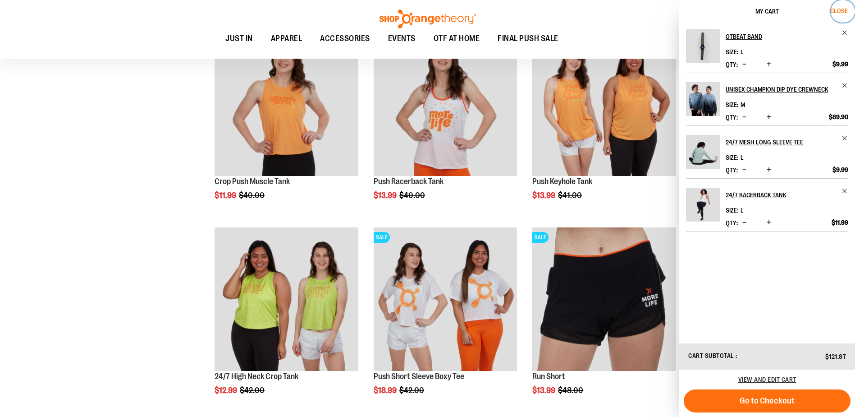
click at [841, 5] on button "Close" at bounding box center [843, 11] width 24 height 23
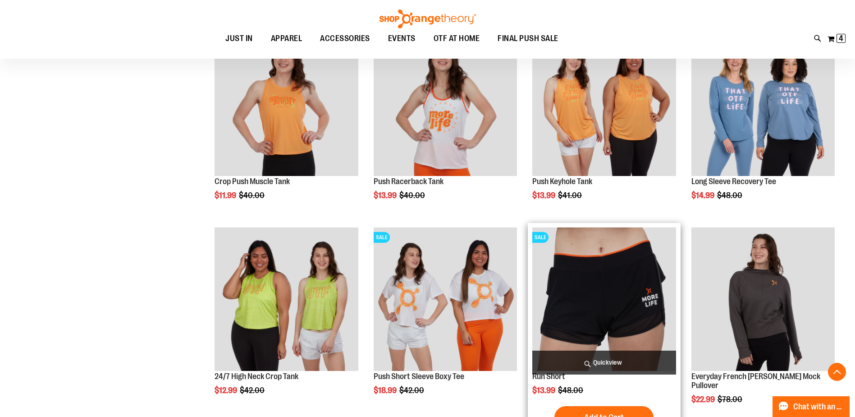
click at [608, 360] on span "Quickview" at bounding box center [603, 362] width 143 height 24
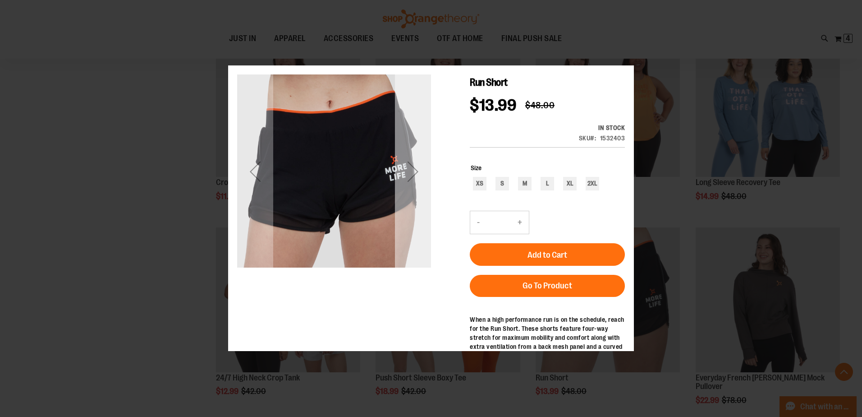
click at [418, 186] on div "Next" at bounding box center [413, 171] width 36 height 36
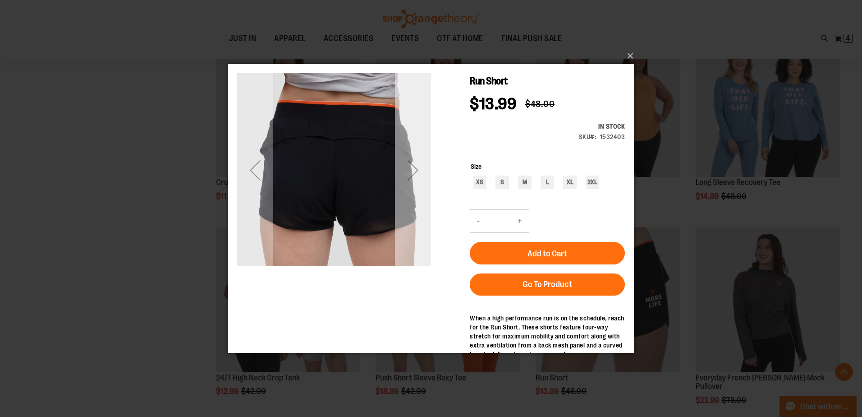
click at [418, 184] on div "Next" at bounding box center [413, 170] width 36 height 36
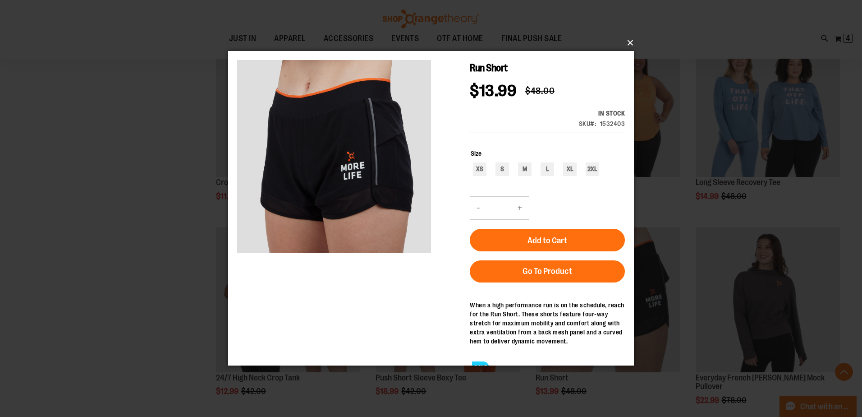
click at [631, 44] on button "×" at bounding box center [434, 43] width 406 height 20
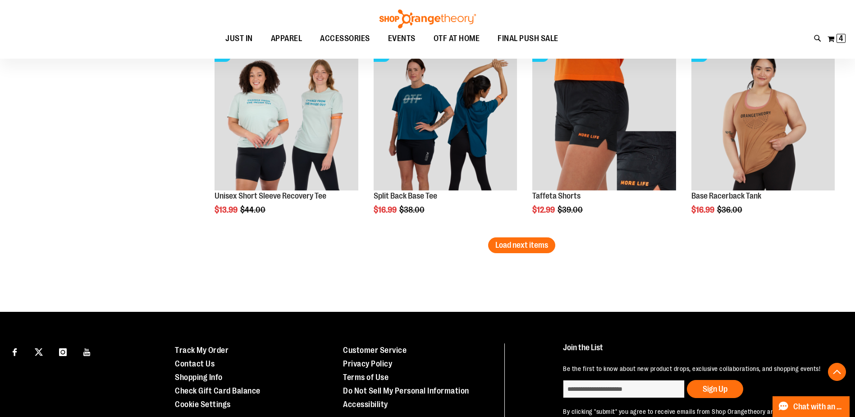
scroll to position [2881, 0]
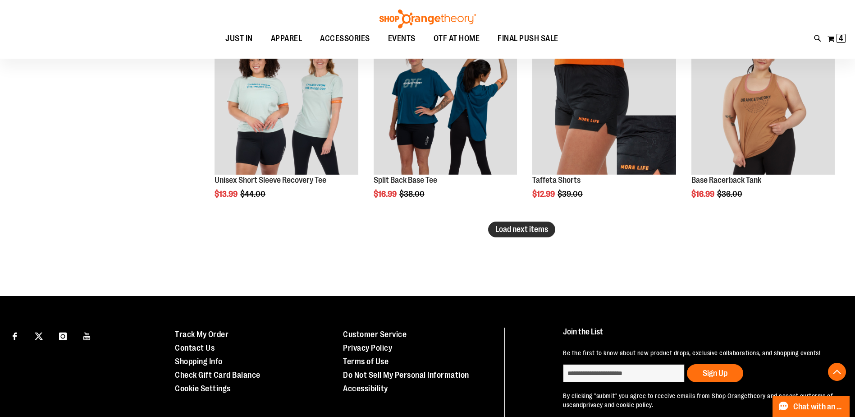
click at [526, 232] on span "Load next items" at bounding box center [522, 229] width 53 height 9
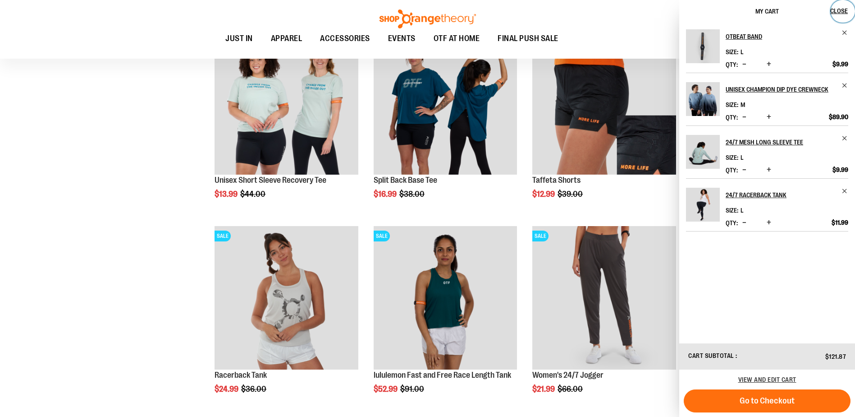
click at [848, 9] on button "Close" at bounding box center [843, 11] width 24 height 23
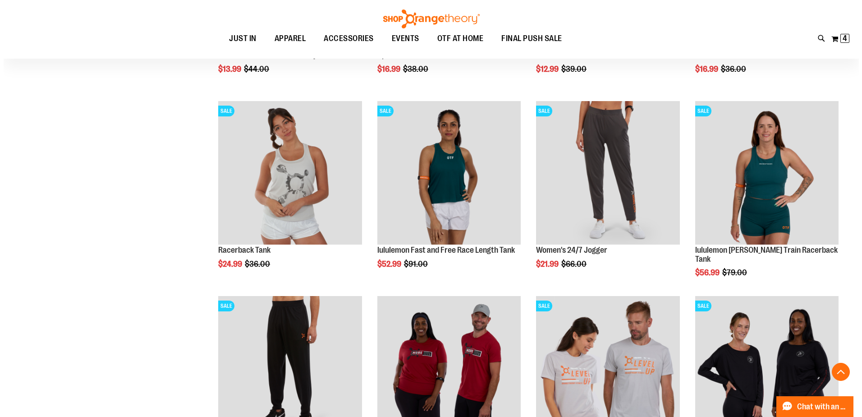
scroll to position [3016, 0]
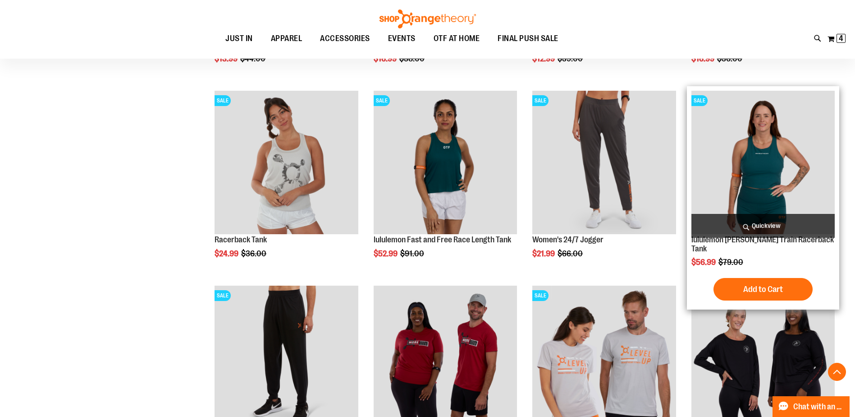
click at [774, 227] on span "Quickview" at bounding box center [763, 226] width 143 height 24
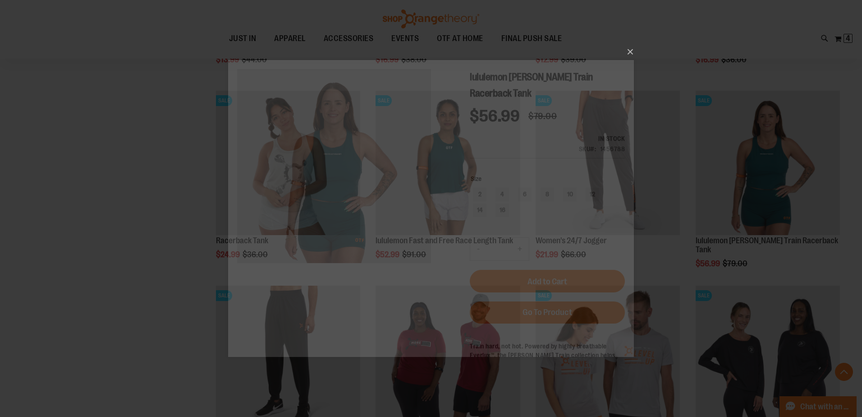
scroll to position [0, 0]
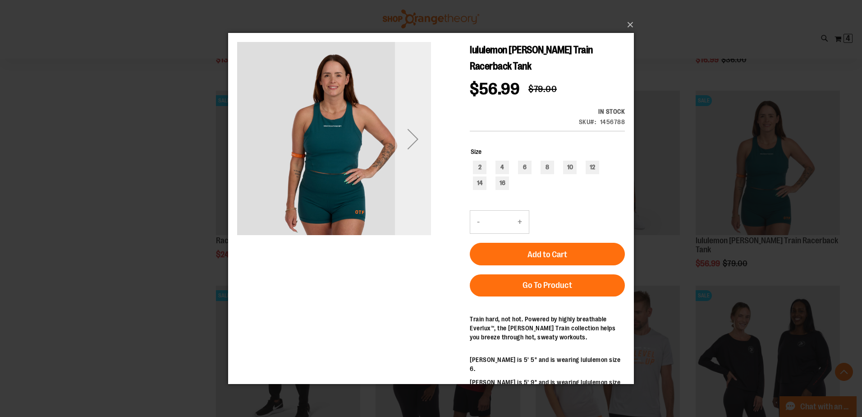
click at [418, 164] on div "Next" at bounding box center [413, 139] width 36 height 194
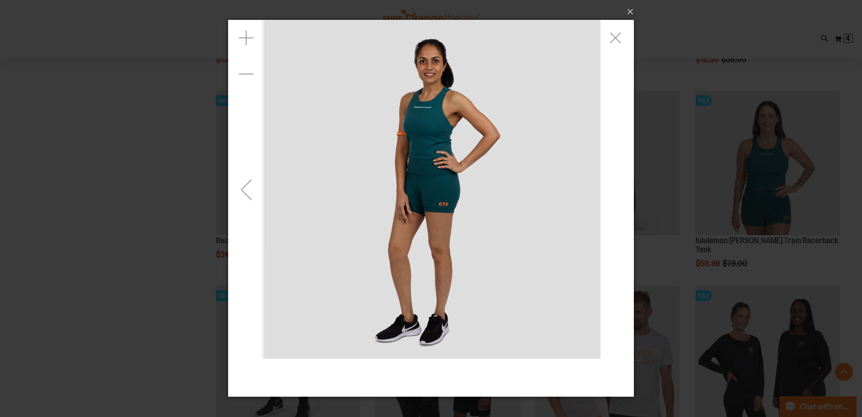
click at [247, 179] on div "Previous" at bounding box center [246, 189] width 36 height 36
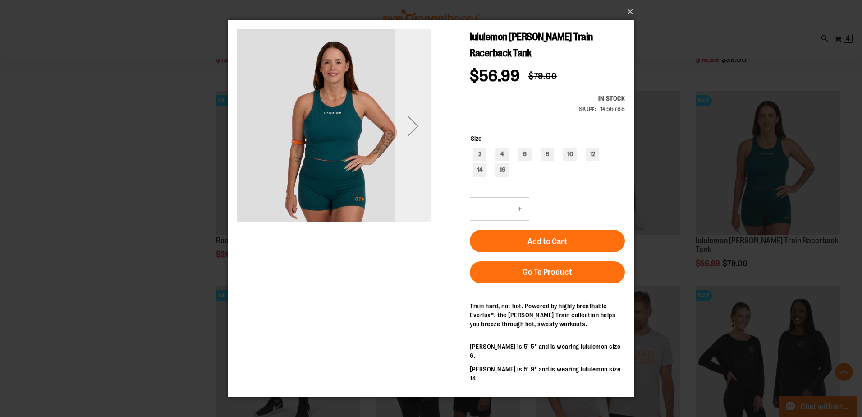
click at [418, 132] on div "Next" at bounding box center [413, 126] width 36 height 36
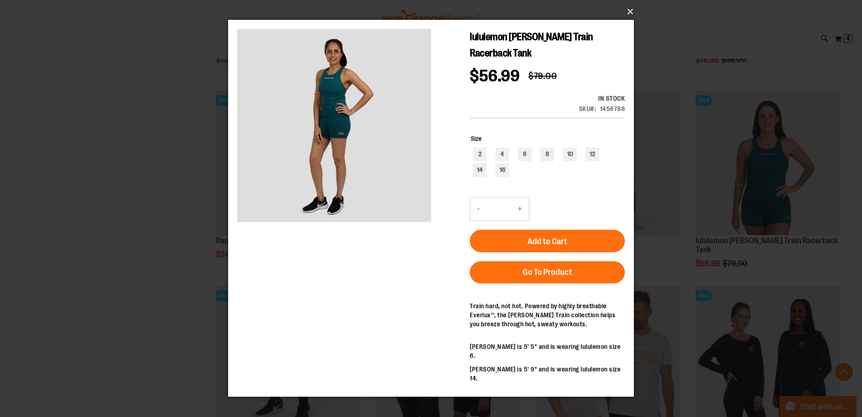
click at [628, 14] on button "×" at bounding box center [434, 12] width 406 height 20
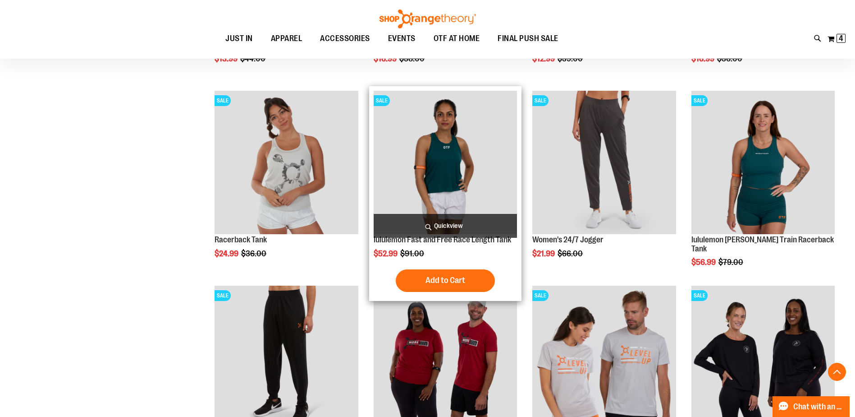
click at [456, 223] on span "Quickview" at bounding box center [445, 226] width 143 height 24
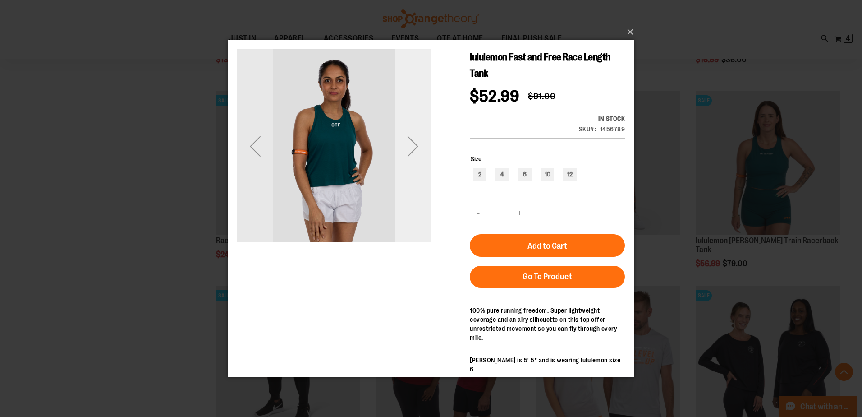
click at [421, 154] on div "Next" at bounding box center [413, 146] width 36 height 36
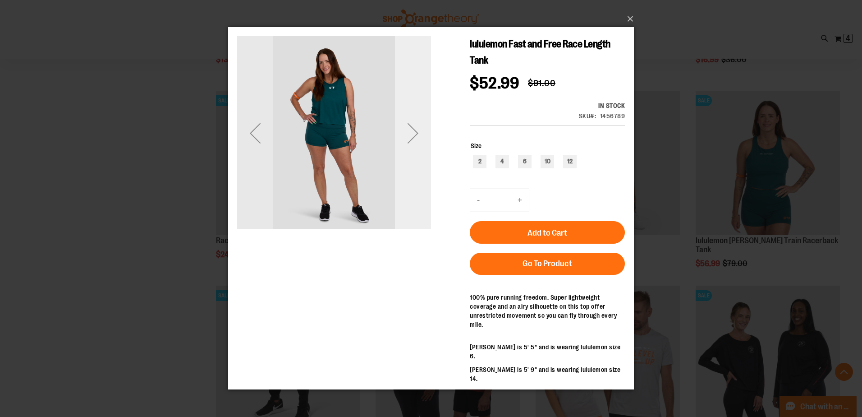
click at [406, 125] on div "Next" at bounding box center [413, 133] width 36 height 36
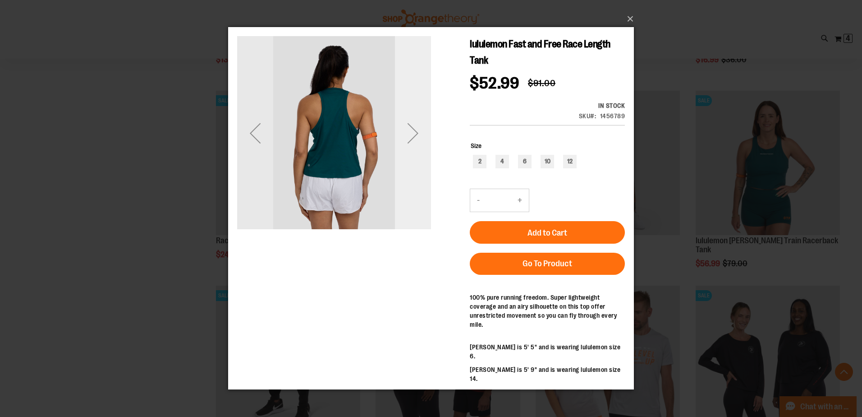
click at [410, 124] on div "Next" at bounding box center [413, 133] width 36 height 36
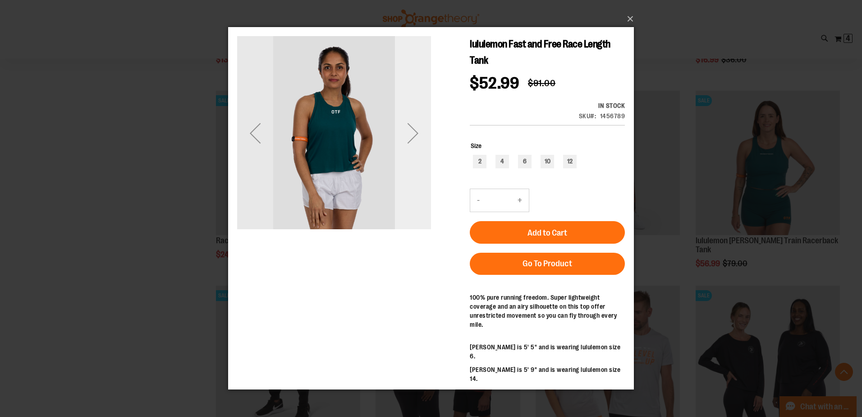
click at [410, 124] on div "Next" at bounding box center [413, 133] width 36 height 36
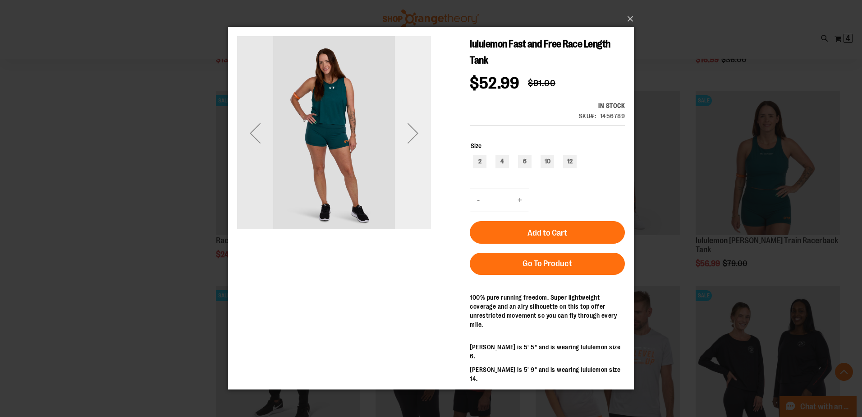
click at [410, 124] on div "Next" at bounding box center [413, 133] width 36 height 36
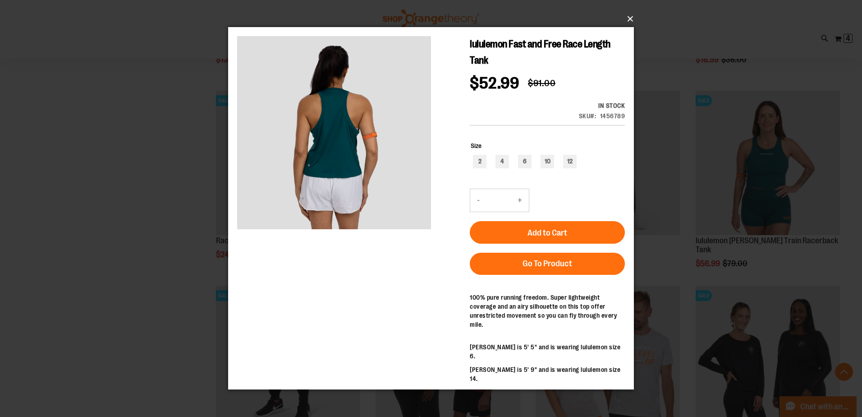
click at [630, 16] on button "×" at bounding box center [434, 19] width 406 height 20
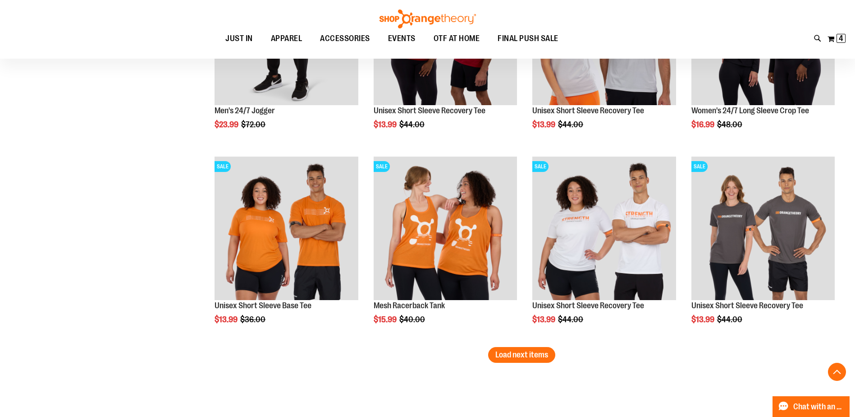
scroll to position [3467, 0]
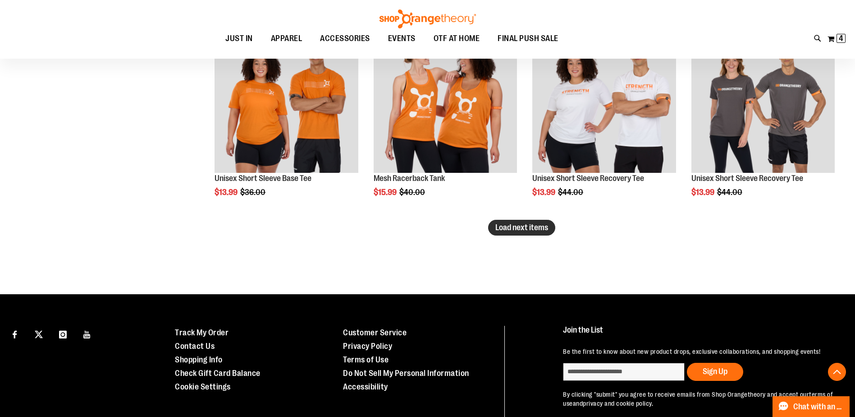
click at [524, 231] on span "Load next items" at bounding box center [522, 227] width 53 height 9
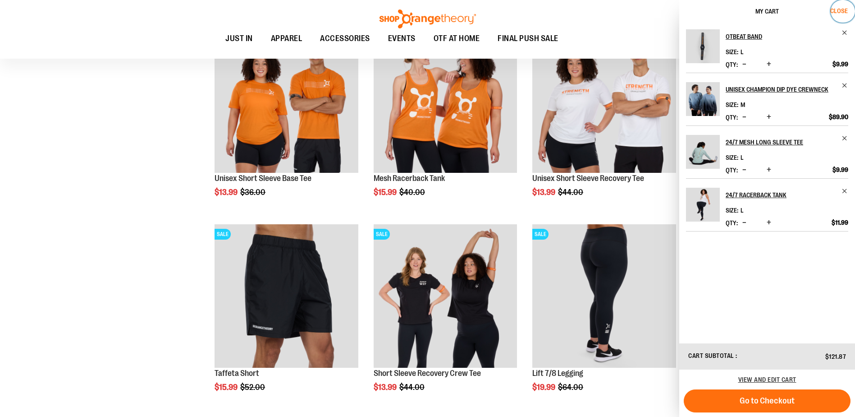
click at [841, 5] on button "Close" at bounding box center [843, 11] width 24 height 23
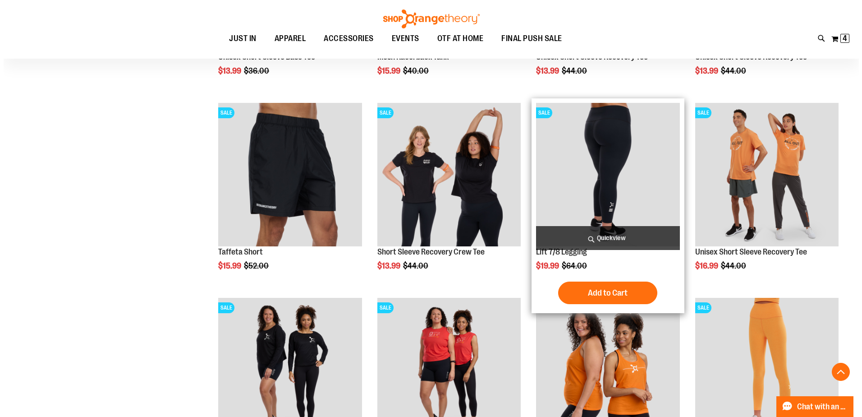
scroll to position [3602, 0]
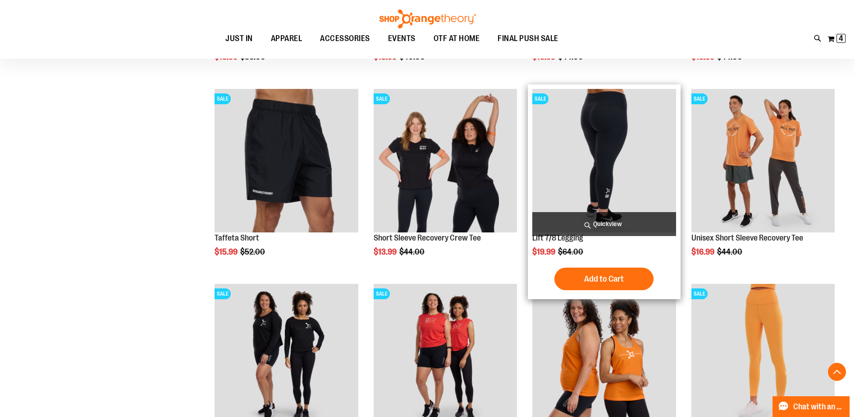
click at [601, 219] on span "Quickview" at bounding box center [603, 224] width 143 height 24
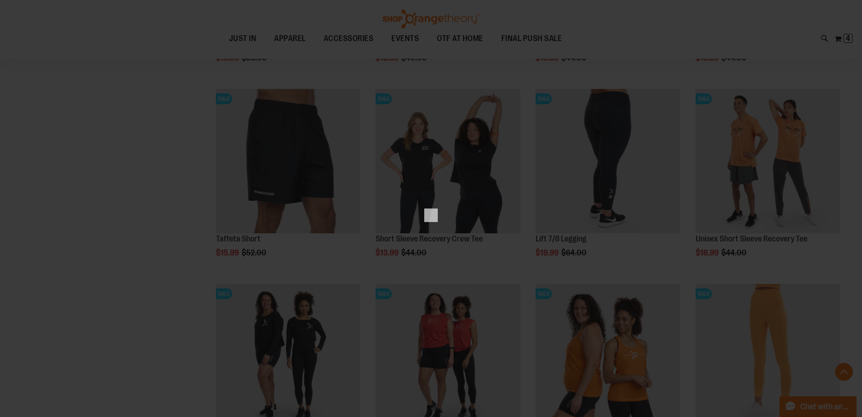
scroll to position [0, 0]
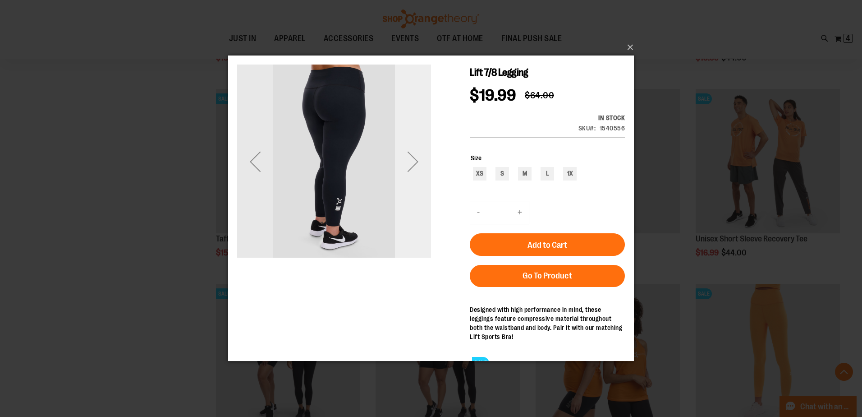
click at [418, 174] on div "Next" at bounding box center [413, 161] width 36 height 36
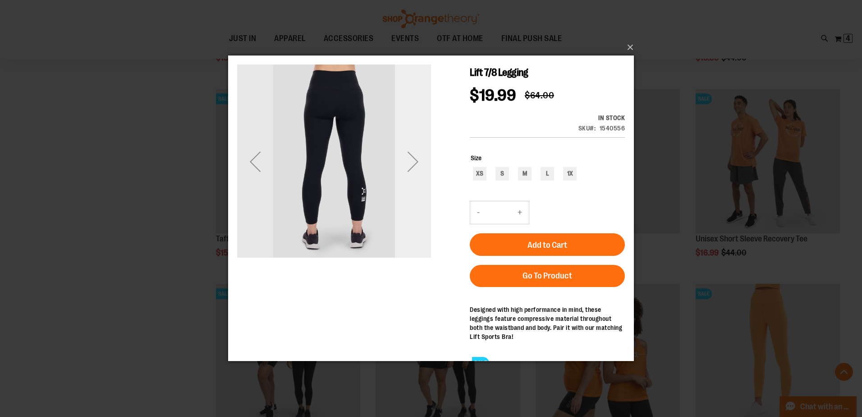
click at [417, 166] on div "Next" at bounding box center [413, 161] width 36 height 36
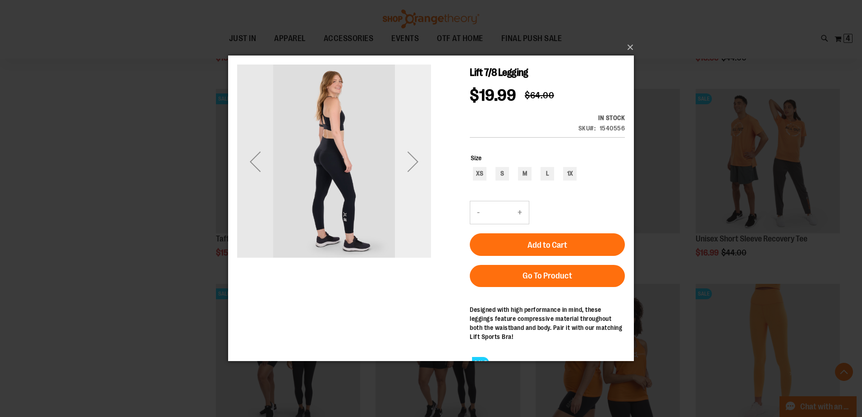
click at [418, 166] on div "Next" at bounding box center [413, 161] width 36 height 36
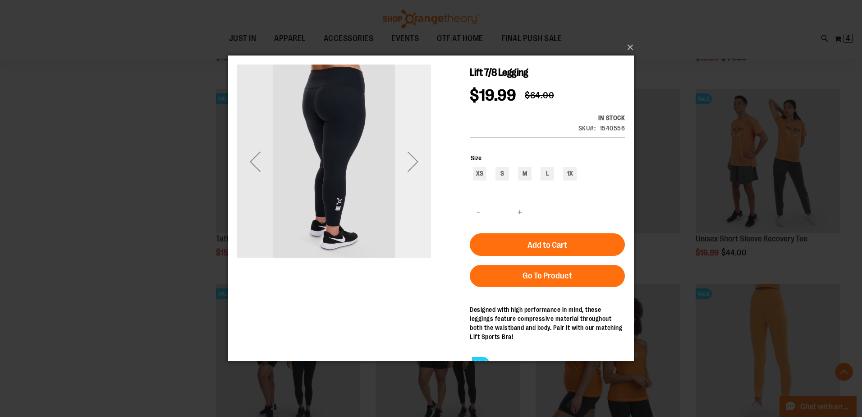
click at [417, 166] on div "Next" at bounding box center [413, 161] width 36 height 36
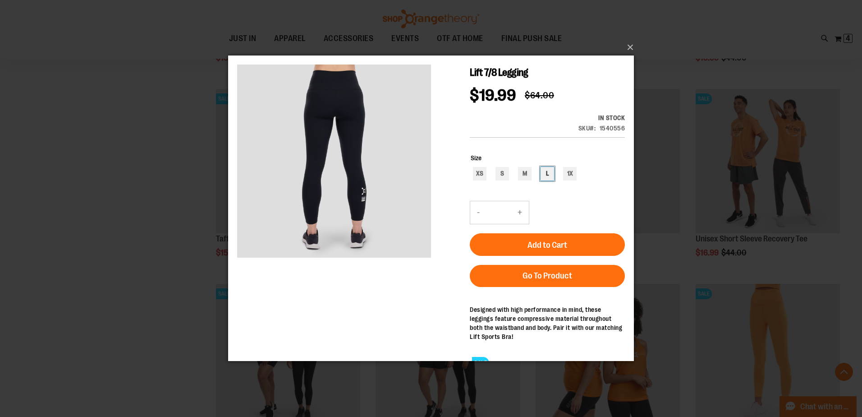
click at [546, 167] on div "L" at bounding box center [548, 174] width 14 height 14
type input "***"
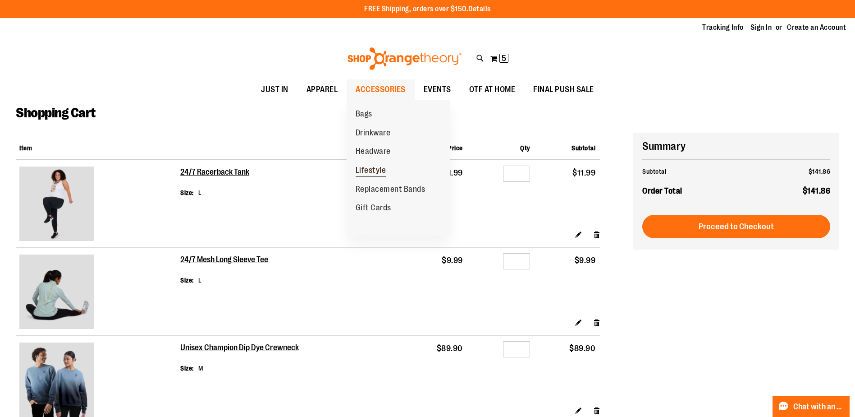
click at [380, 170] on span "Lifestyle" at bounding box center [371, 170] width 31 height 11
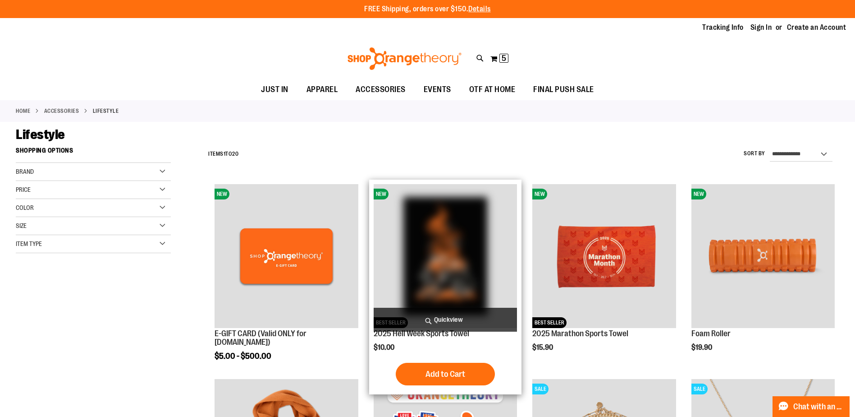
click at [446, 312] on span "Quickview" at bounding box center [445, 319] width 143 height 24
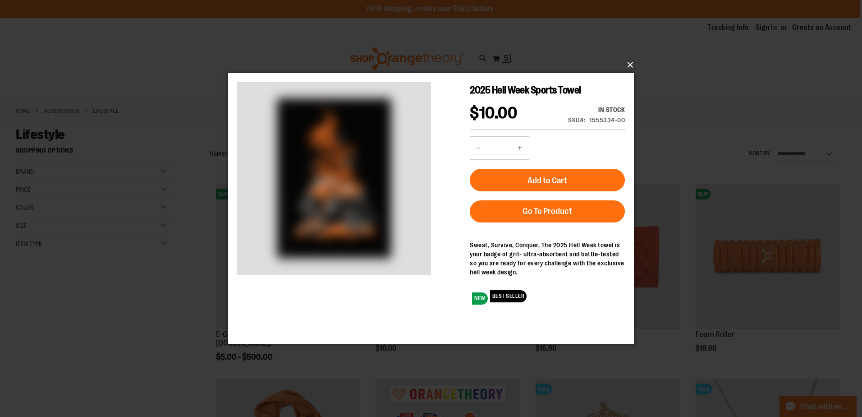
click at [633, 64] on button "×" at bounding box center [434, 65] width 406 height 20
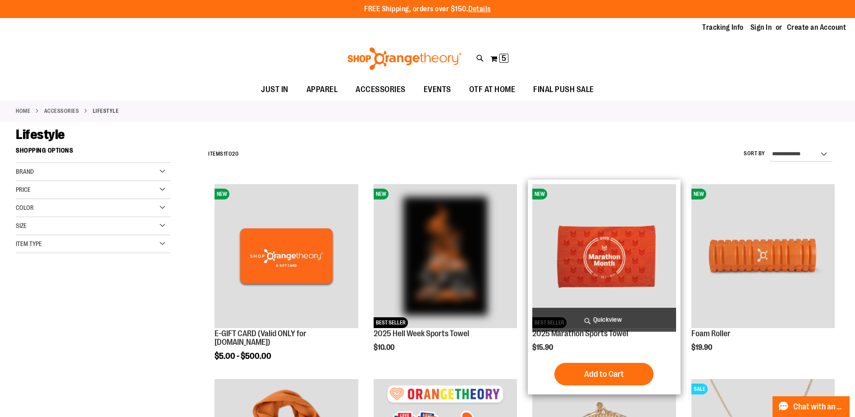
click at [624, 321] on span "Quickview" at bounding box center [603, 319] width 143 height 24
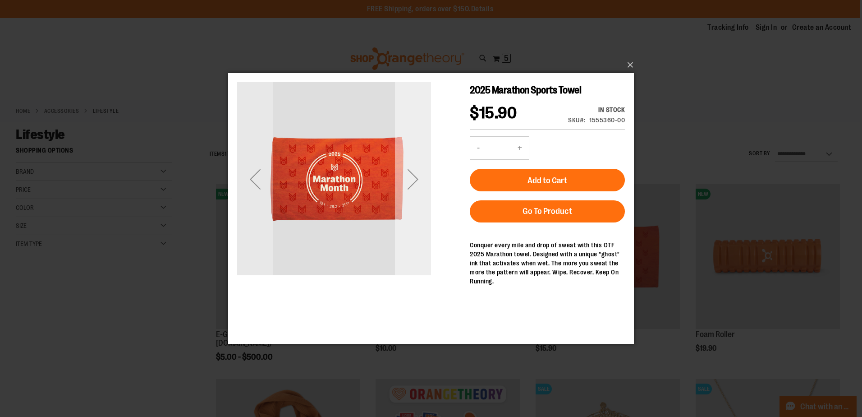
click at [421, 192] on div "Next" at bounding box center [413, 179] width 36 height 36
click at [418, 180] on div "Next" at bounding box center [413, 179] width 36 height 36
click at [417, 179] on div "Next" at bounding box center [413, 179] width 36 height 36
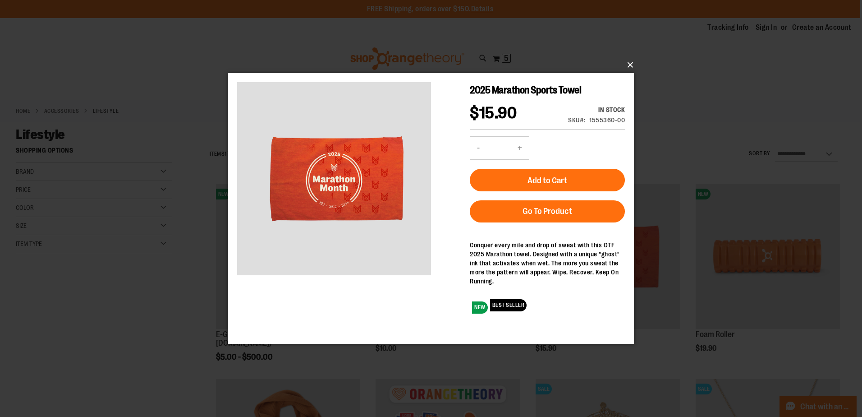
click at [632, 64] on button "×" at bounding box center [434, 65] width 406 height 20
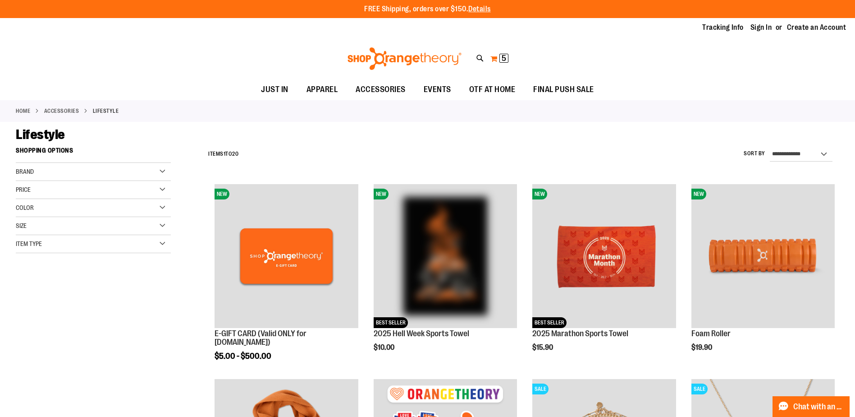
click at [498, 55] on button "My Cart 5 5 items" at bounding box center [499, 58] width 19 height 14
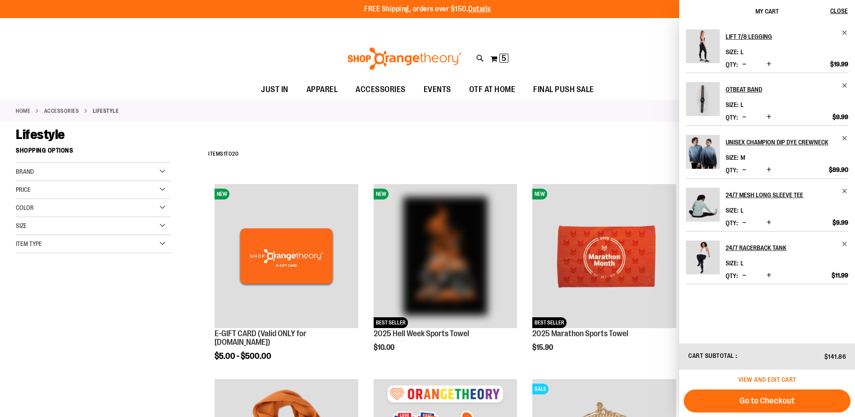
click at [783, 377] on span "View and edit cart" at bounding box center [768, 379] width 58 height 7
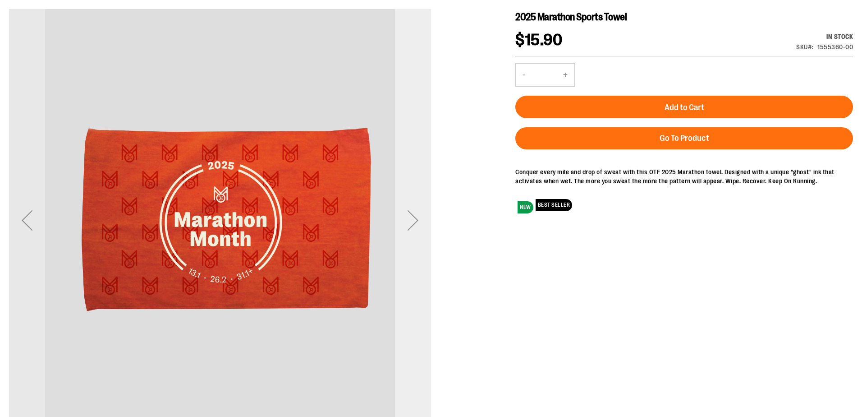
click at [414, 217] on div "Next" at bounding box center [413, 220] width 36 height 36
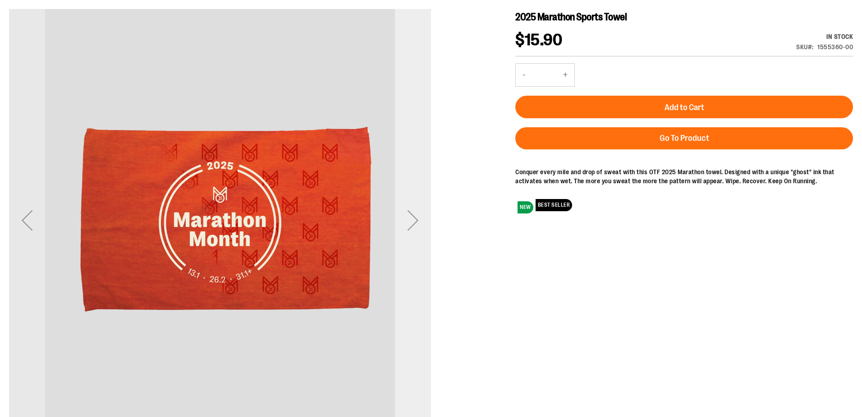
click at [414, 217] on div "Next" at bounding box center [413, 220] width 36 height 36
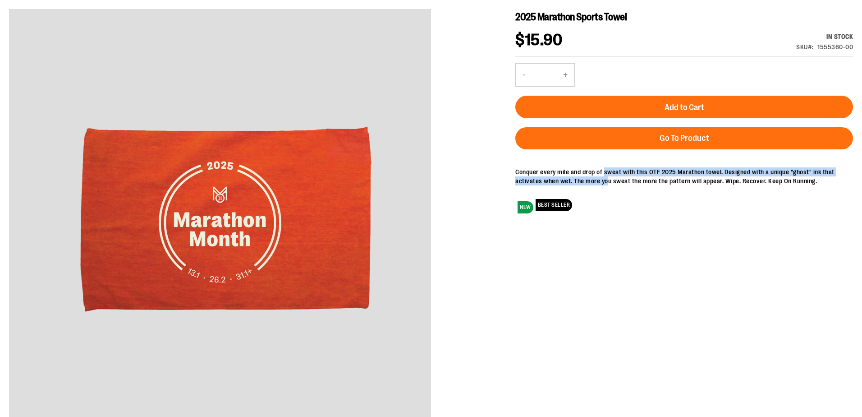
drag, startPoint x: 605, startPoint y: 171, endPoint x: 605, endPoint y: 177, distance: 6.3
click at [605, 177] on div "Conquer every mile and drop of sweat with this OTF 2025 Marathon towel. Designe…" at bounding box center [684, 176] width 338 height 18
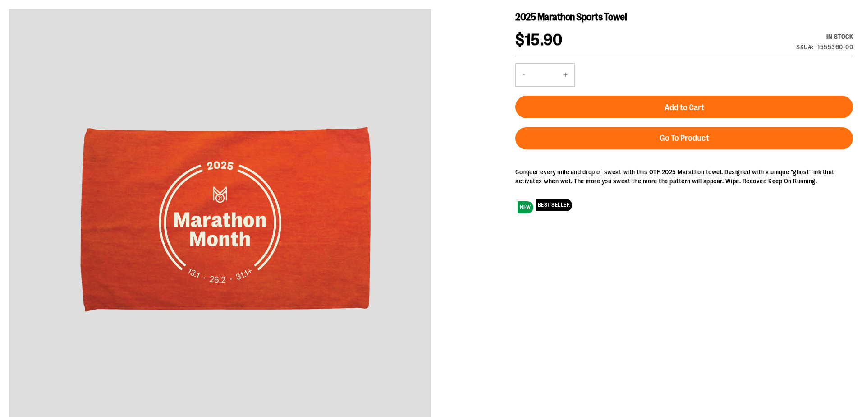
drag, startPoint x: 605, startPoint y: 177, endPoint x: 616, endPoint y: 209, distance: 33.5
click at [616, 209] on div "NEW BEST SELLER" at bounding box center [684, 204] width 338 height 21
click at [637, 102] on button "Add to Cart" at bounding box center [684, 107] width 338 height 23
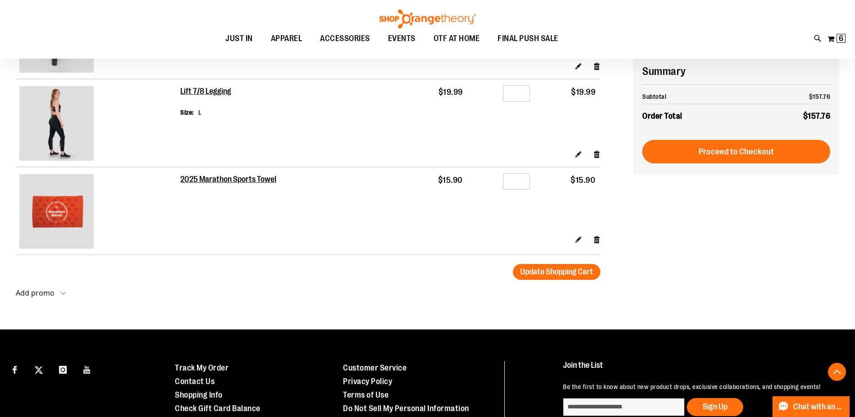
scroll to position [431, 0]
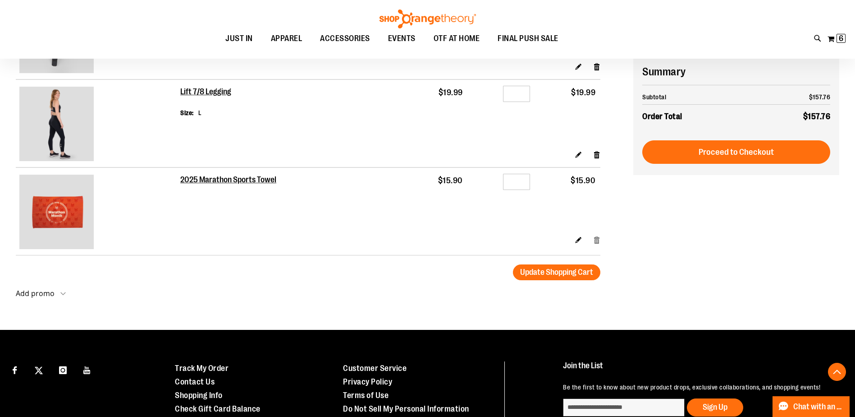
click at [599, 240] on link "Remove item" at bounding box center [597, 239] width 8 height 9
